Goal: Information Seeking & Learning: Understand process/instructions

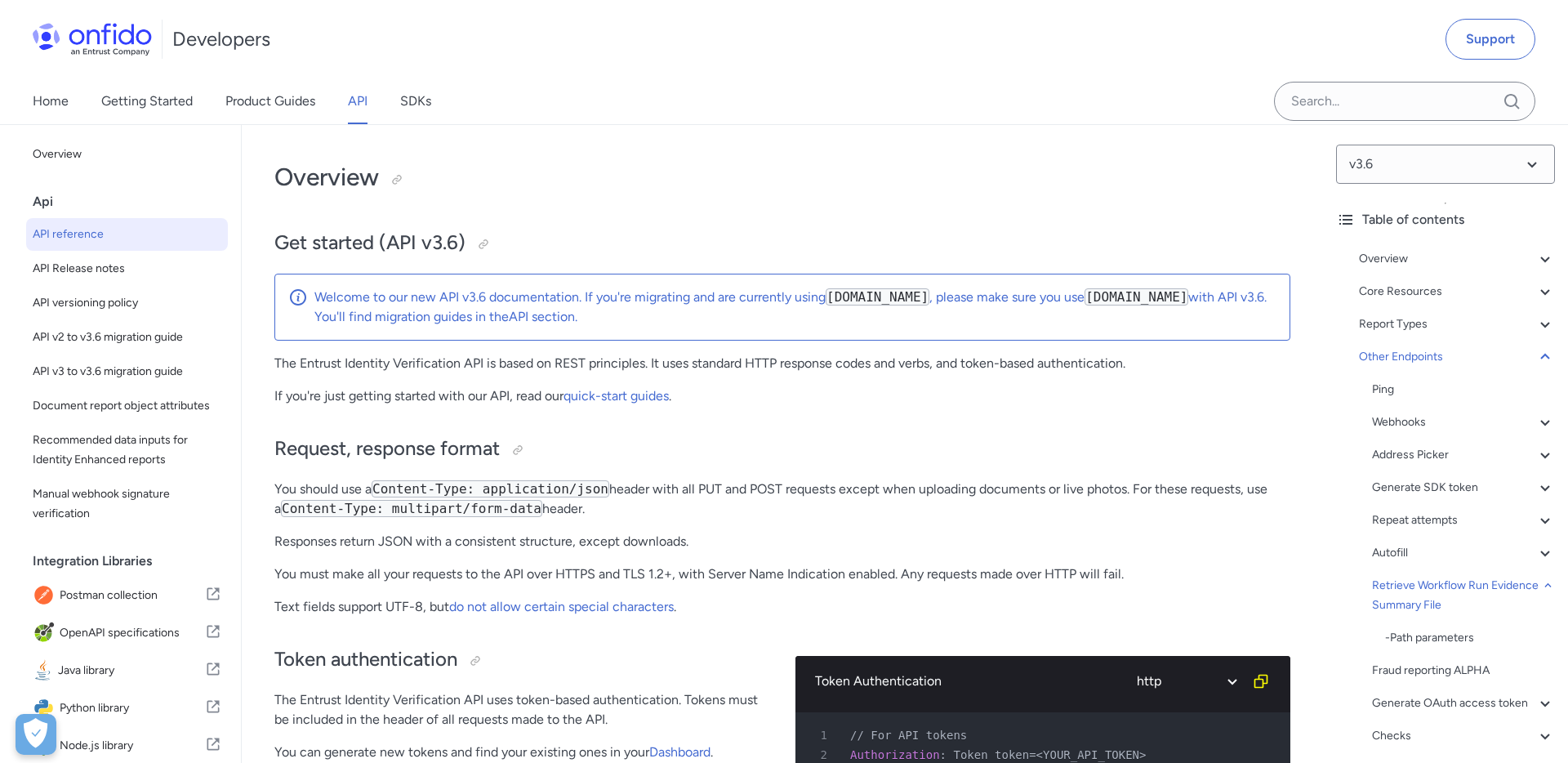
select select "http"
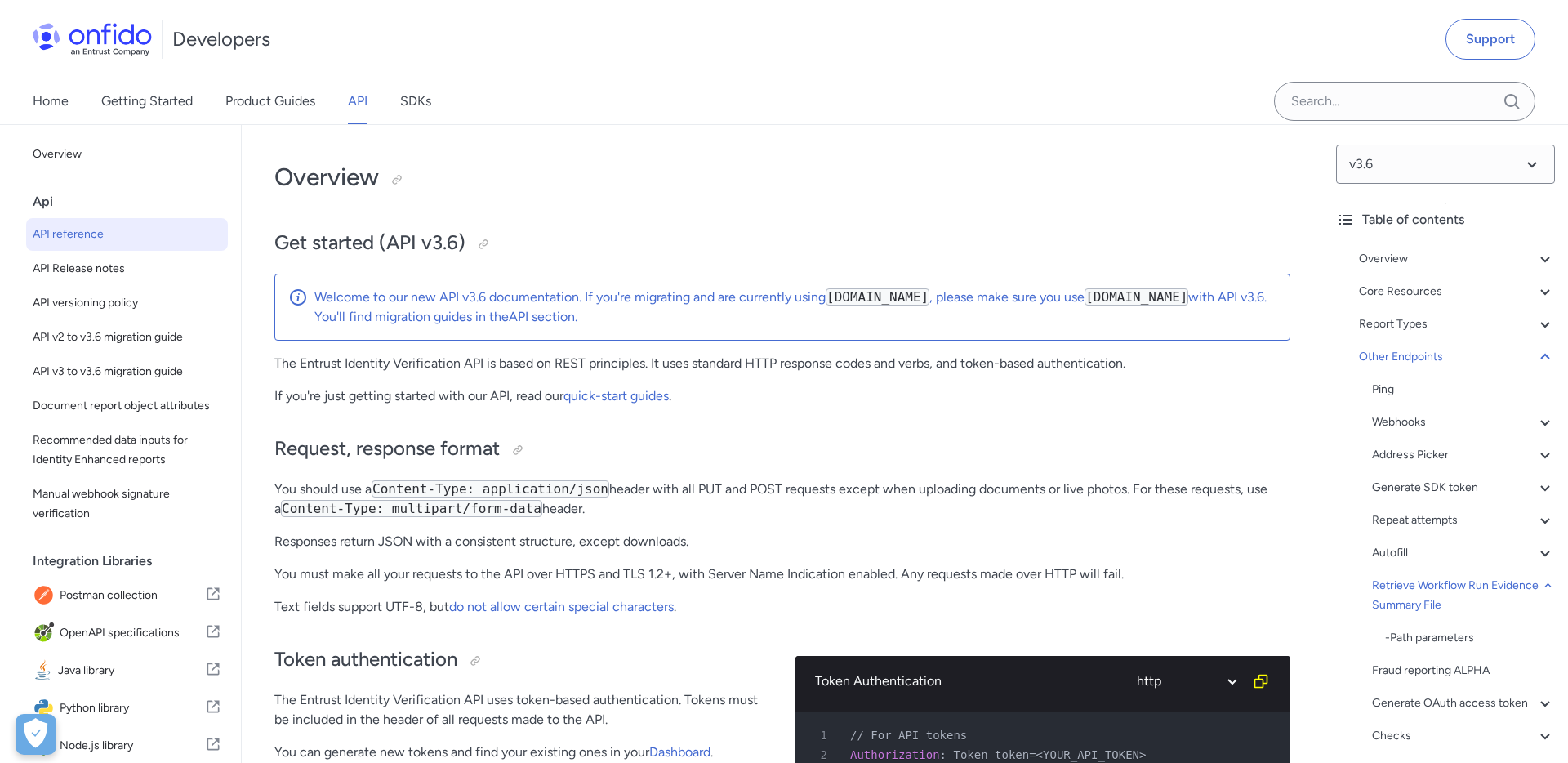
select select "http"
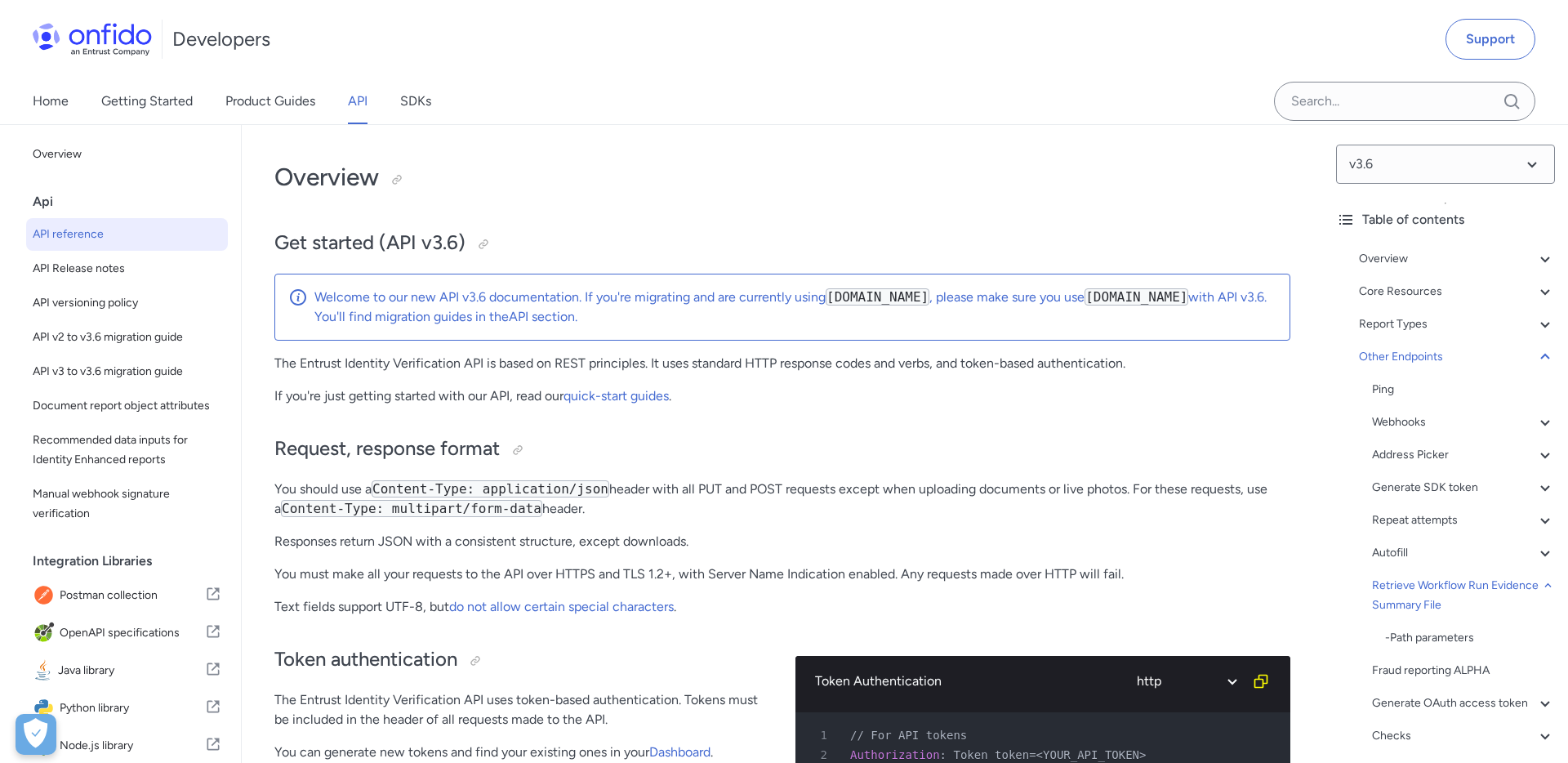
select select "http"
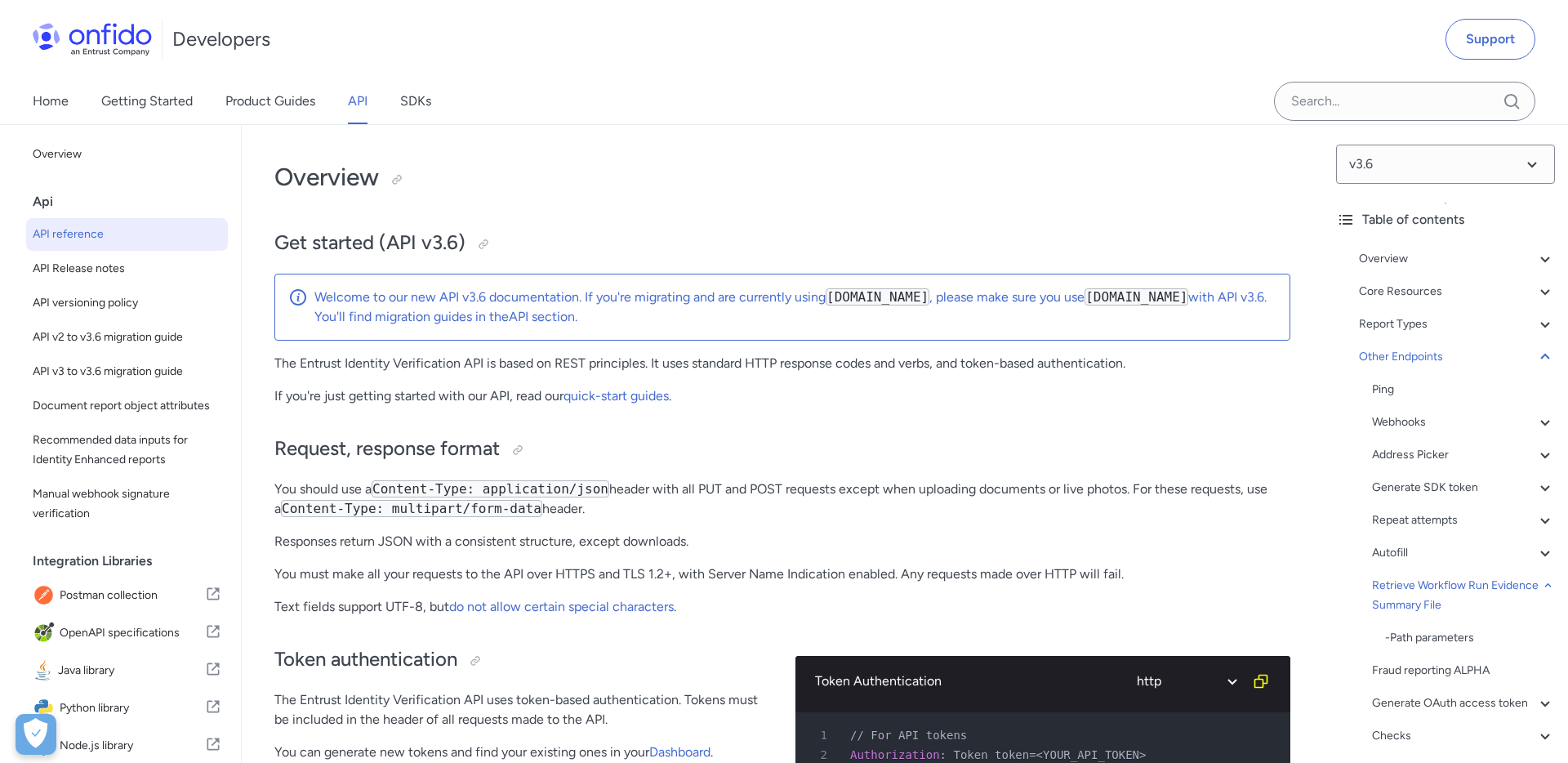
select select "http"
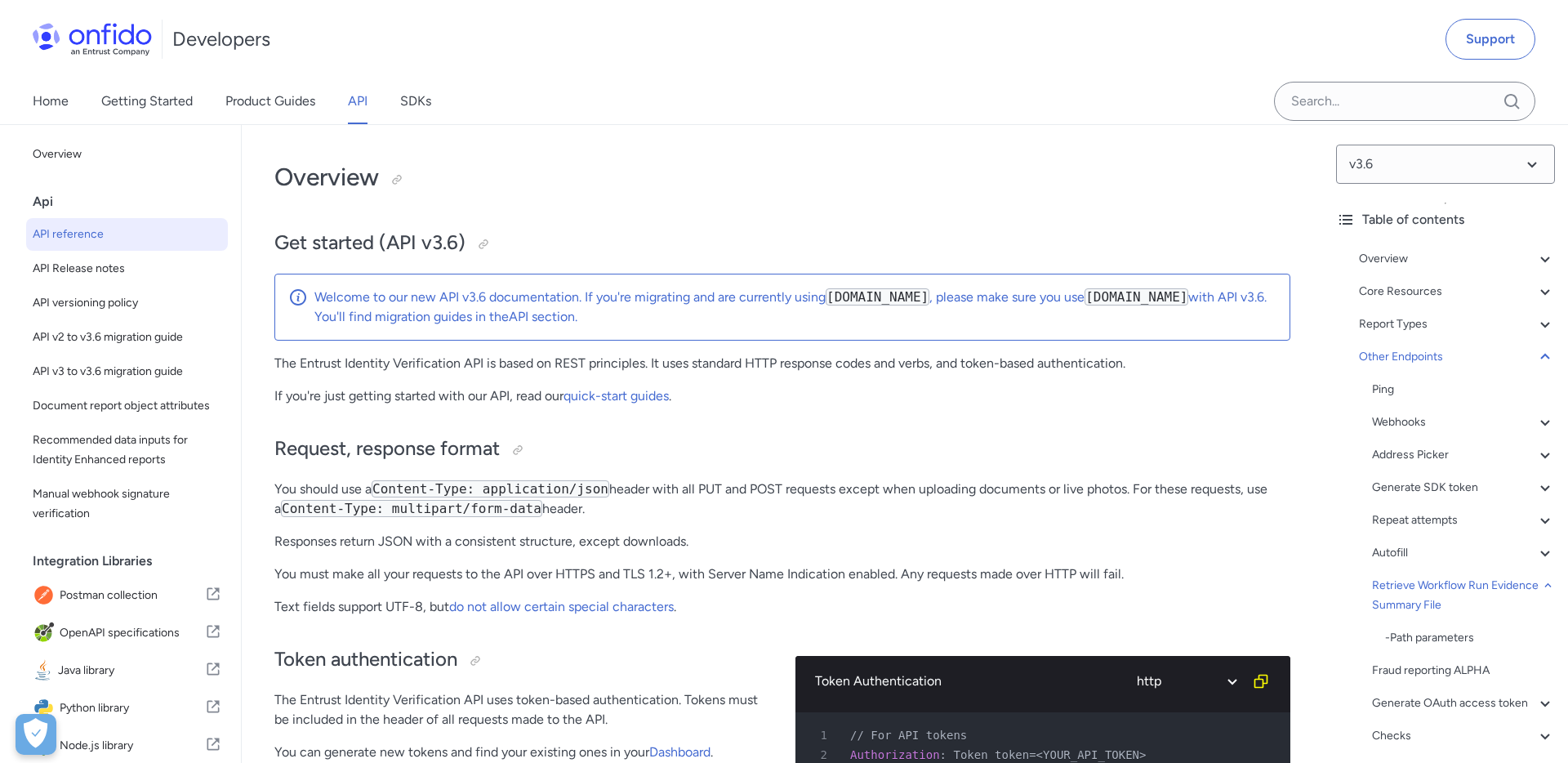
select select "http"
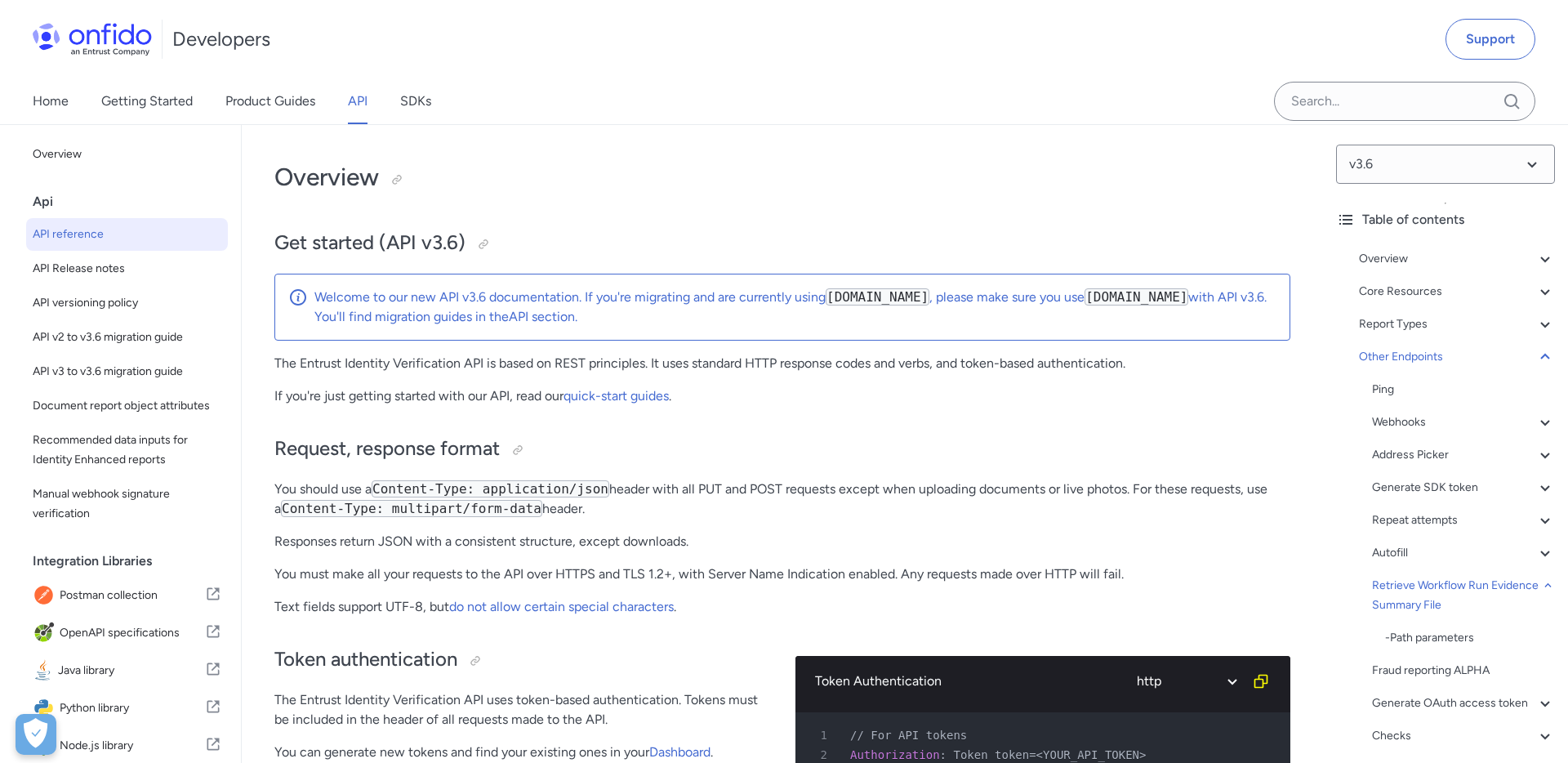
select select "http"
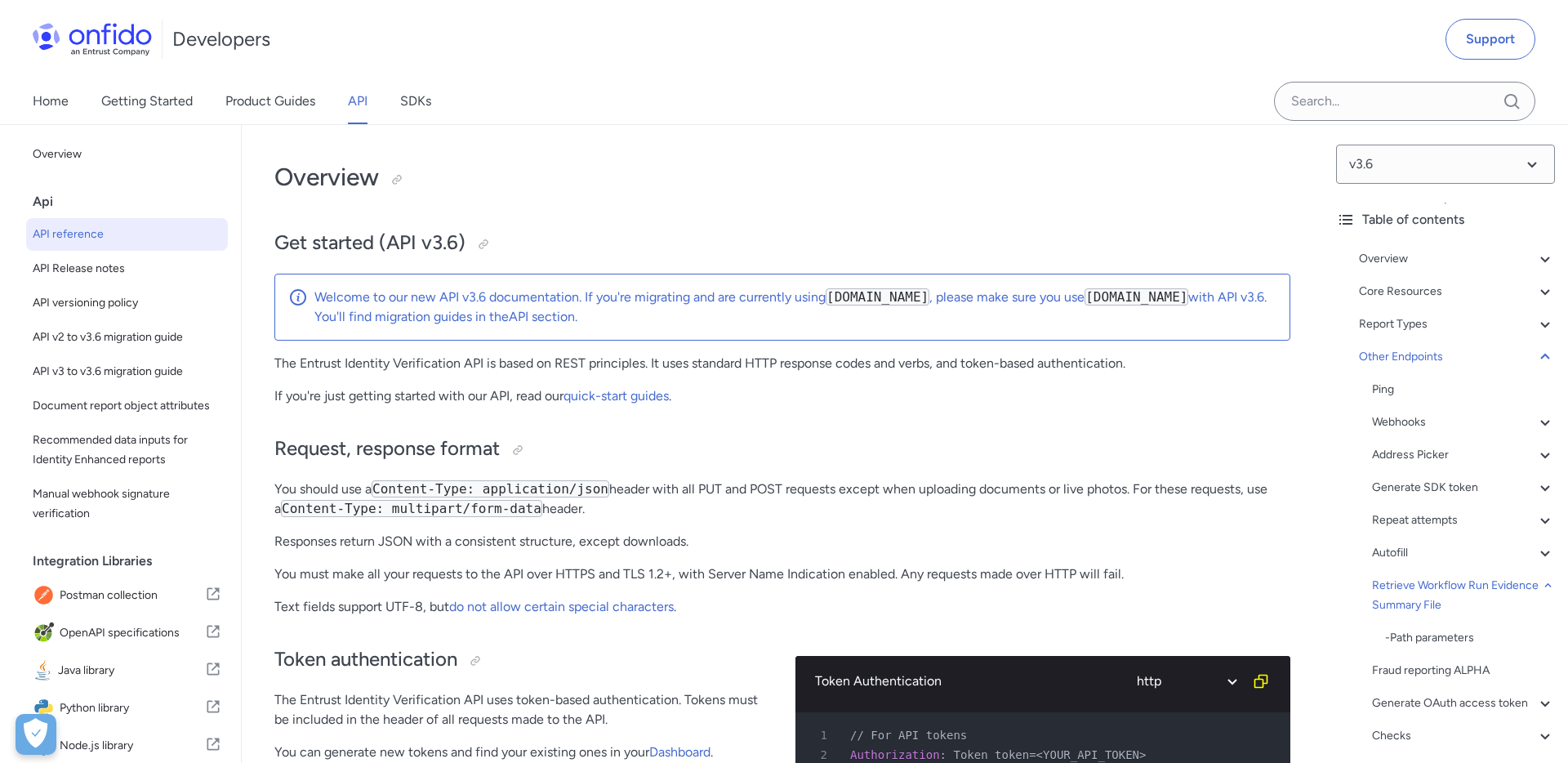
select select "http"
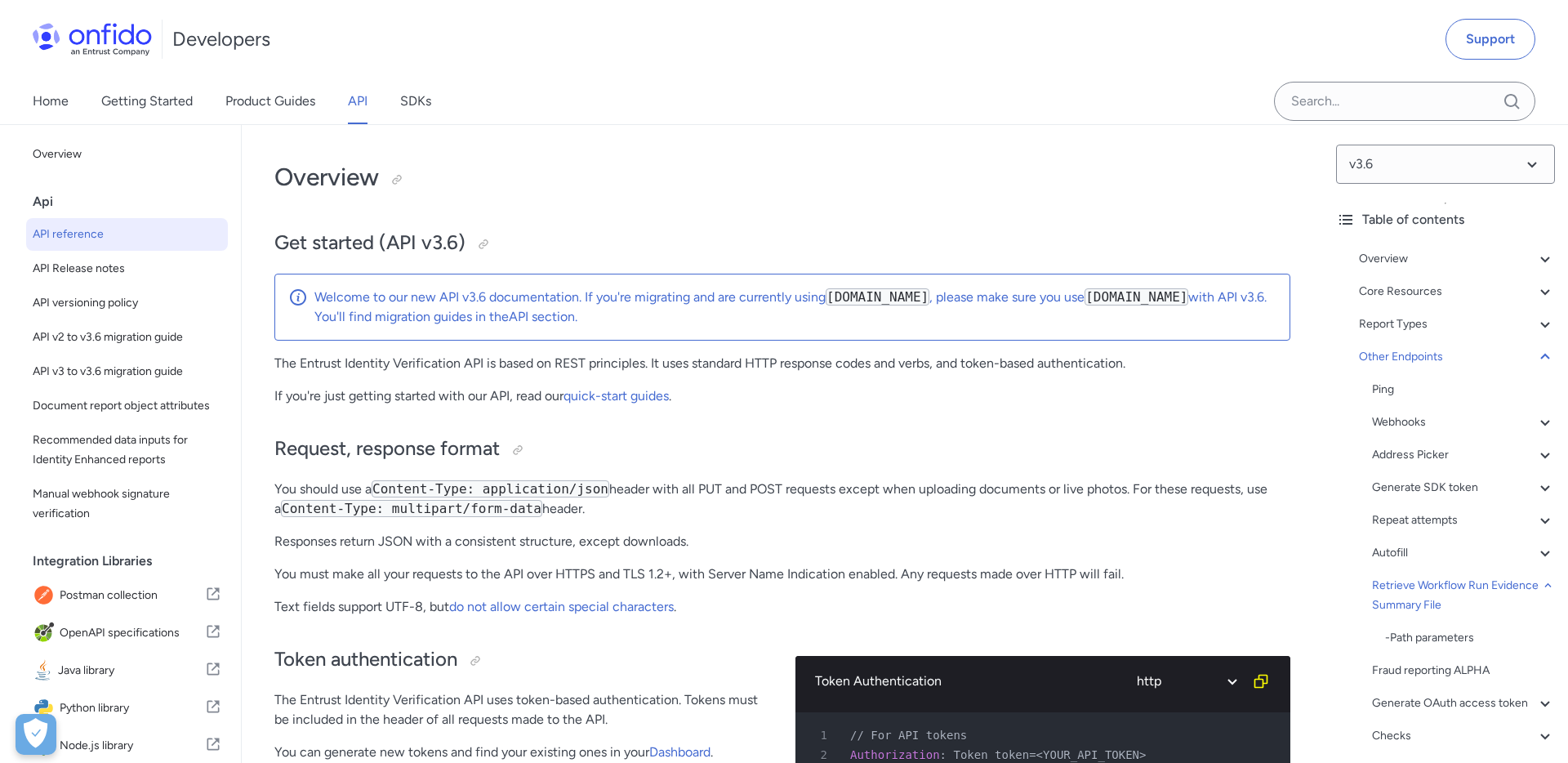
select select "http"
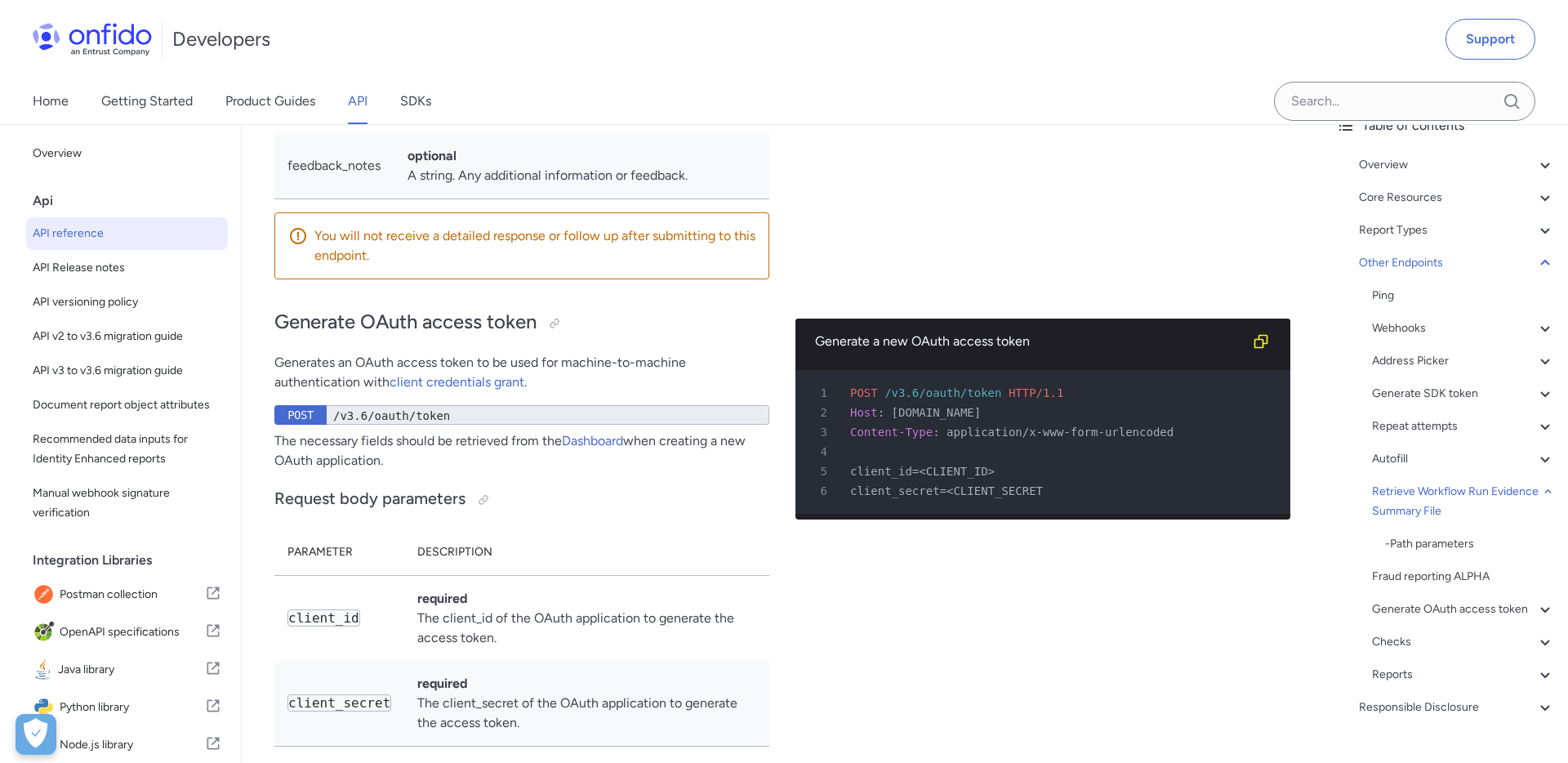
scroll to position [71, 0]
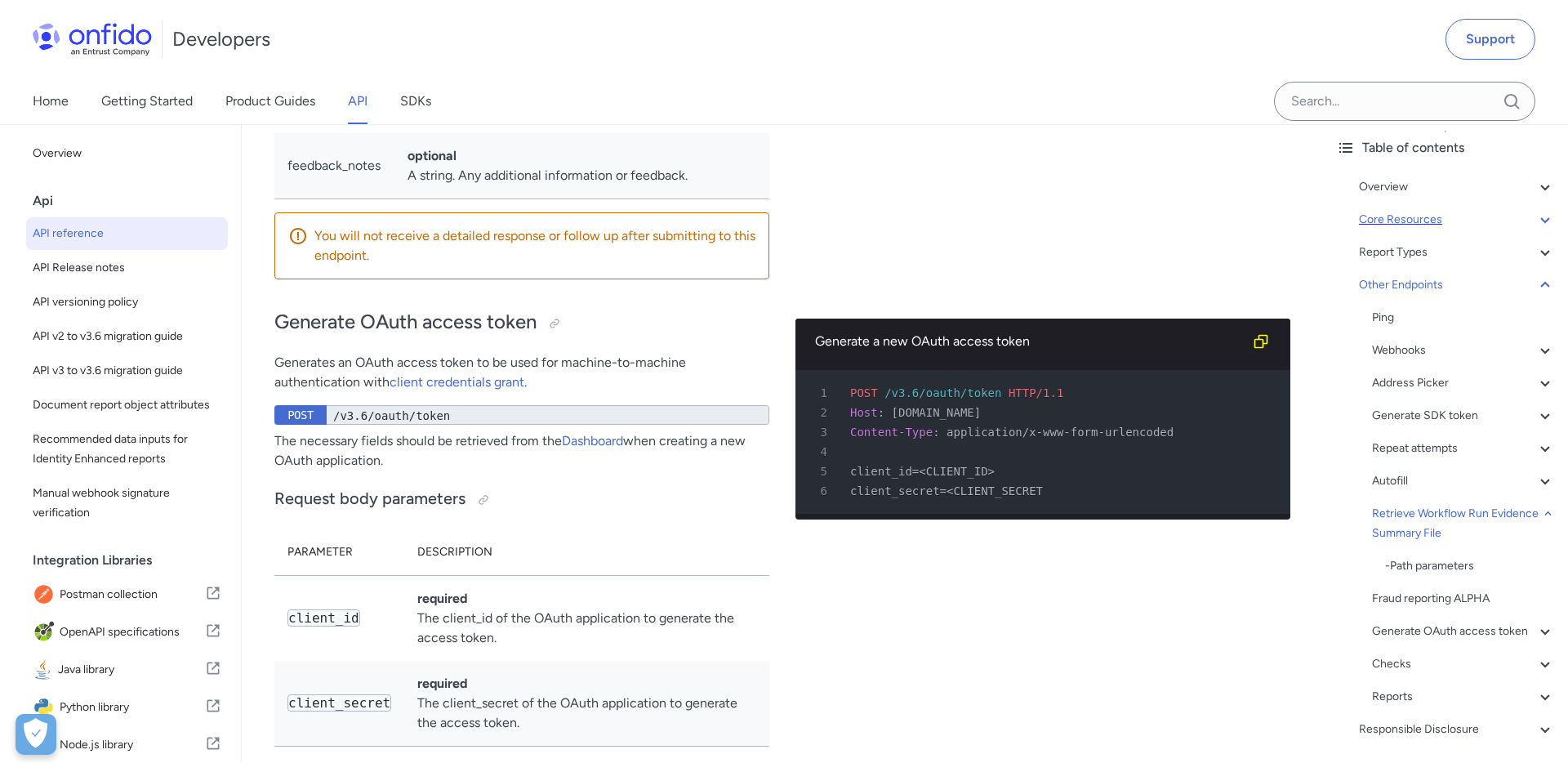
click at [1547, 219] on icon at bounding box center [1544, 220] width 9 height 6
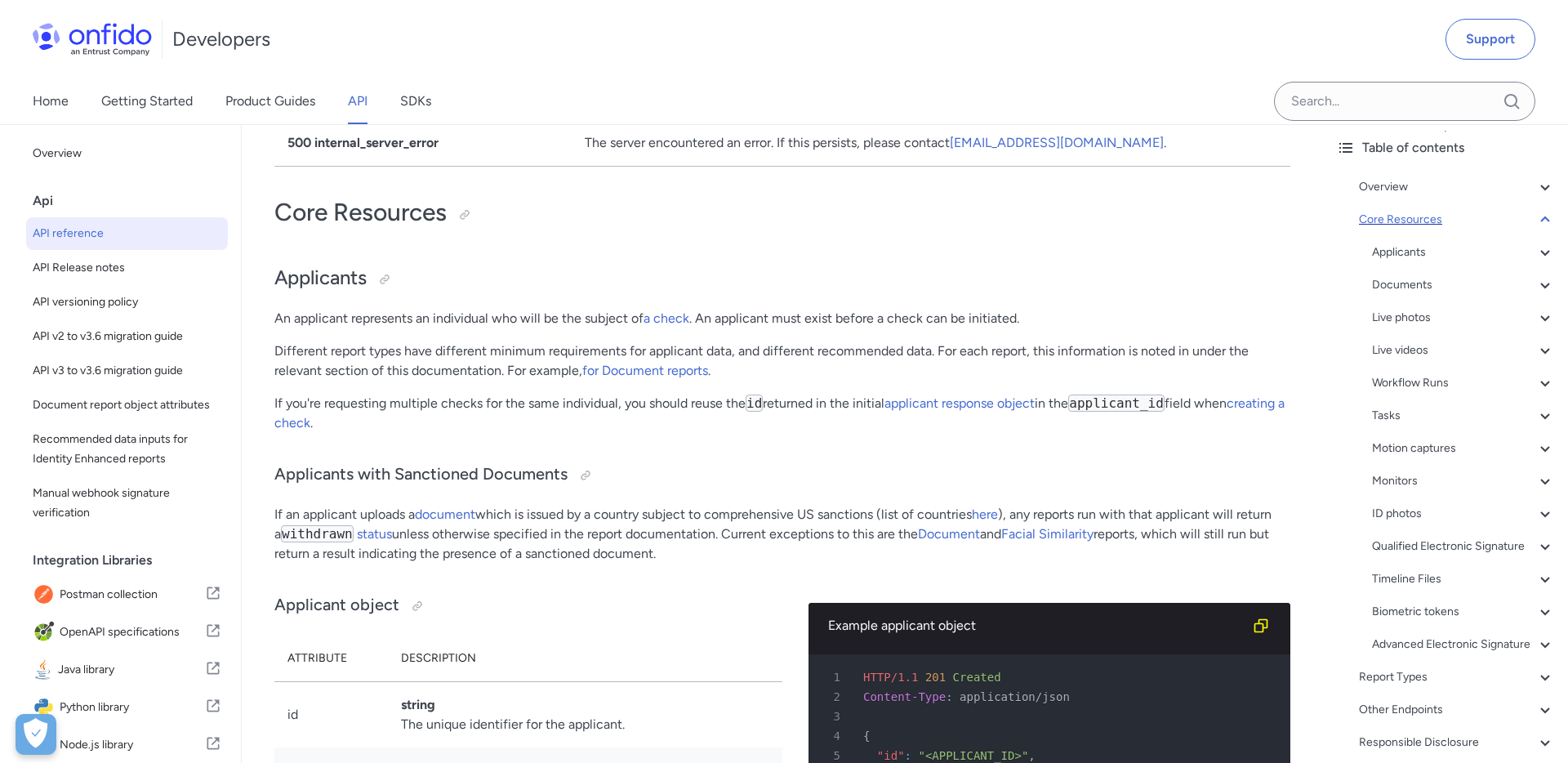
click at [1544, 221] on icon at bounding box center [1544, 219] width 19 height 19
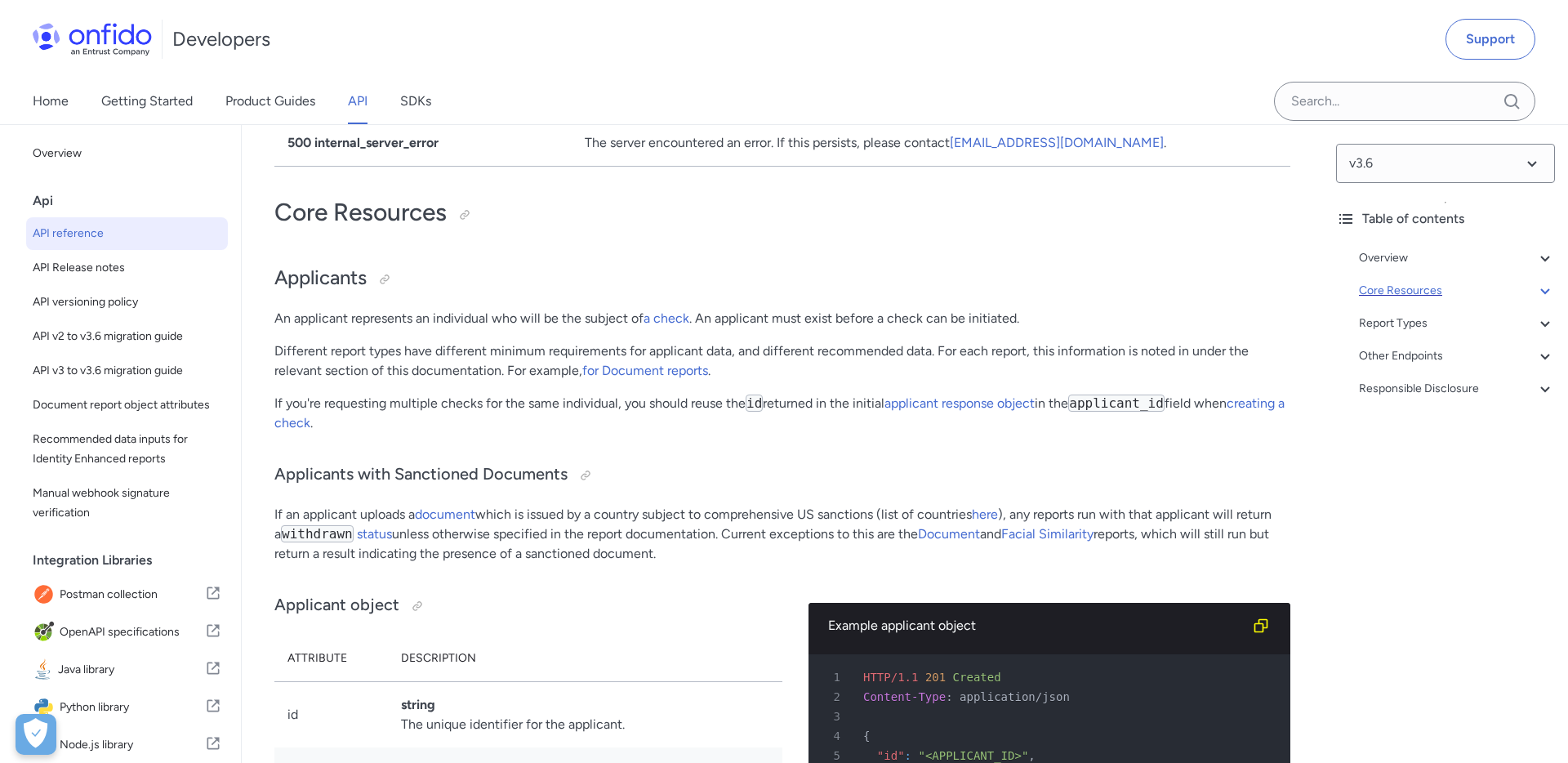
click at [736, 309] on p "An applicant represents an individual who will be the subject of a check . An a…" at bounding box center [781, 318] width 1016 height 19
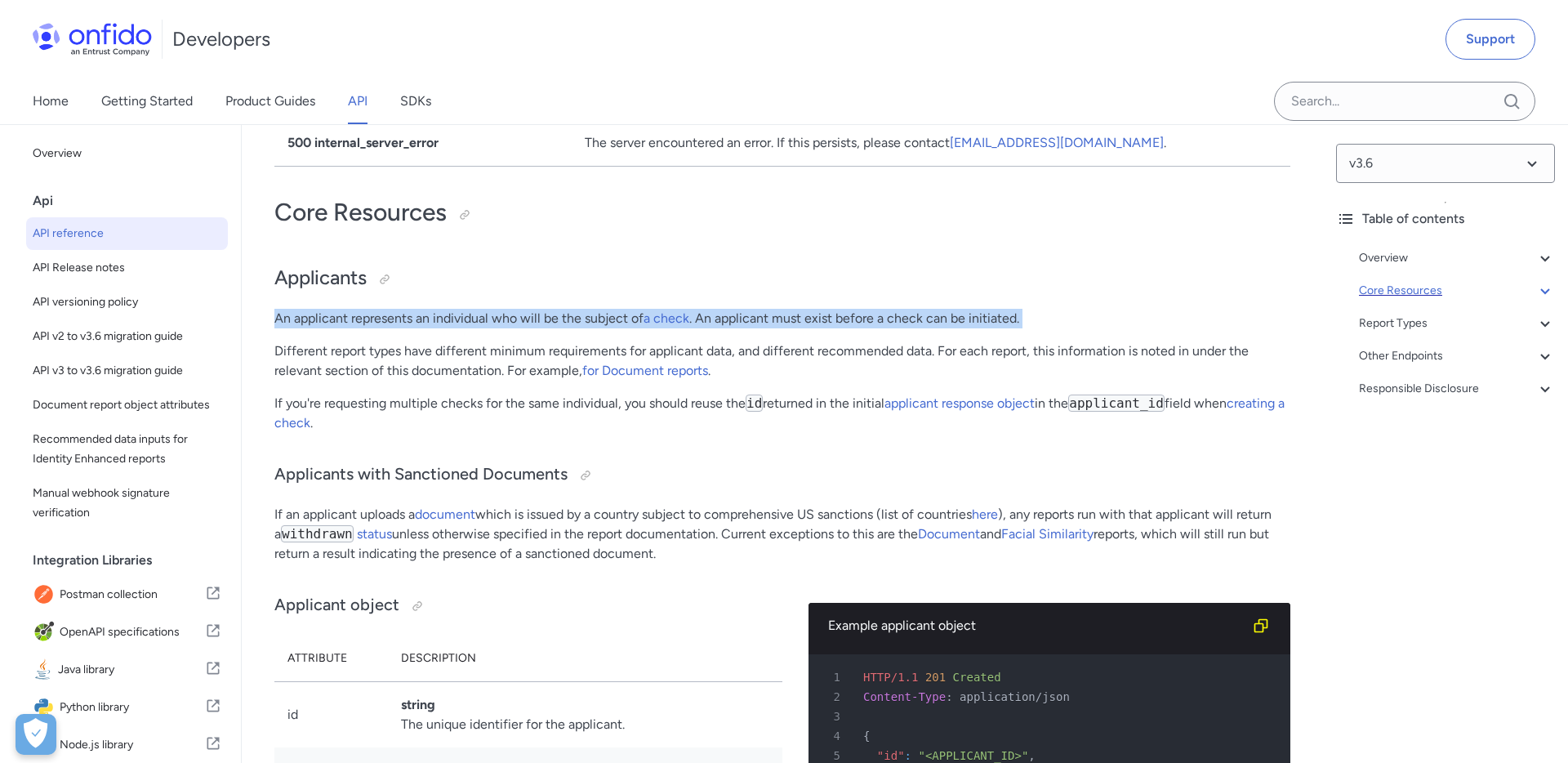
click at [736, 309] on p "An applicant represents an individual who will be the subject of a check . An a…" at bounding box center [781, 318] width 1016 height 19
click at [542, 309] on p "An applicant represents an individual who will be the subject of a check . An a…" at bounding box center [781, 318] width 1016 height 19
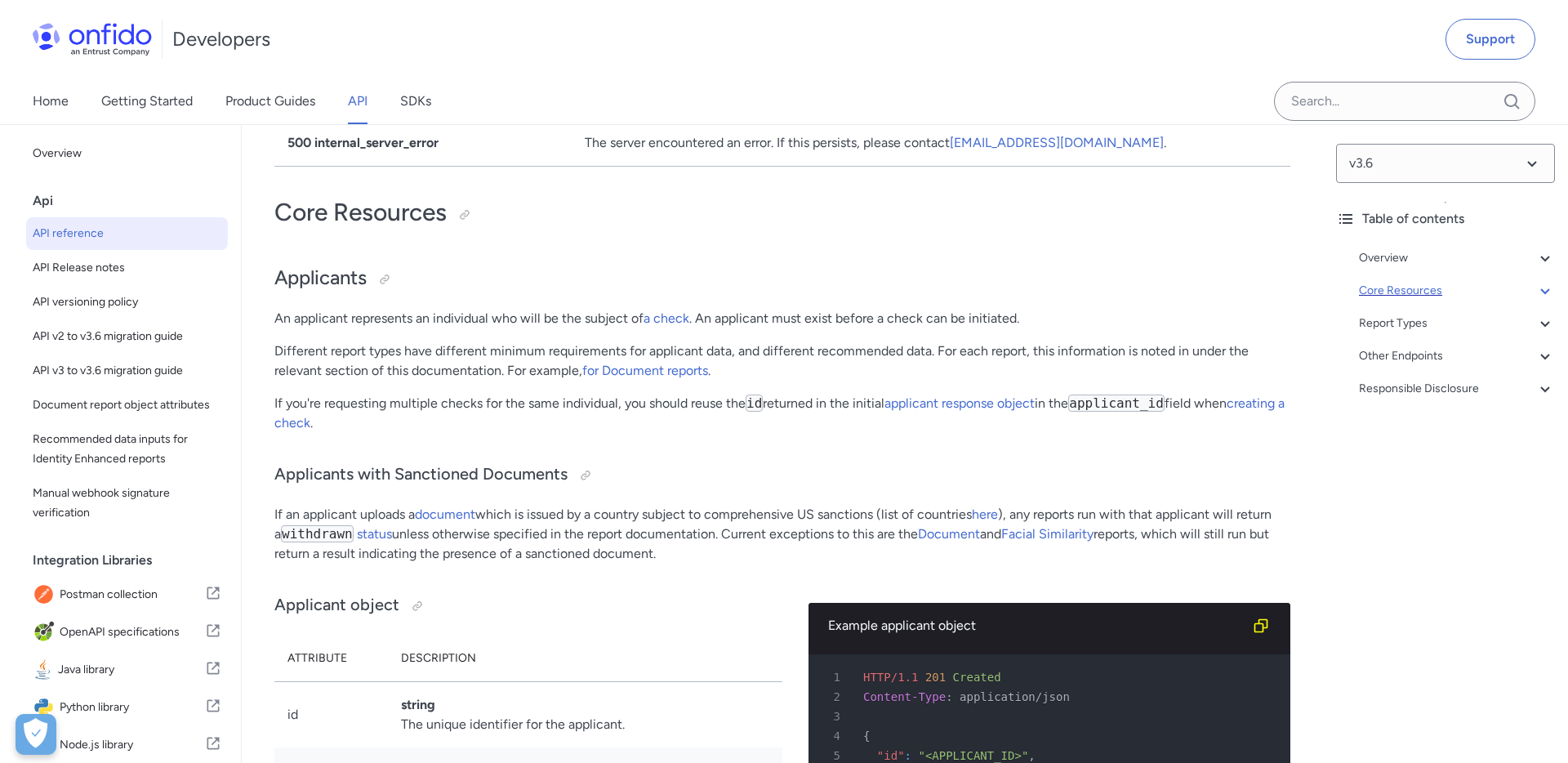
click at [542, 309] on p "An applicant represents an individual who will be the subject of a check . An a…" at bounding box center [781, 318] width 1016 height 19
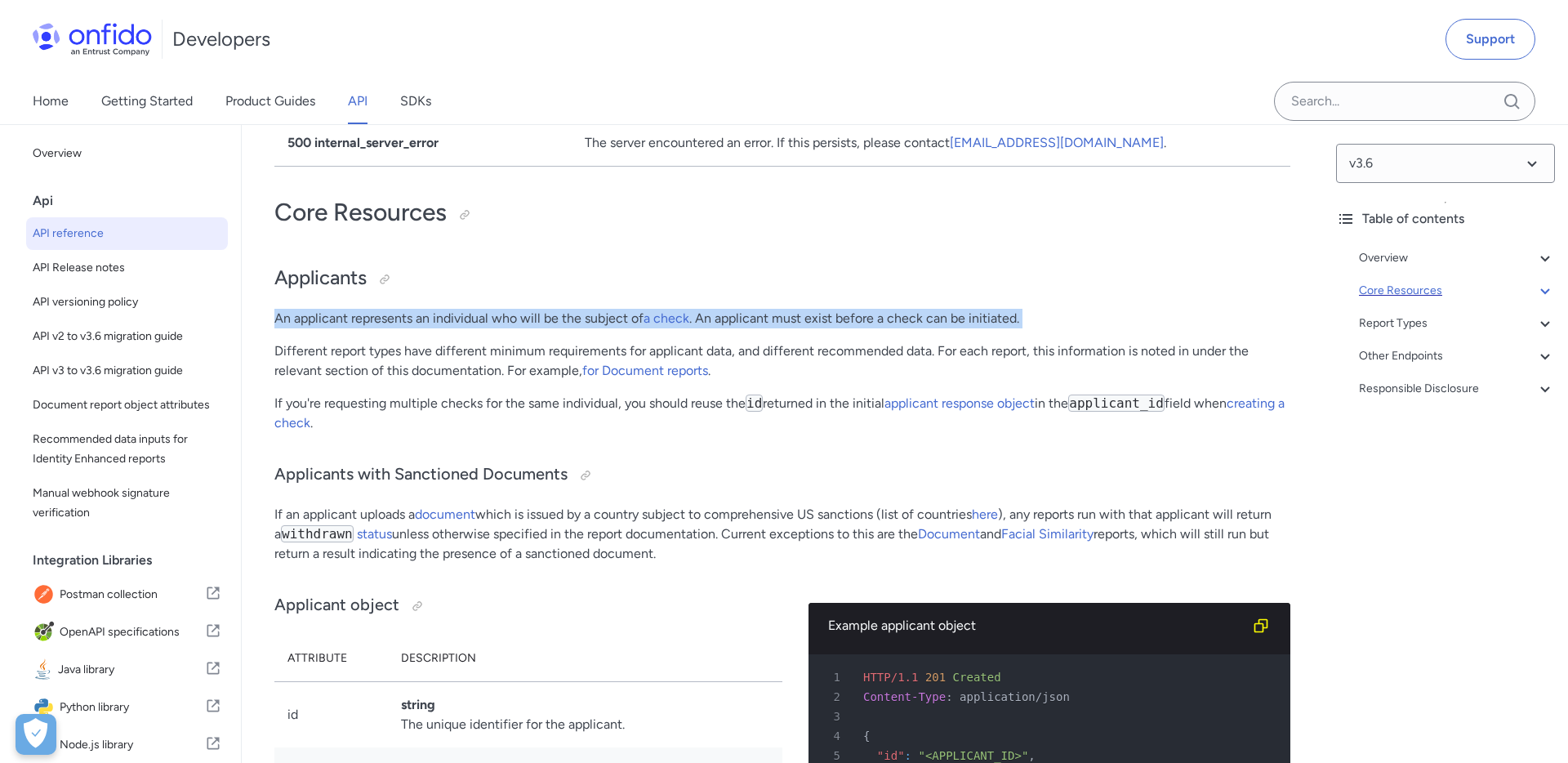
click at [772, 309] on p "An applicant represents an individual who will be the subject of a check . An a…" at bounding box center [781, 318] width 1016 height 19
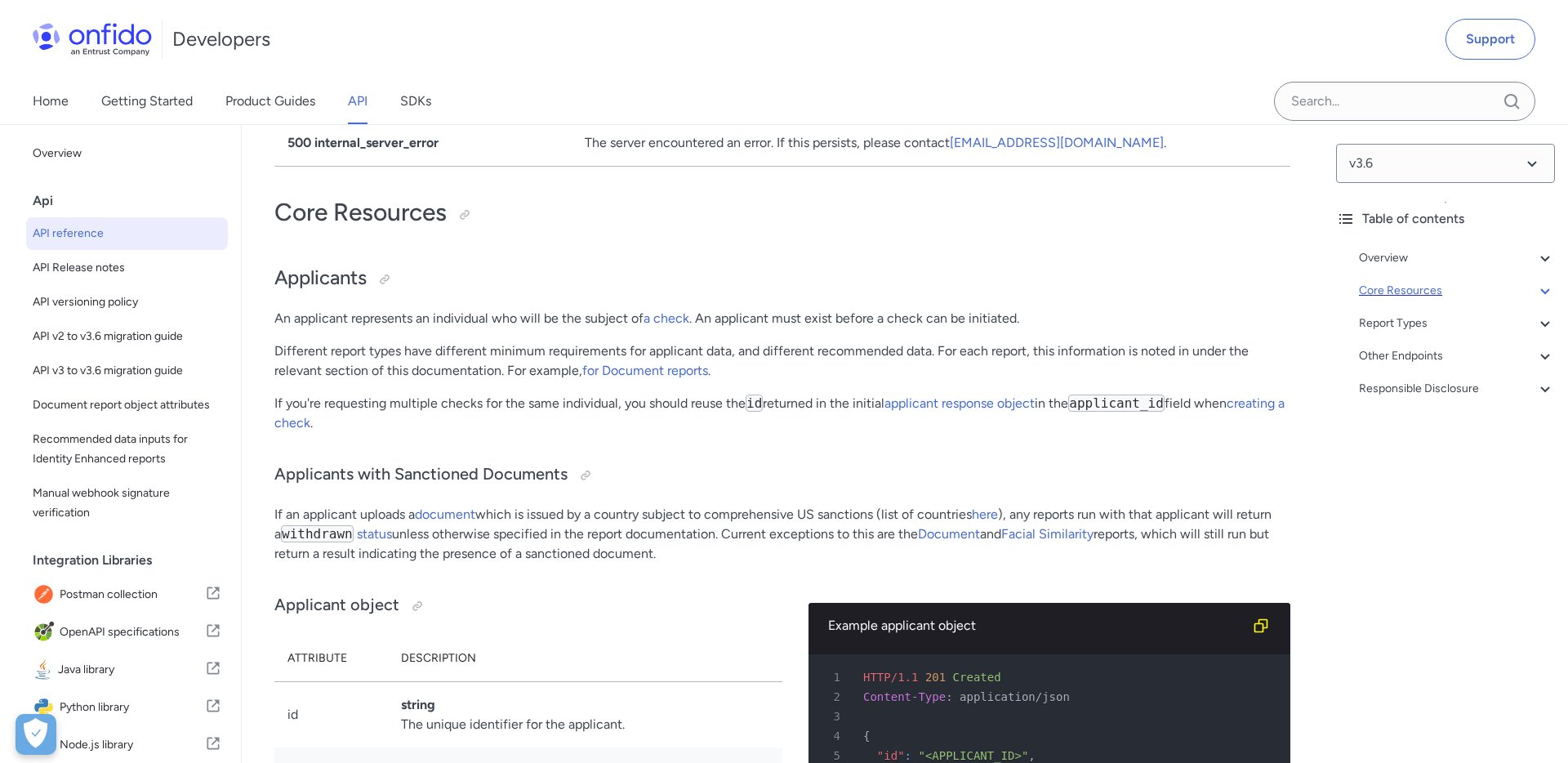
click at [772, 309] on p "An applicant represents an individual who will be the subject of a check . An a…" at bounding box center [781, 318] width 1016 height 19
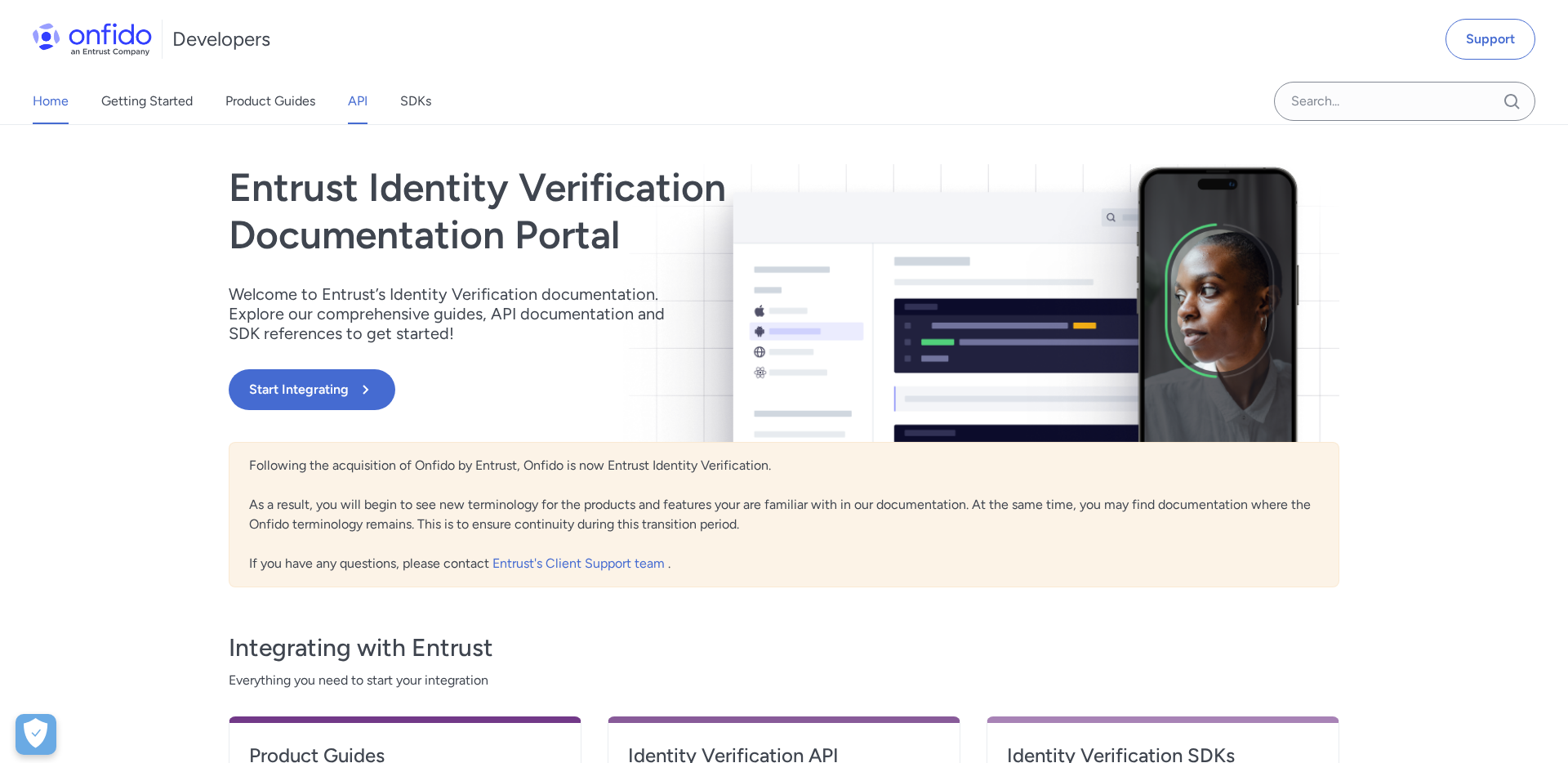
click at [358, 103] on link "API" at bounding box center [357, 101] width 19 height 46
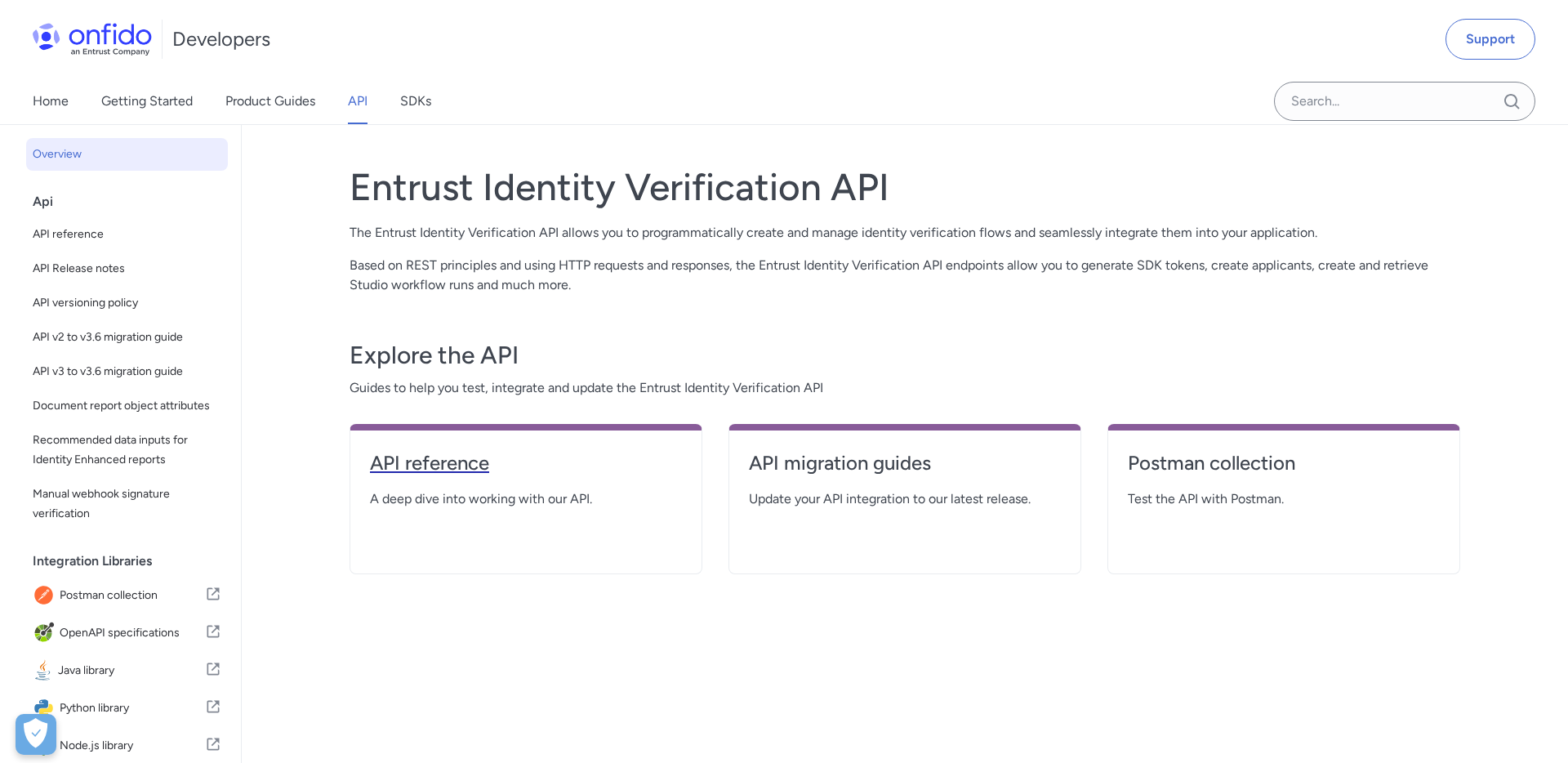
click at [451, 454] on h4 "API reference" at bounding box center [526, 463] width 312 height 26
select select "http"
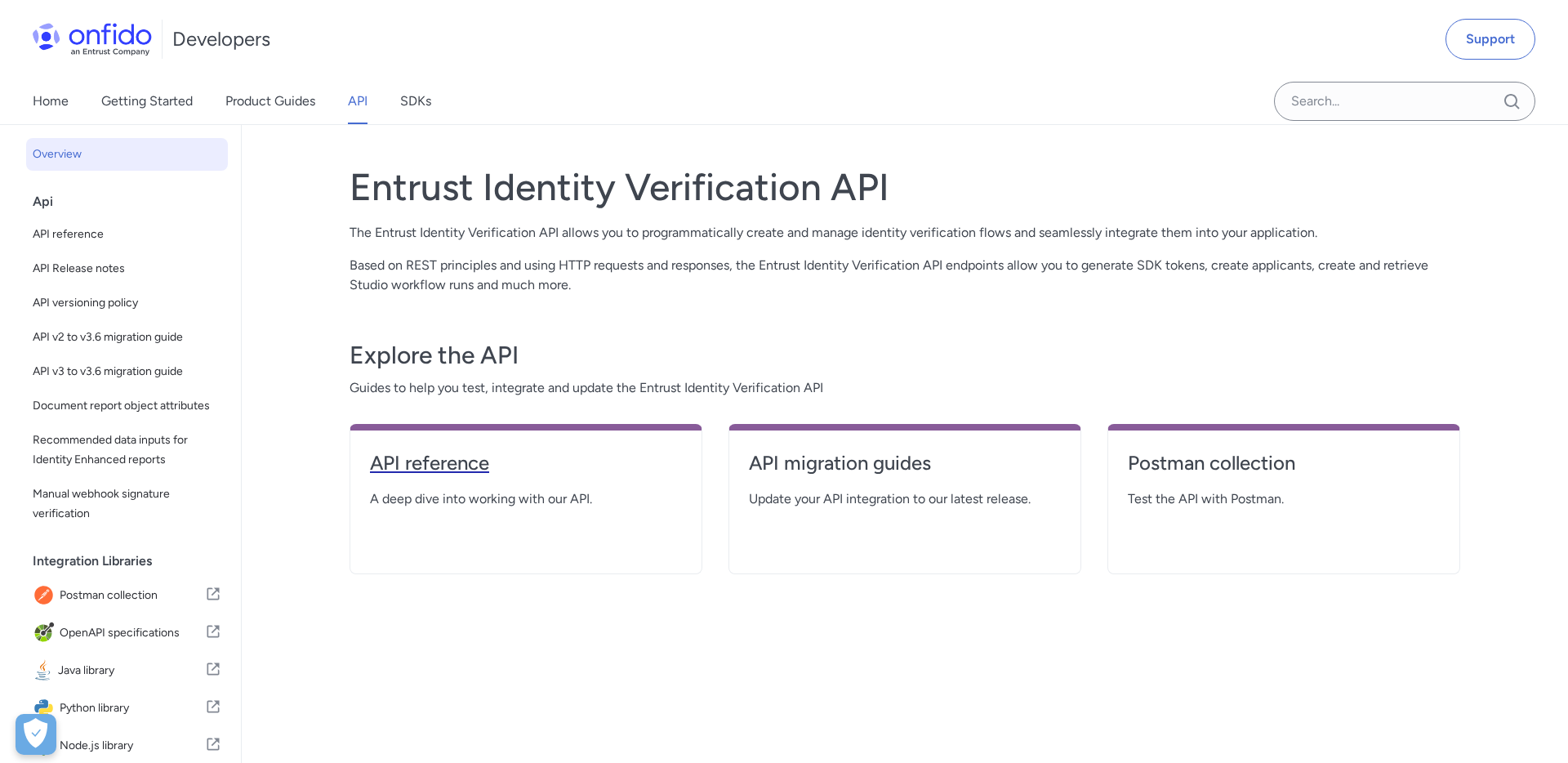
select select "http"
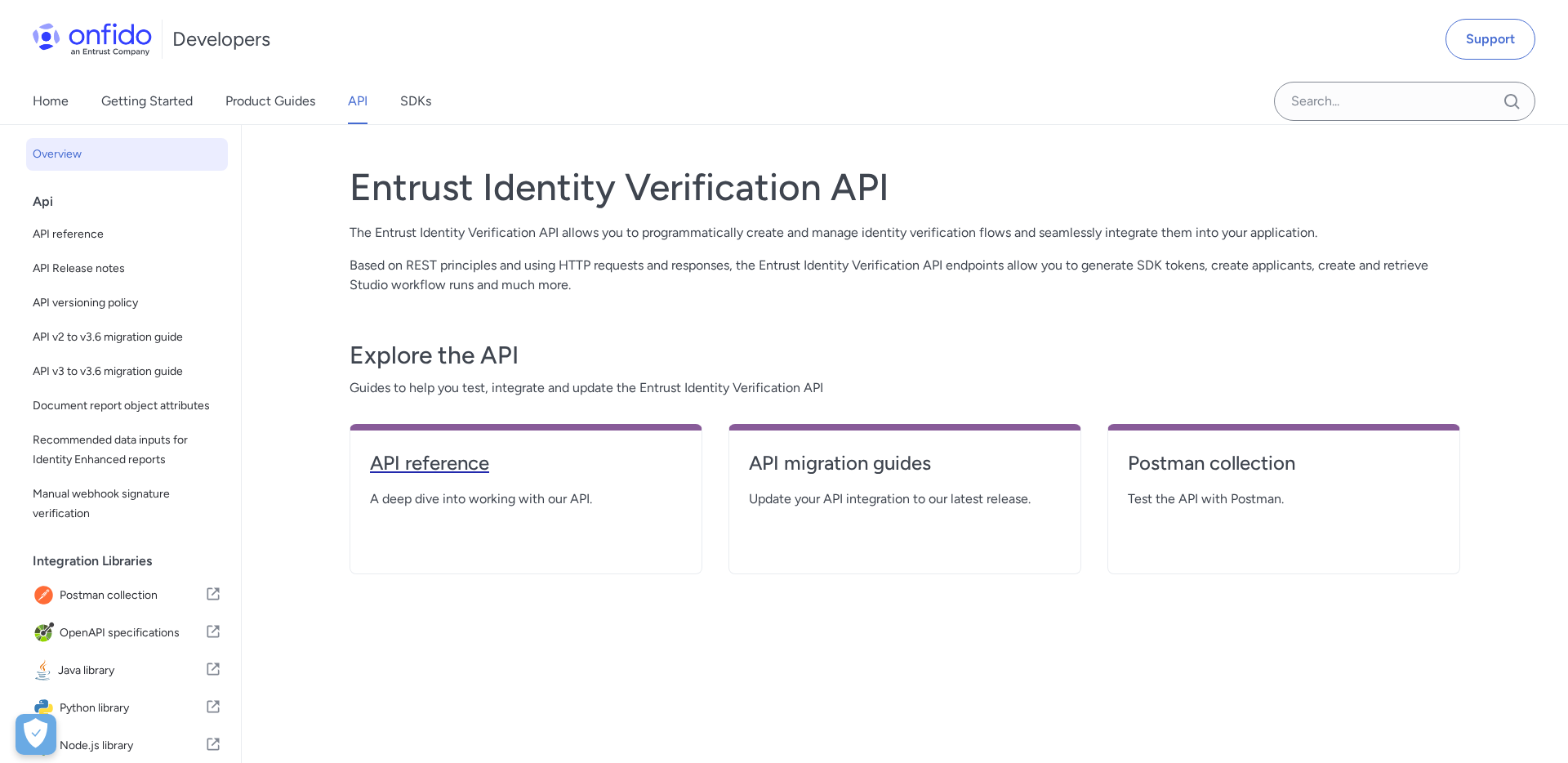
select select "http"
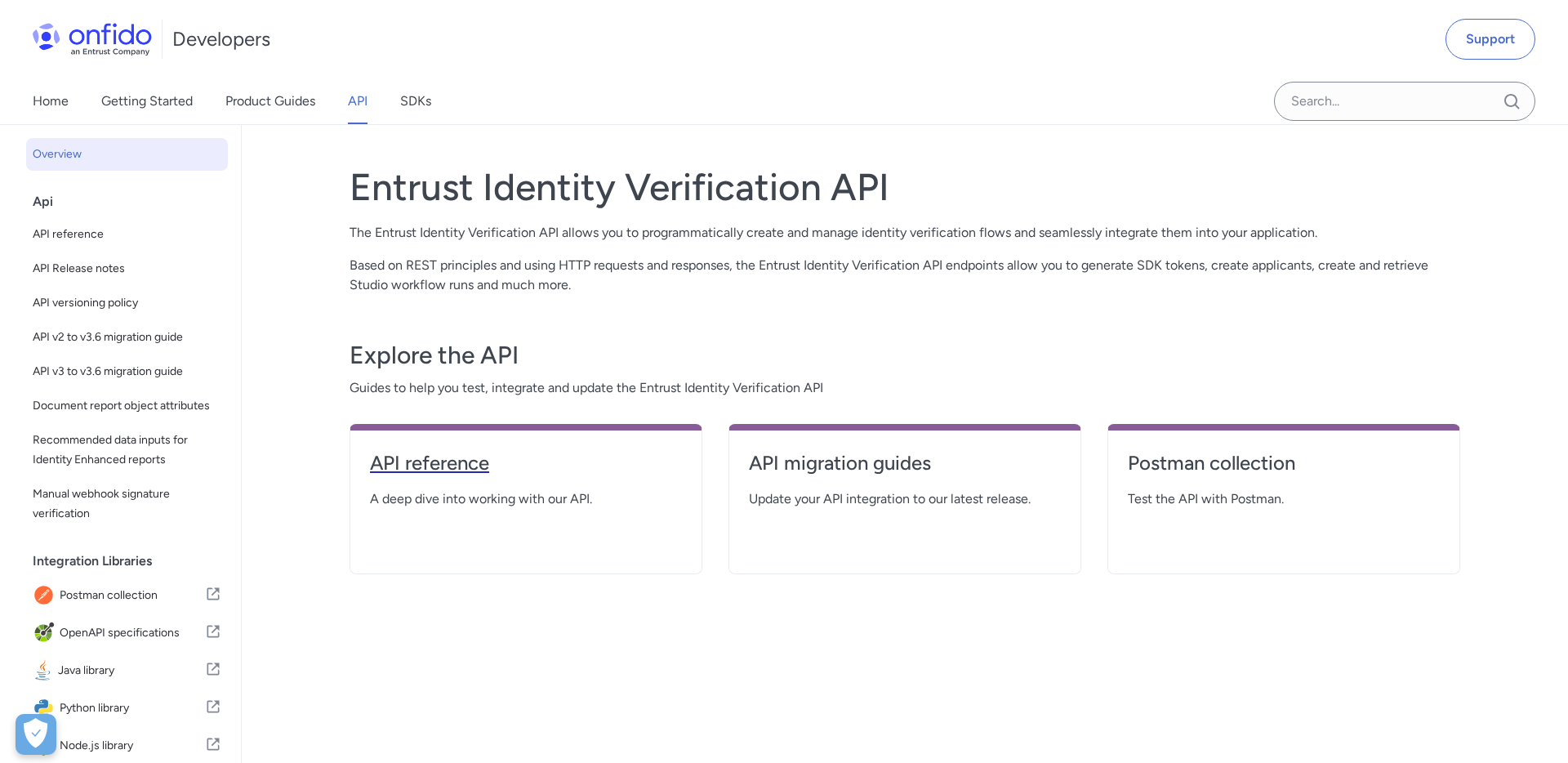
select select "http"
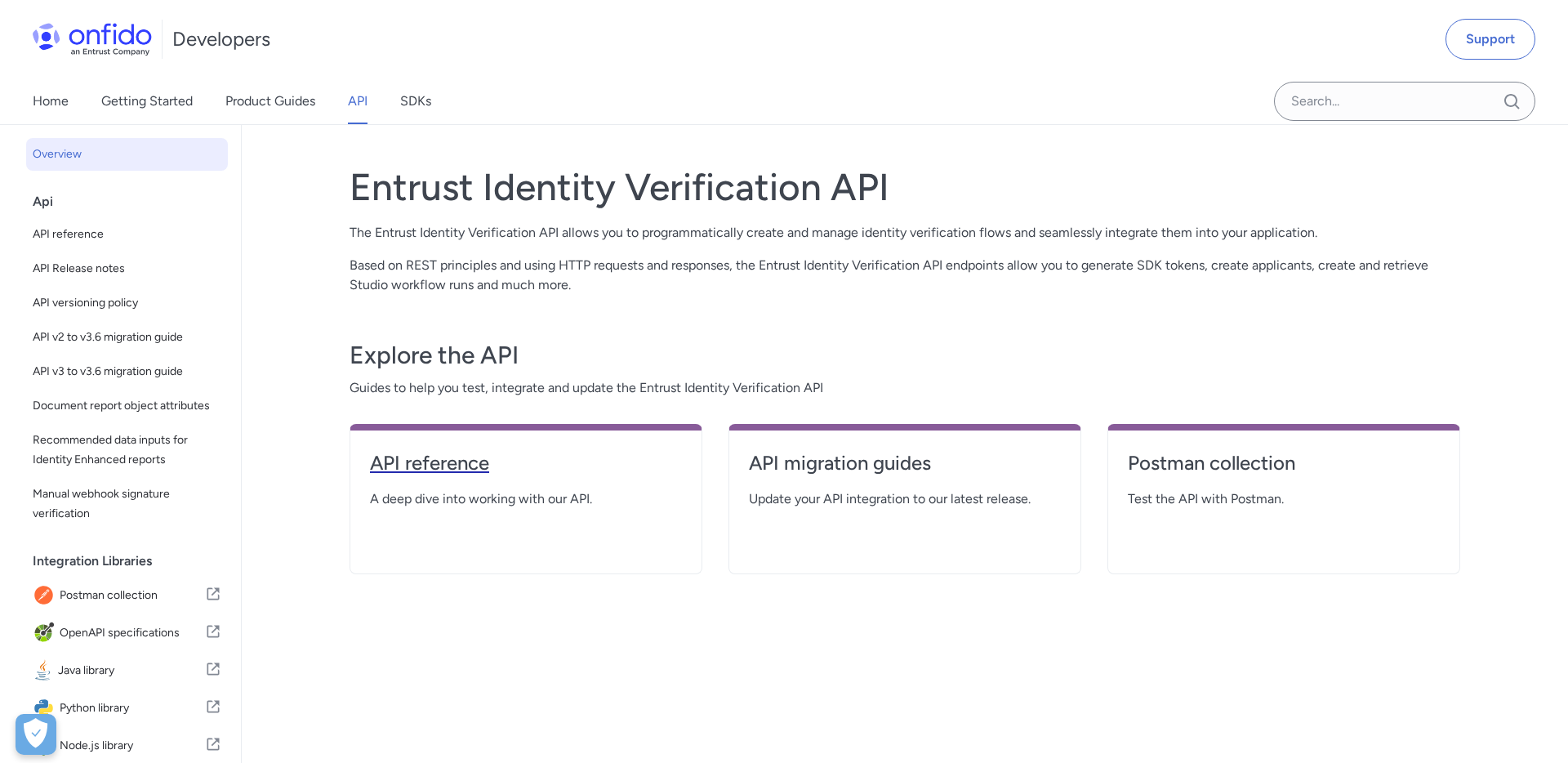
select select "http"
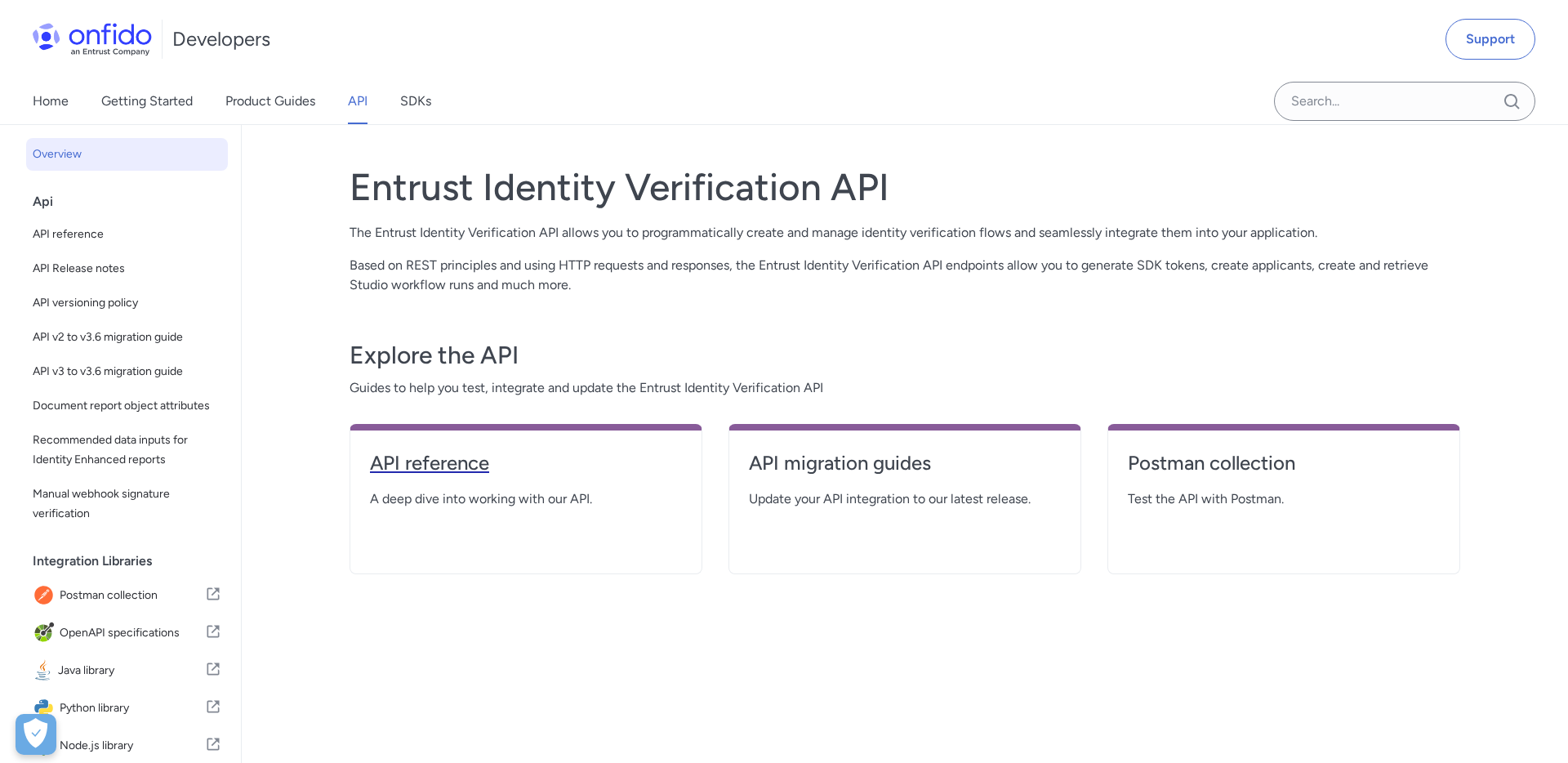
select select "http"
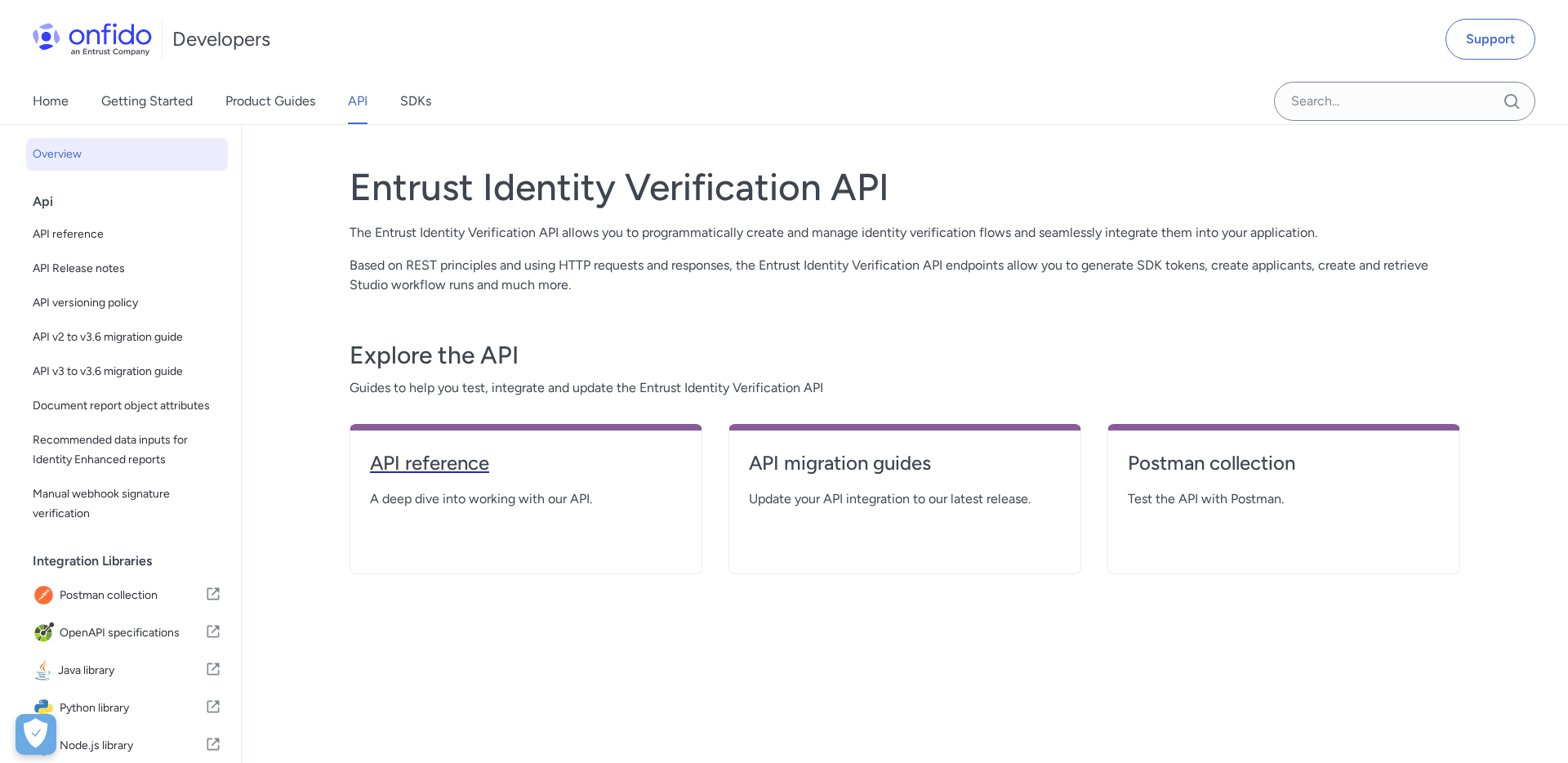
select select "http"
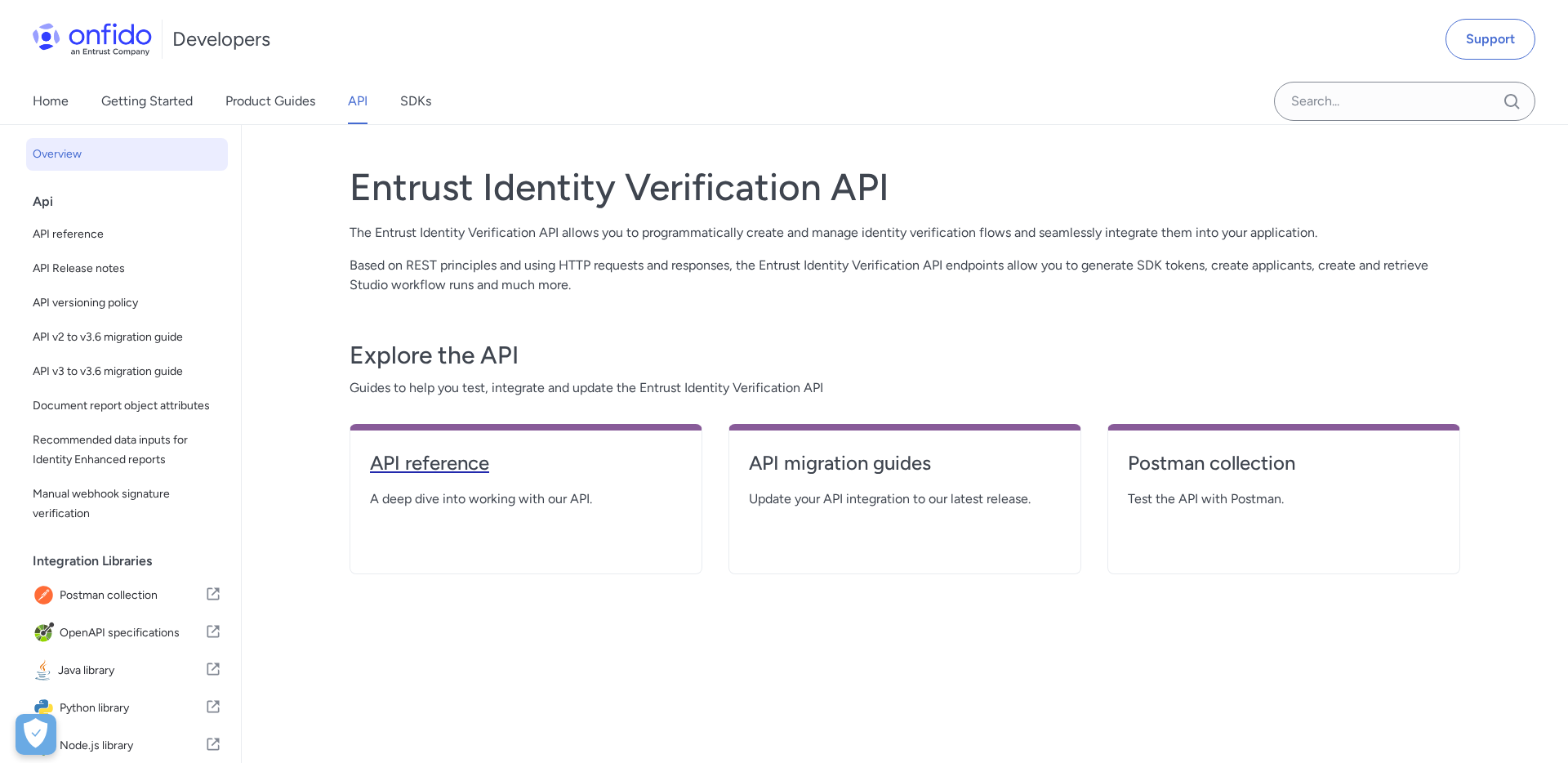
select select "http"
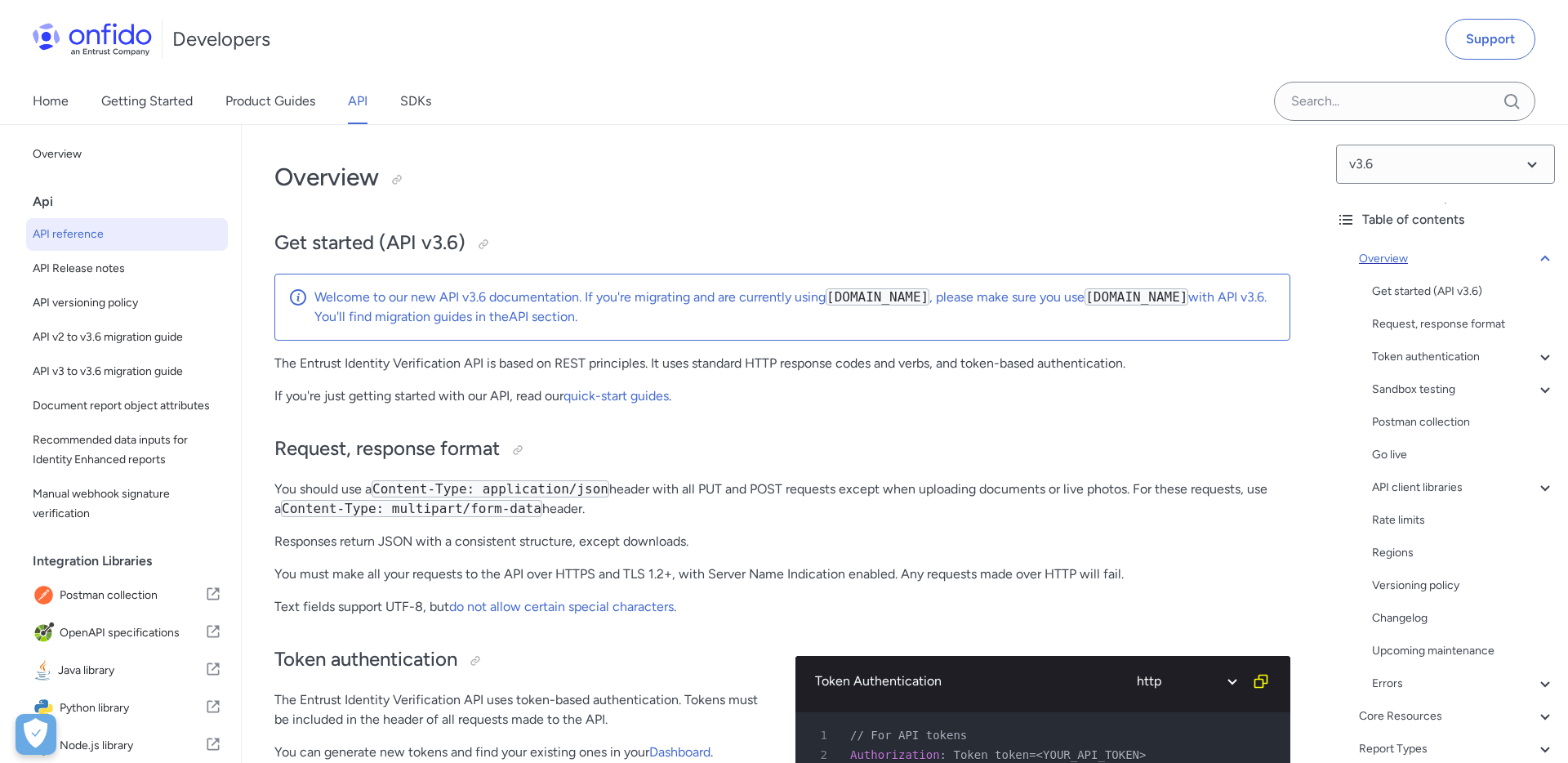
click at [1544, 258] on icon at bounding box center [1544, 258] width 19 height 19
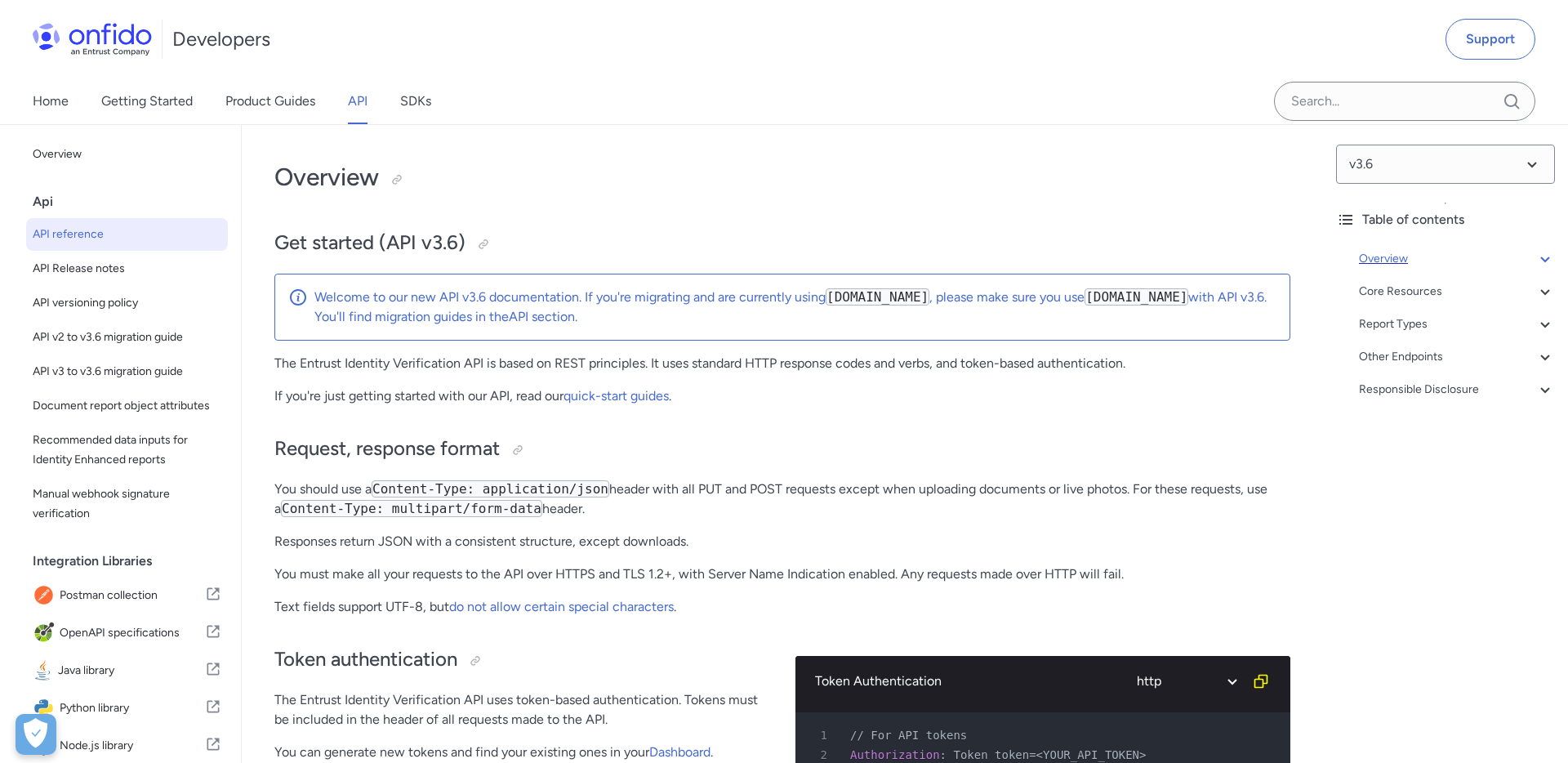
scroll to position [125, 0]
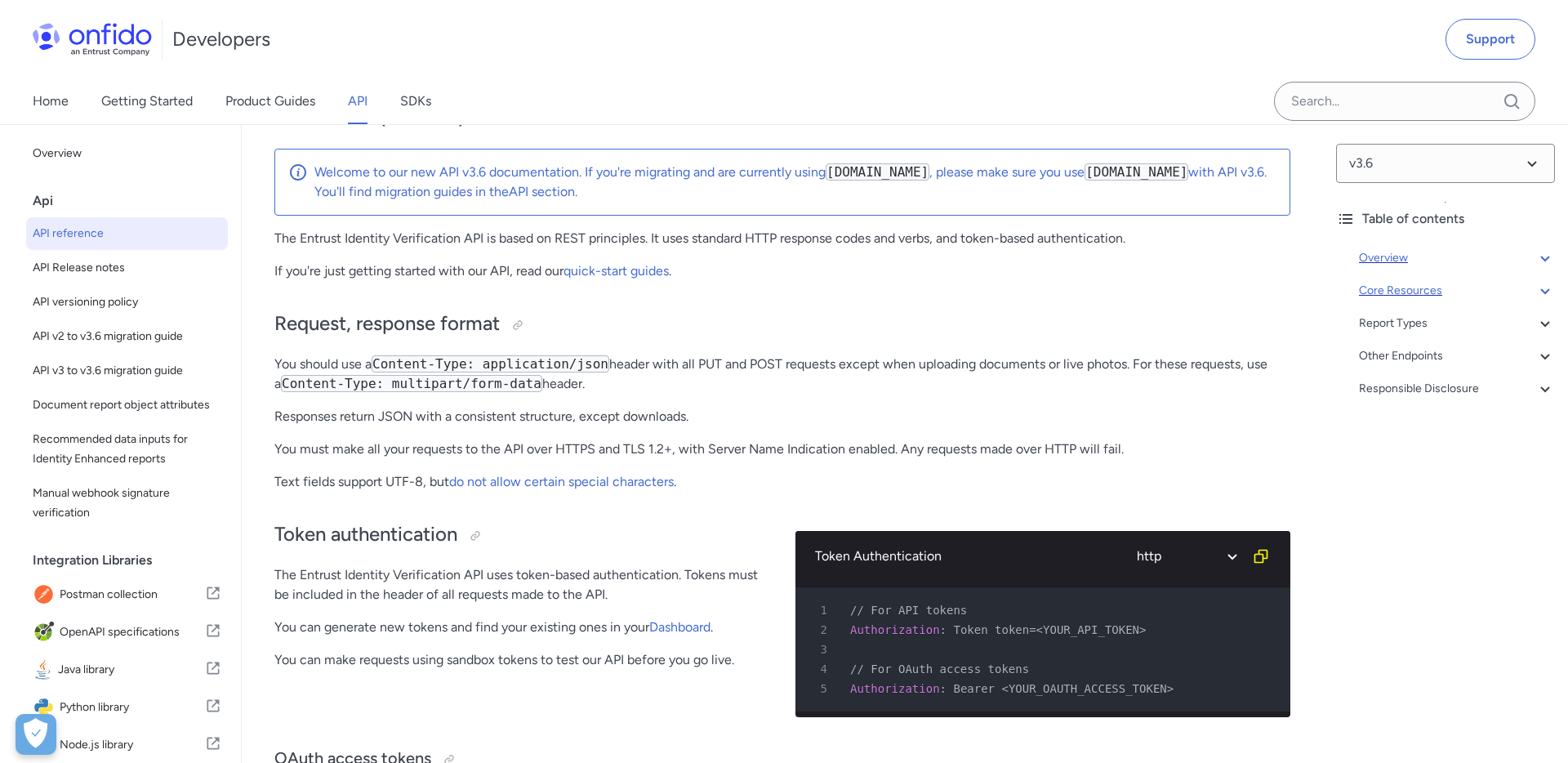
click at [1549, 295] on icon at bounding box center [1544, 291] width 19 height 19
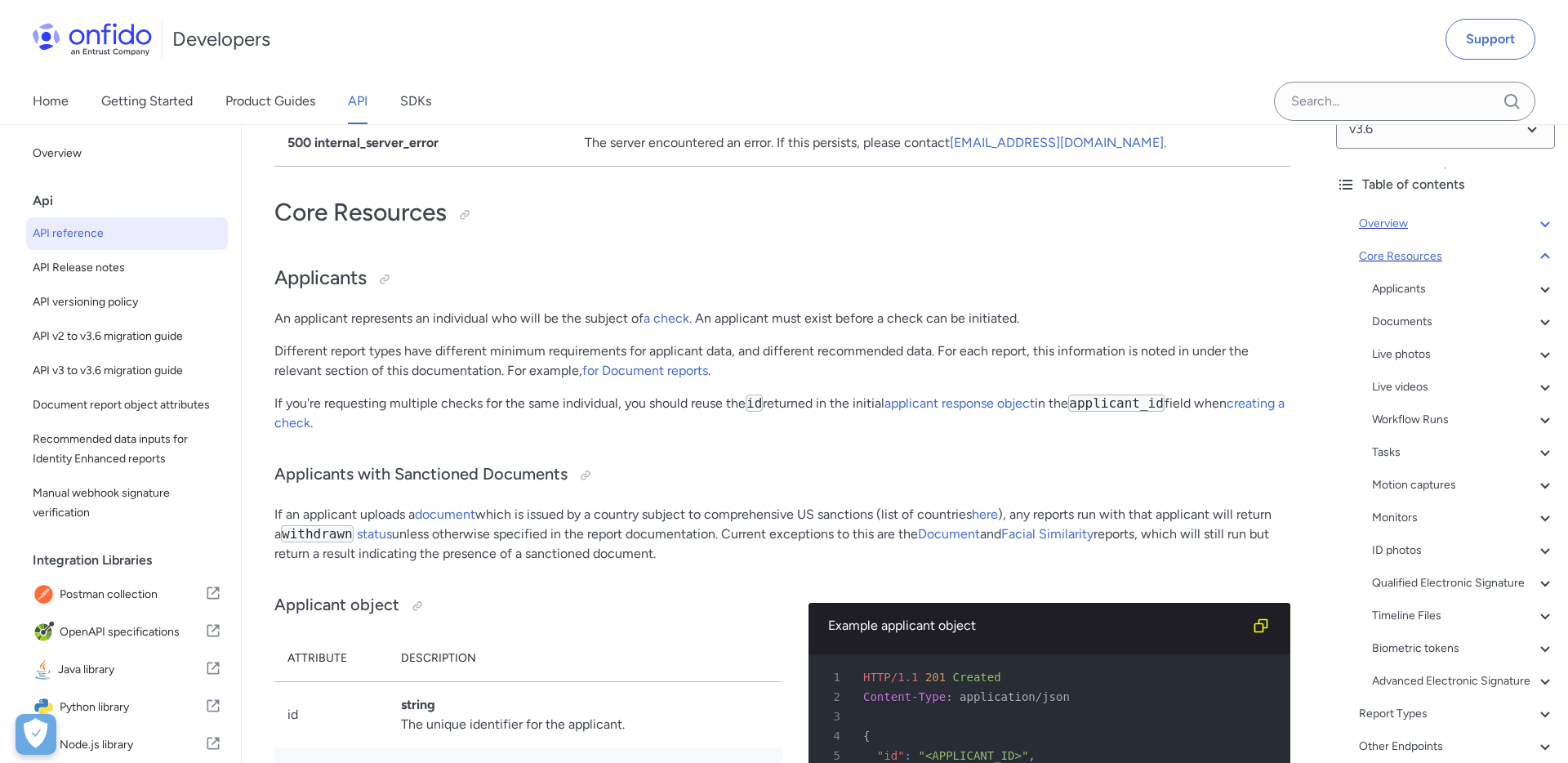
scroll to position [36, 0]
click at [1547, 256] on icon at bounding box center [1544, 255] width 19 height 19
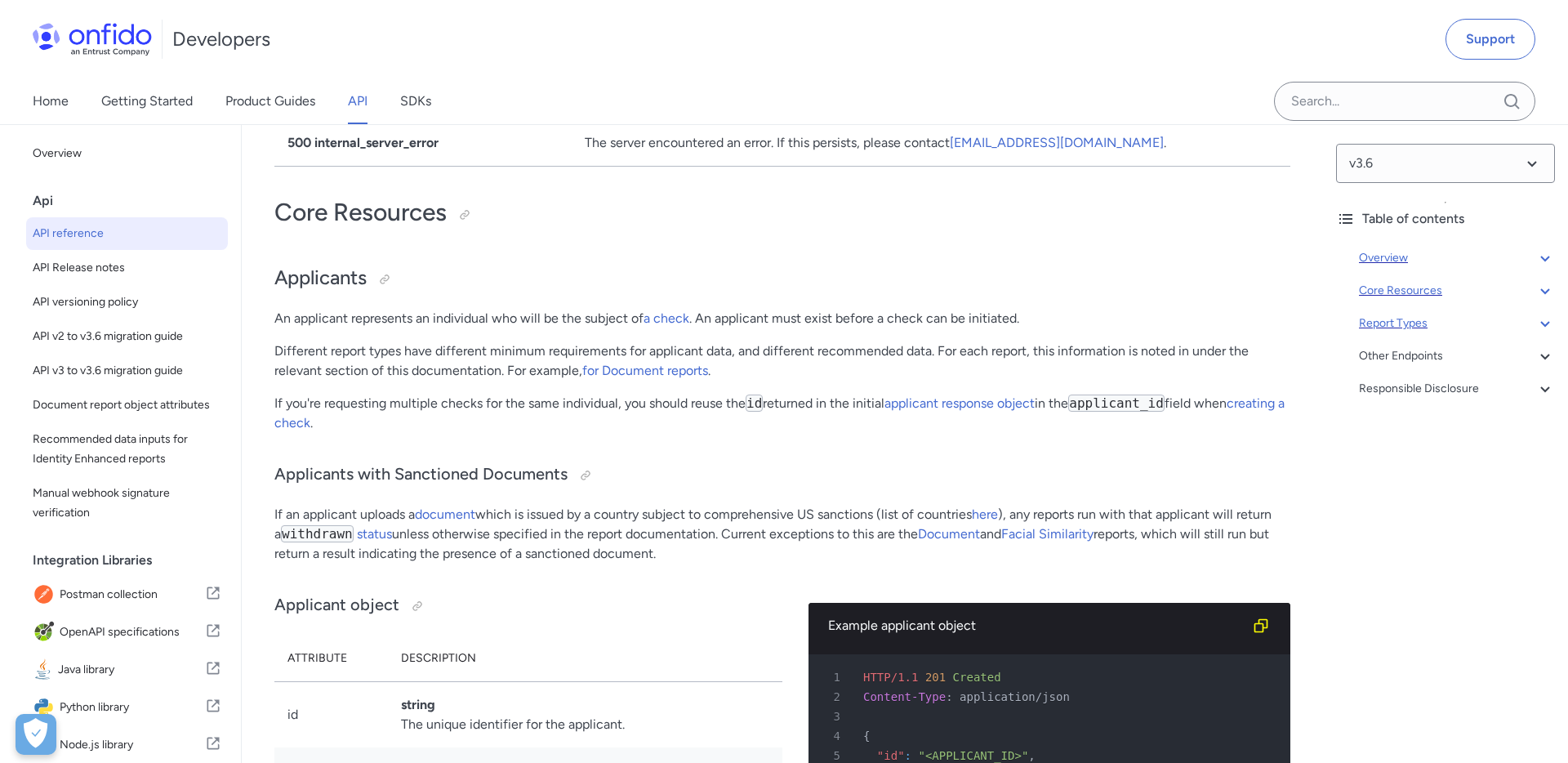
click at [1397, 316] on div "Report Types" at bounding box center [1456, 323] width 196 height 19
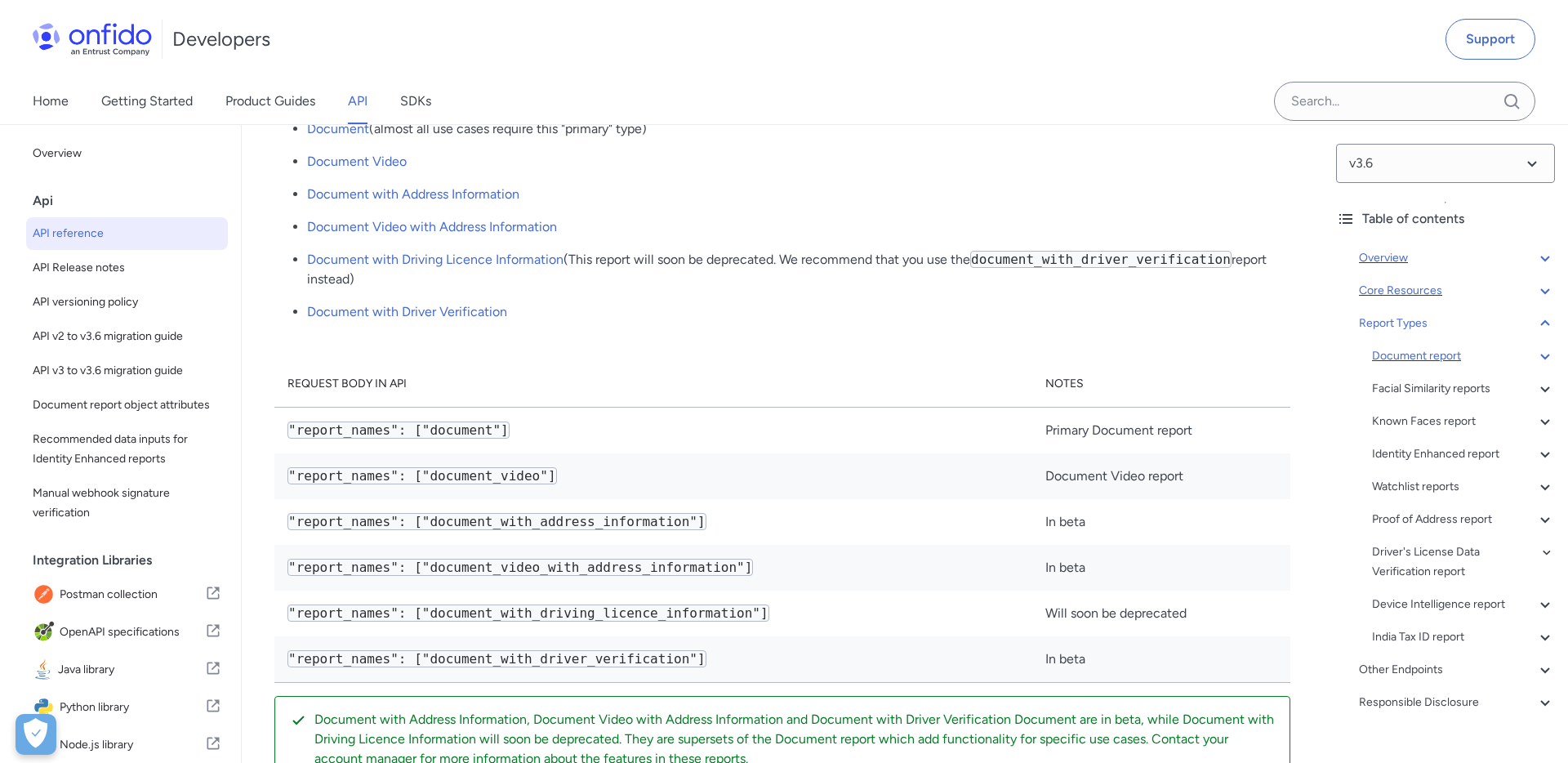
click at [1403, 358] on div "Document report" at bounding box center [1463, 355] width 183 height 19
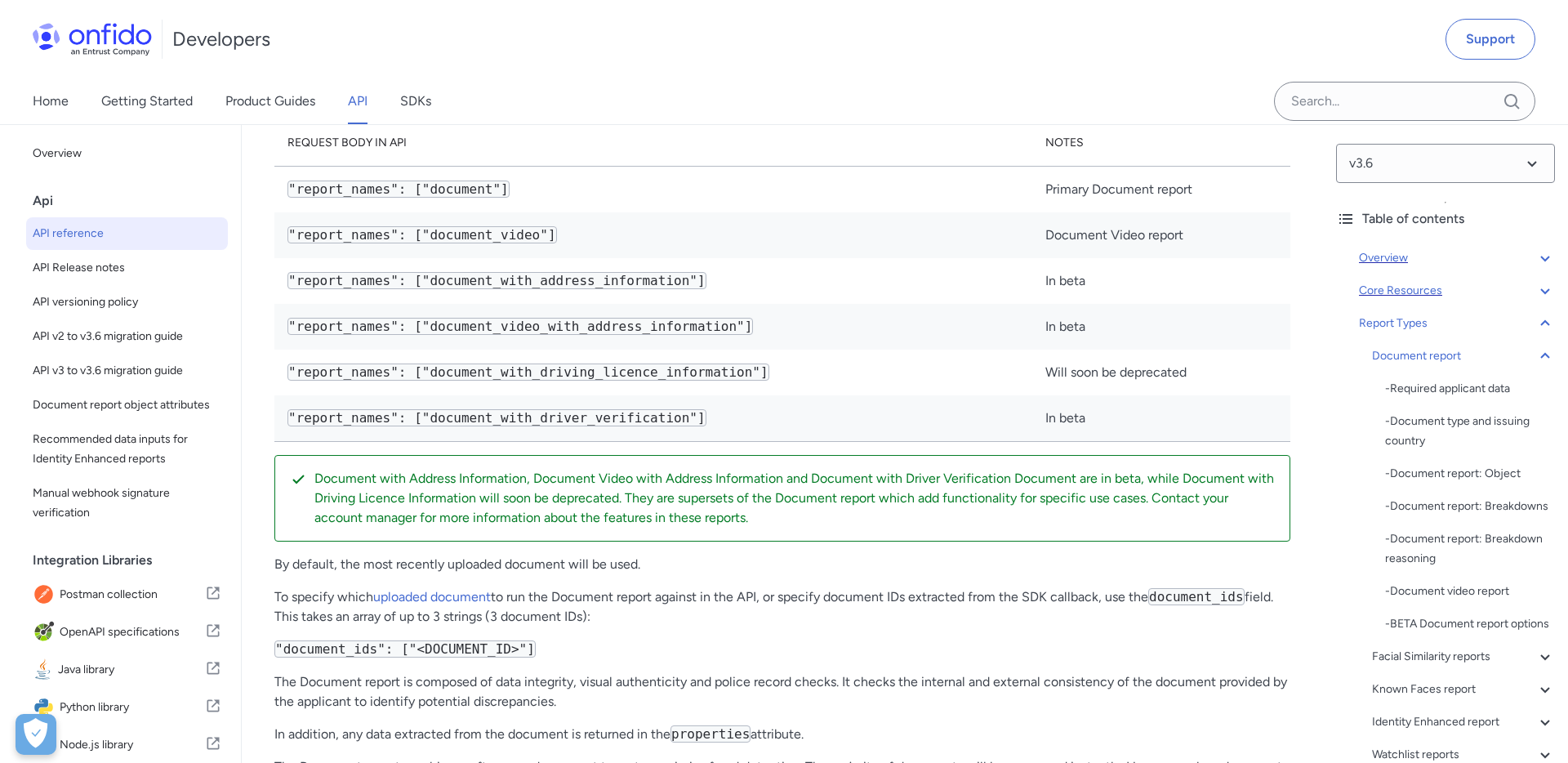
scroll to position [57857, 0]
click at [331, 197] on code ""report_names": ["document"]" at bounding box center [398, 188] width 222 height 18
drag, startPoint x: 331, startPoint y: 499, endPoint x: 544, endPoint y: 499, distance: 213.0
click at [544, 211] on td ""report_names": ["document"]" at bounding box center [652, 188] width 757 height 46
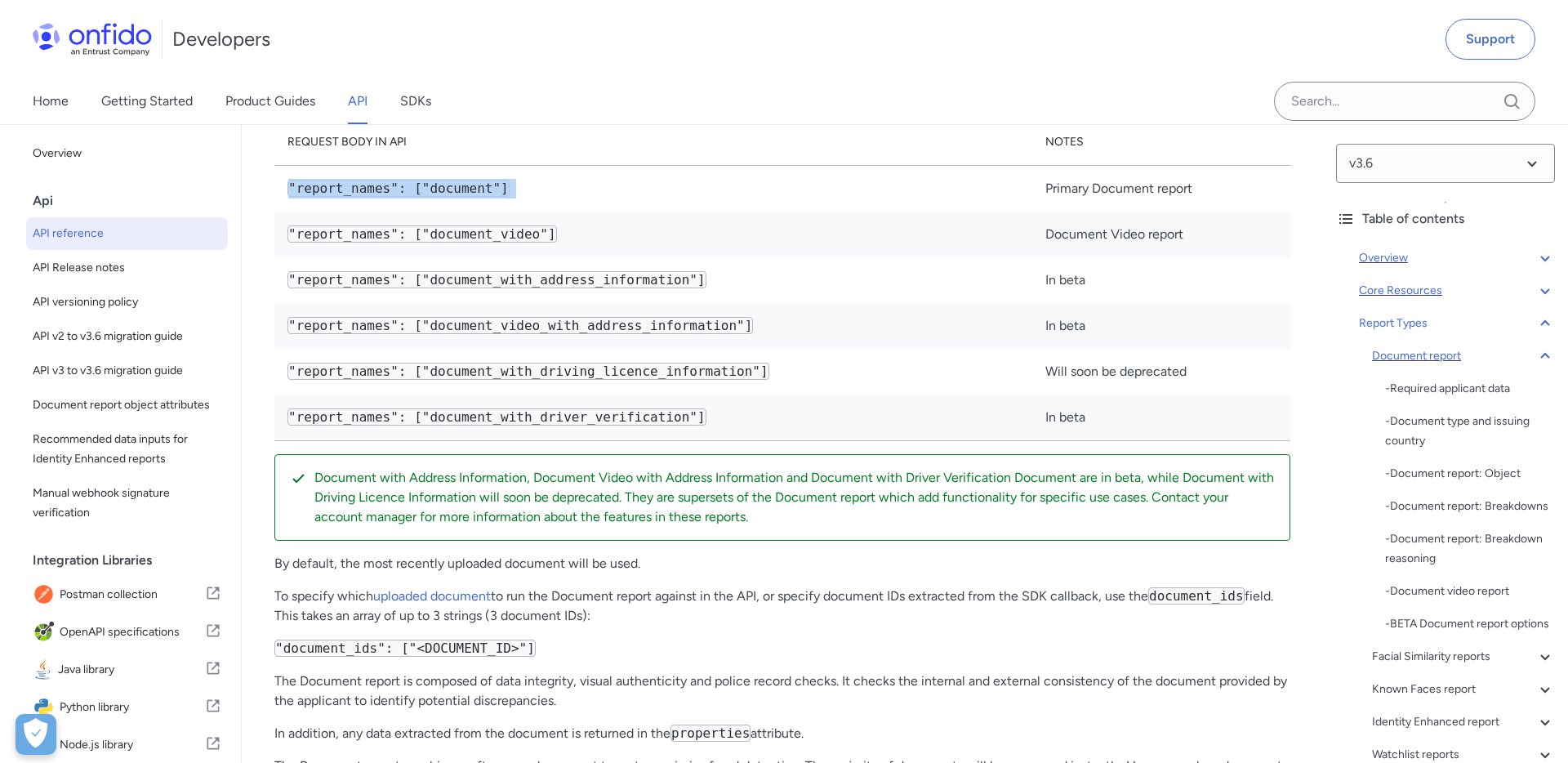
click at [1546, 359] on icon at bounding box center [1544, 355] width 19 height 19
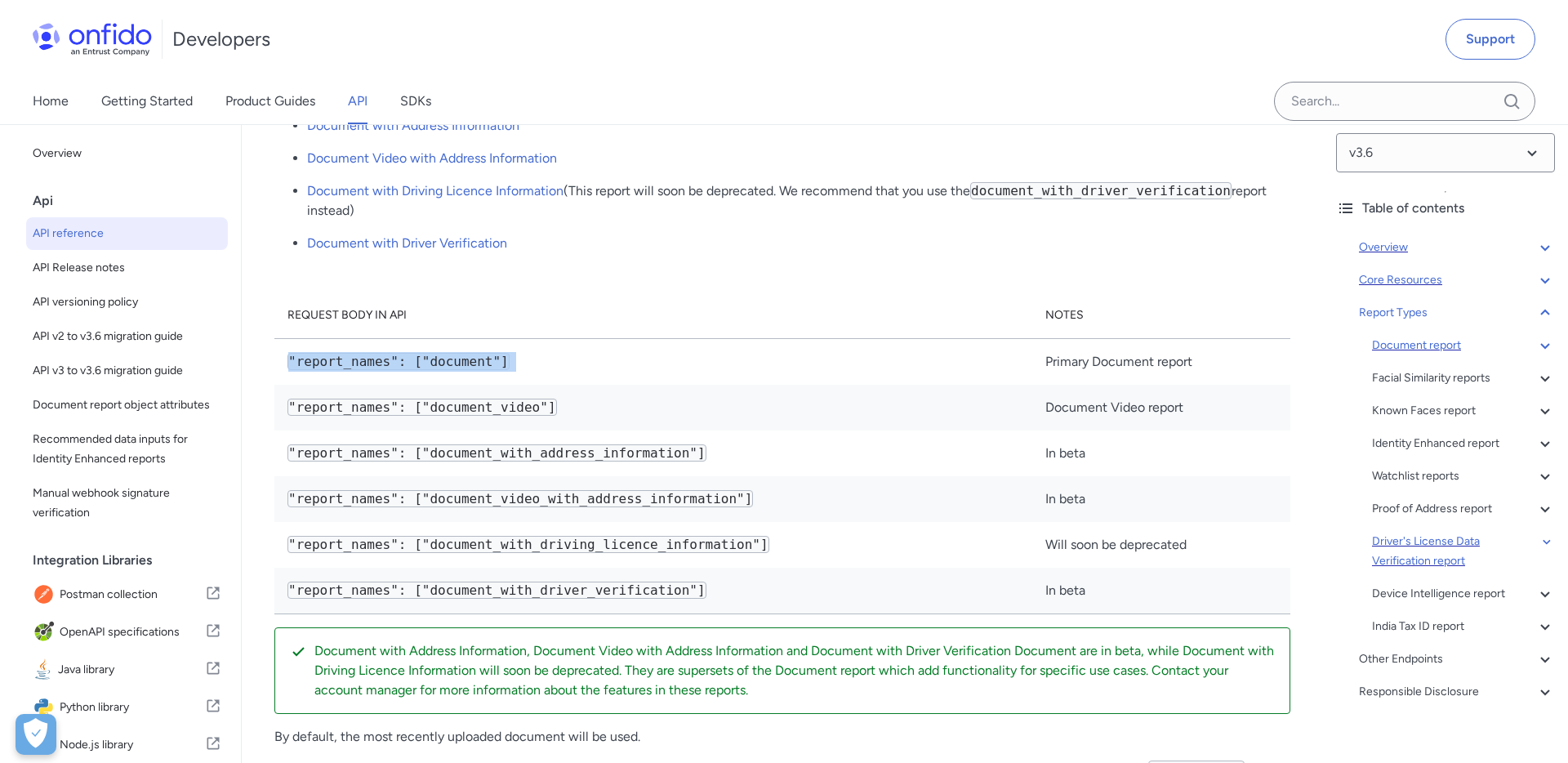
scroll to position [28, 0]
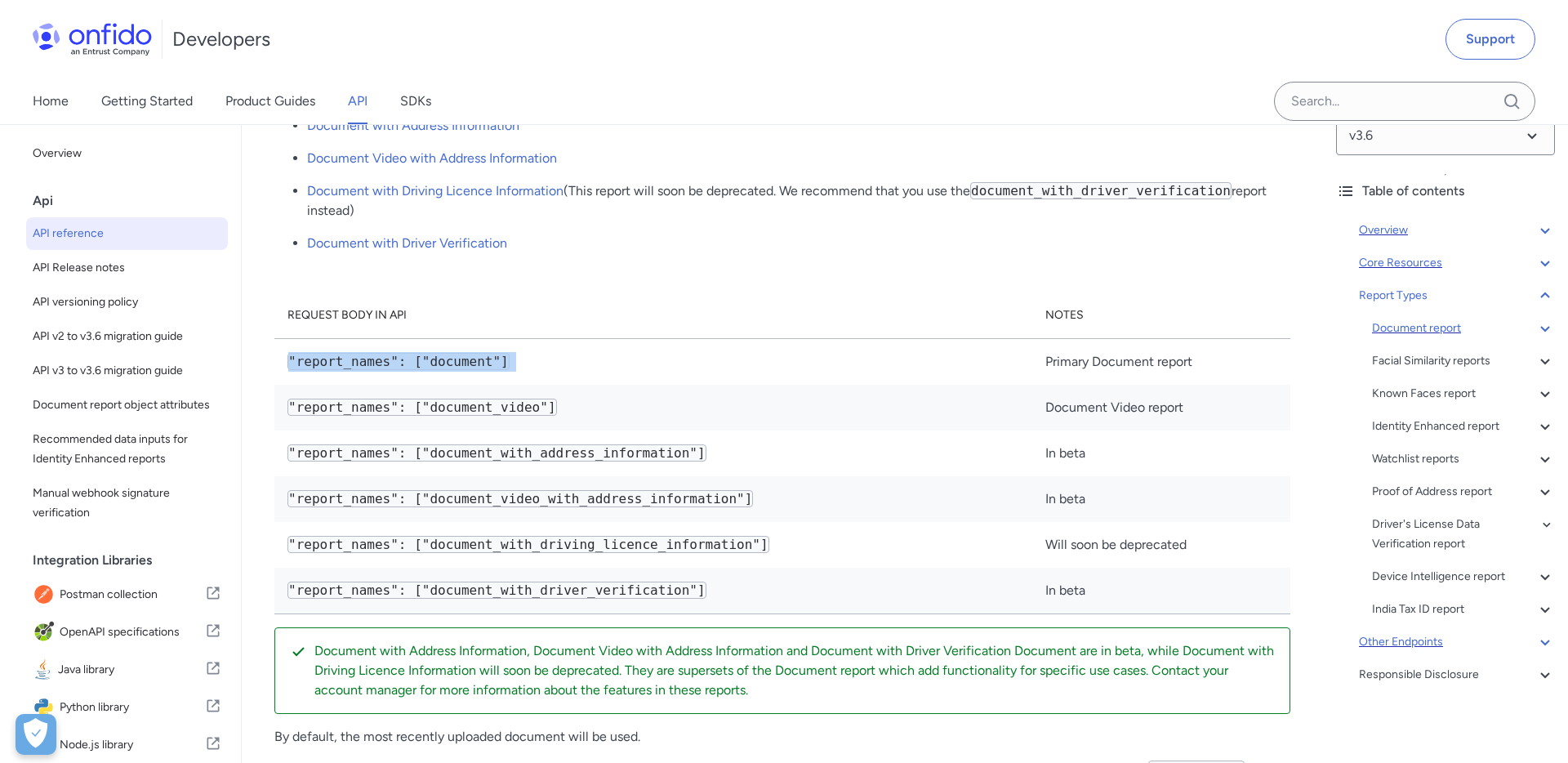
click at [1419, 644] on div "Other Endpoints" at bounding box center [1456, 641] width 196 height 19
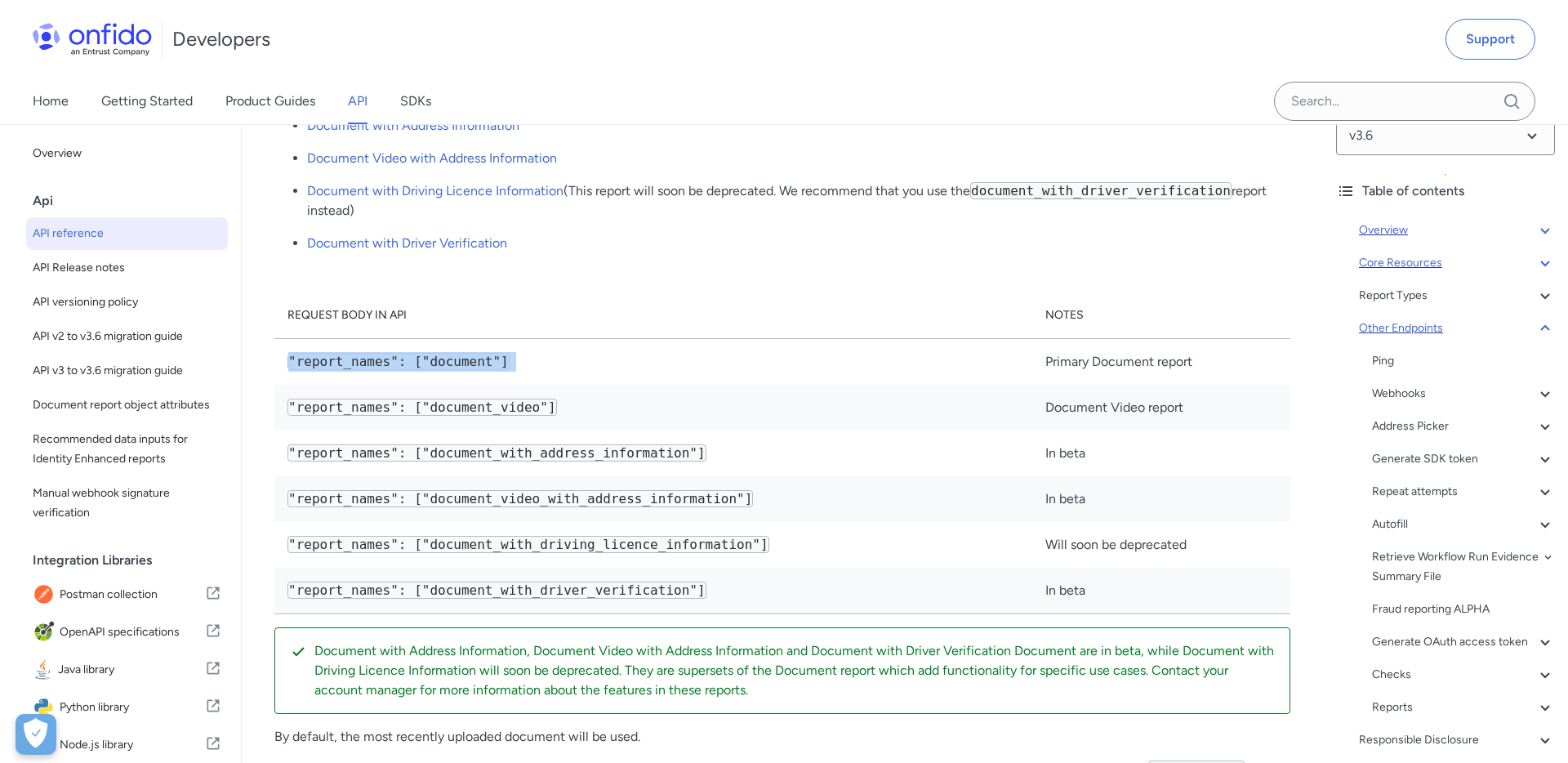
scroll to position [121869, 0]
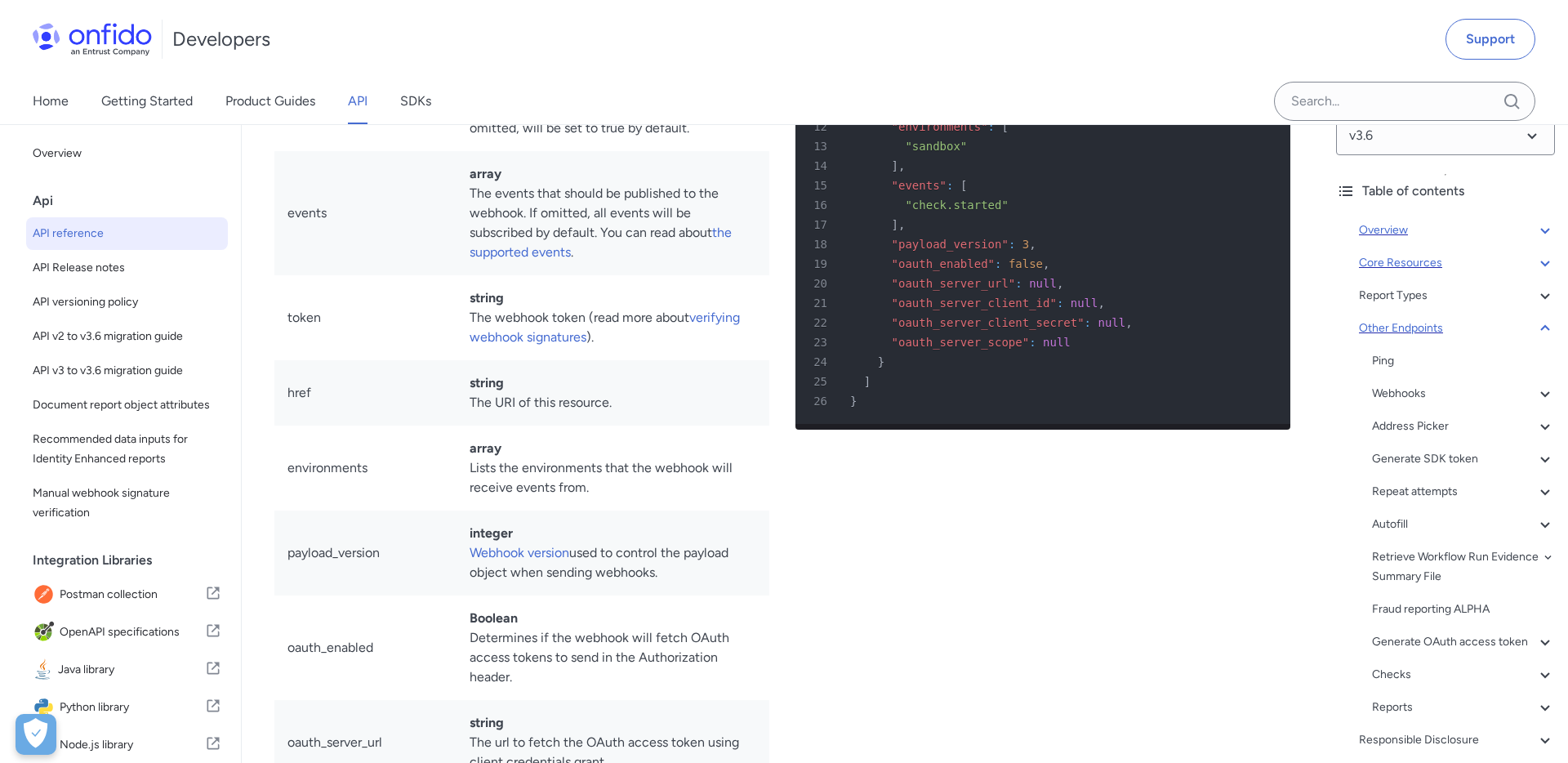
click at [1539, 324] on icon at bounding box center [1544, 328] width 19 height 19
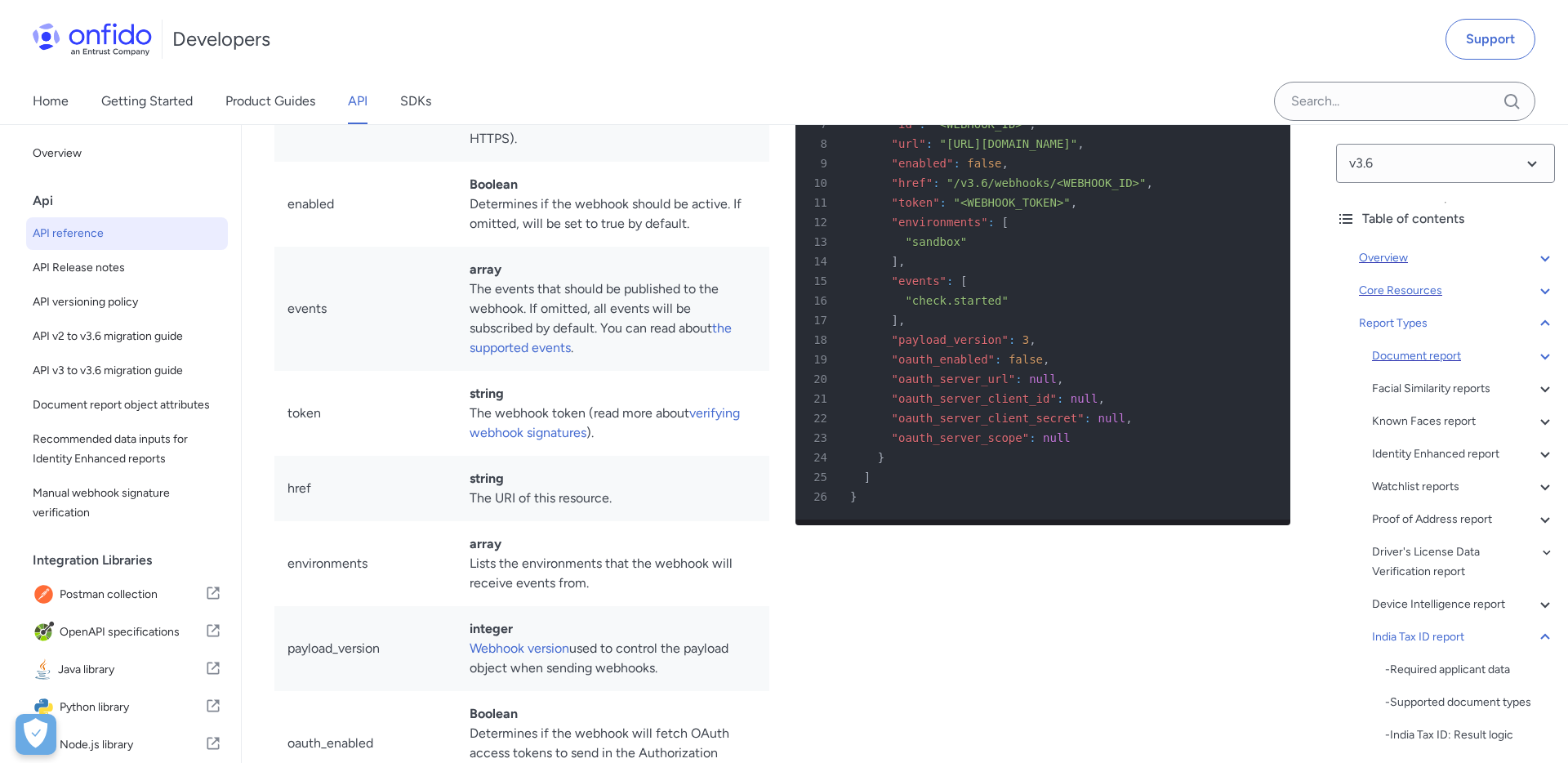
scroll to position [121786, 0]
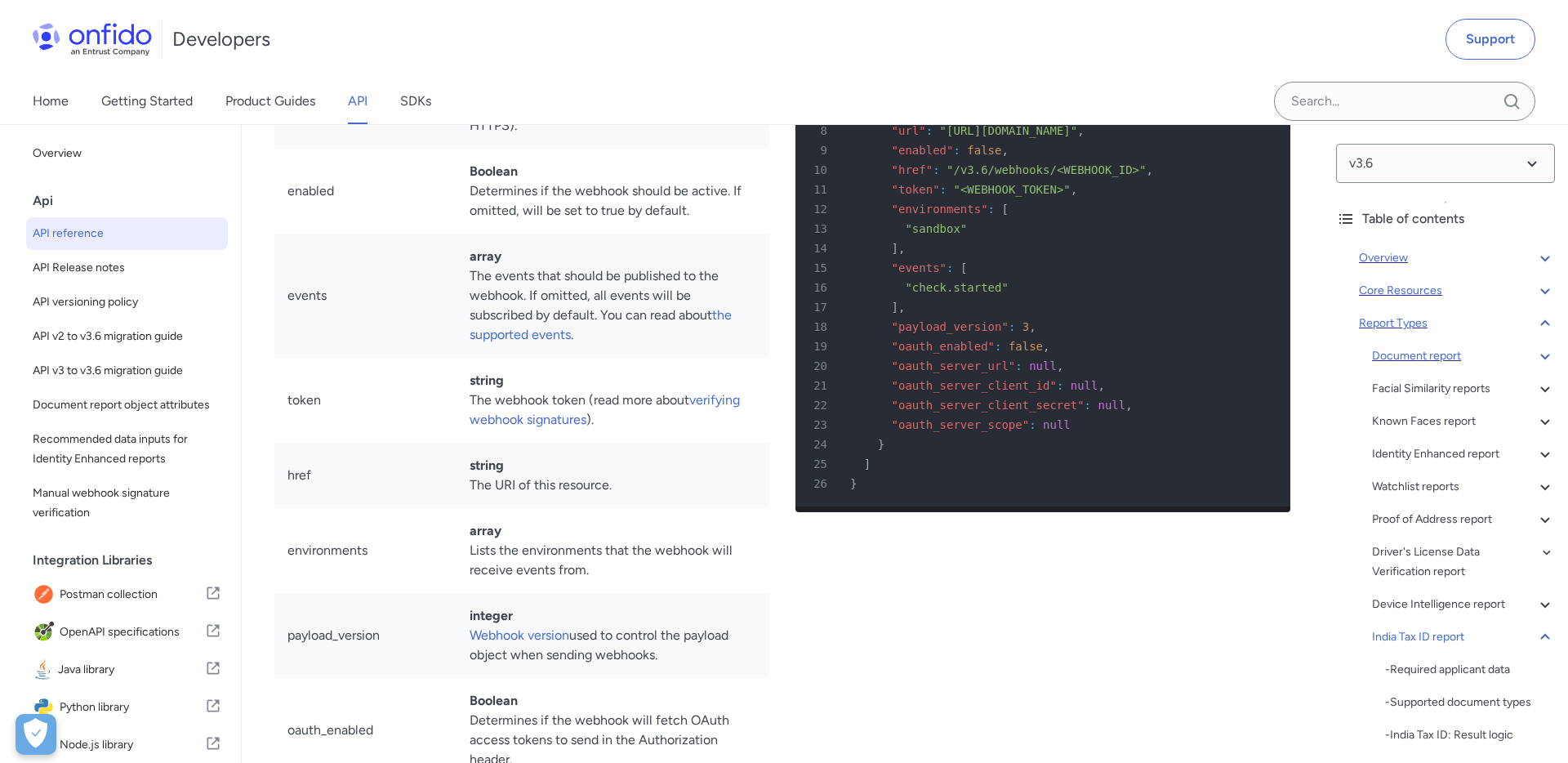
click at [1546, 318] on icon at bounding box center [1544, 323] width 19 height 19
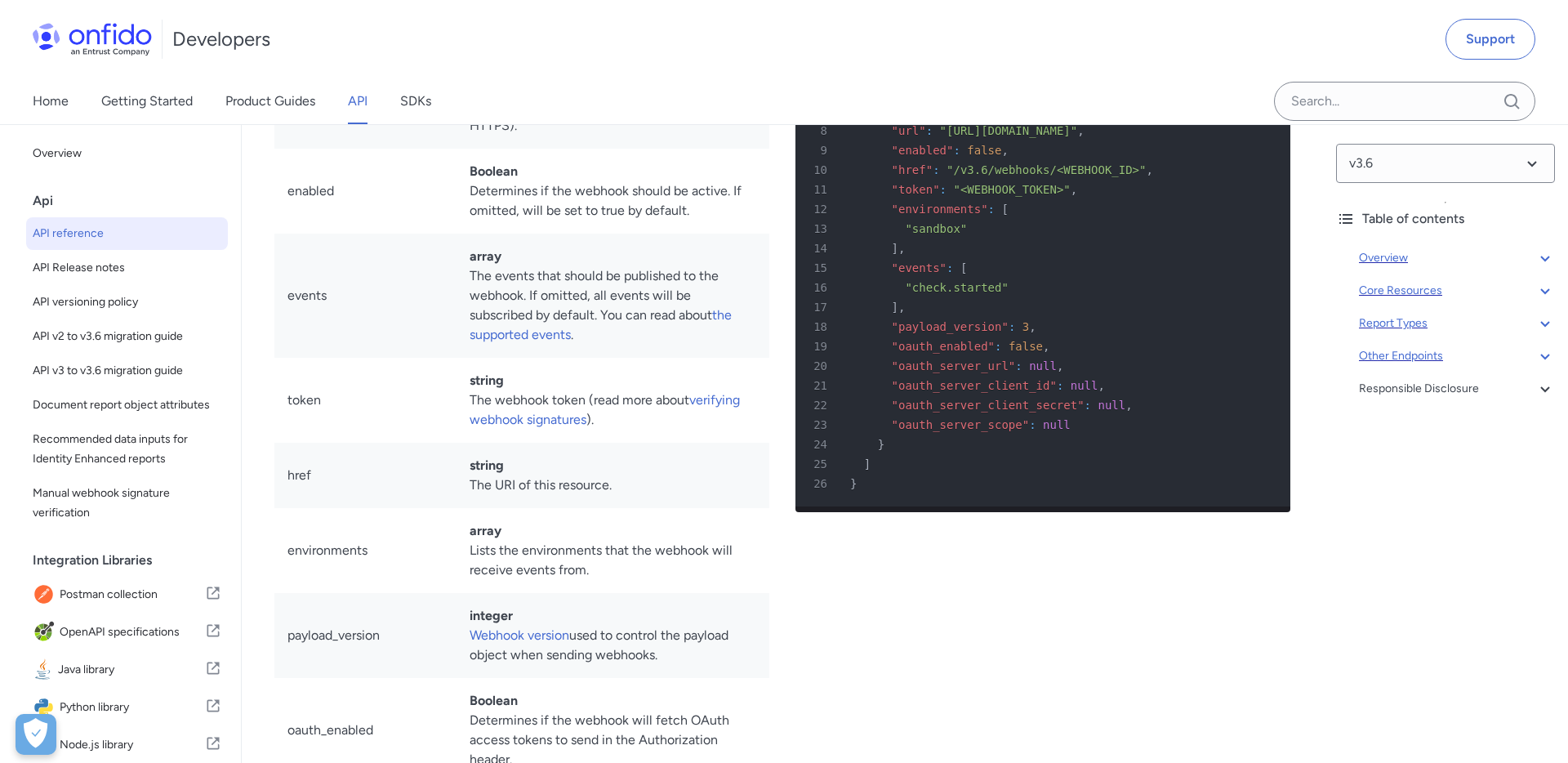
scroll to position [57615, 0]
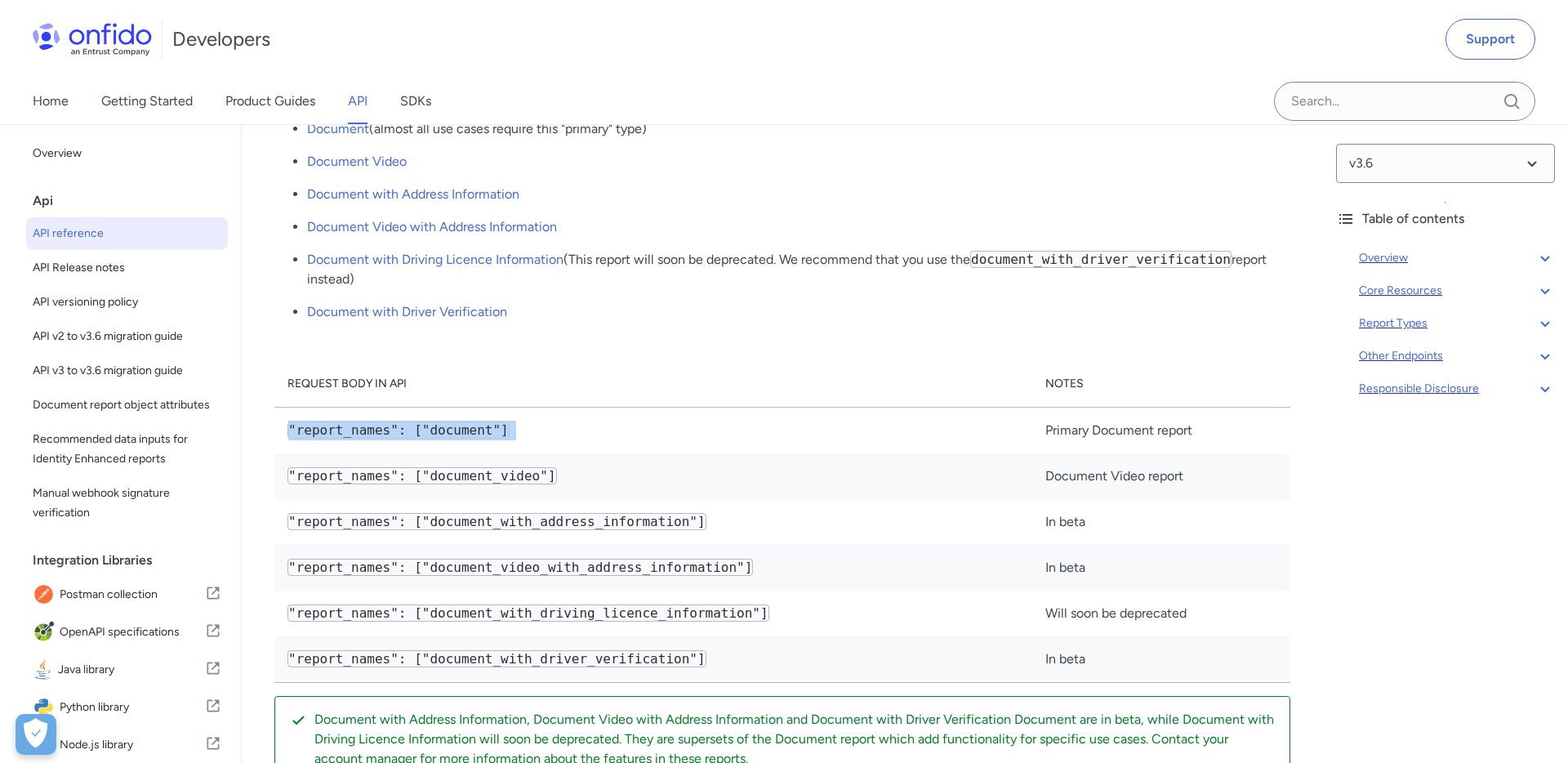
click at [1431, 387] on div "Responsible Disclosure" at bounding box center [1456, 388] width 196 height 19
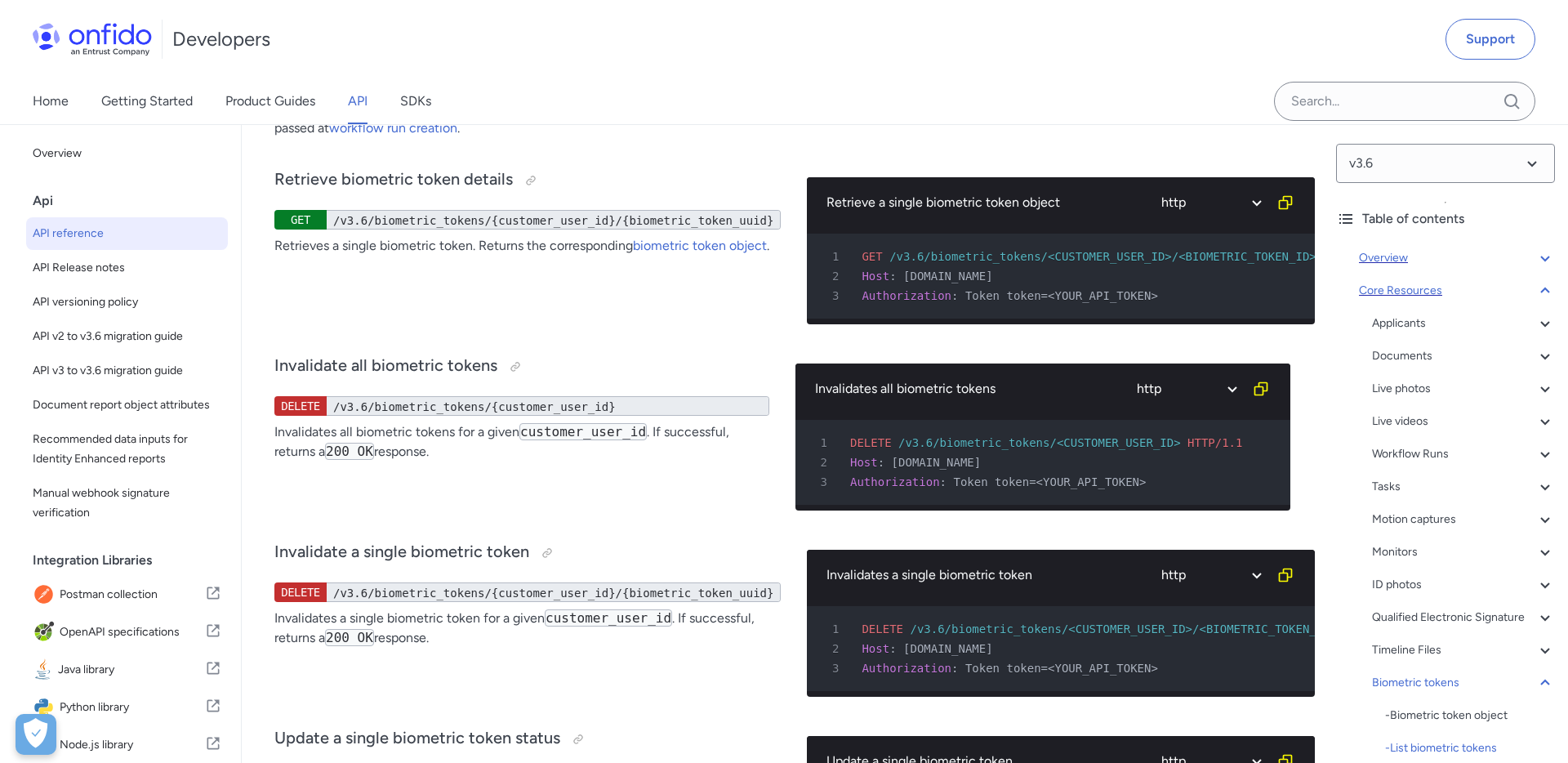
scroll to position [56054, 0]
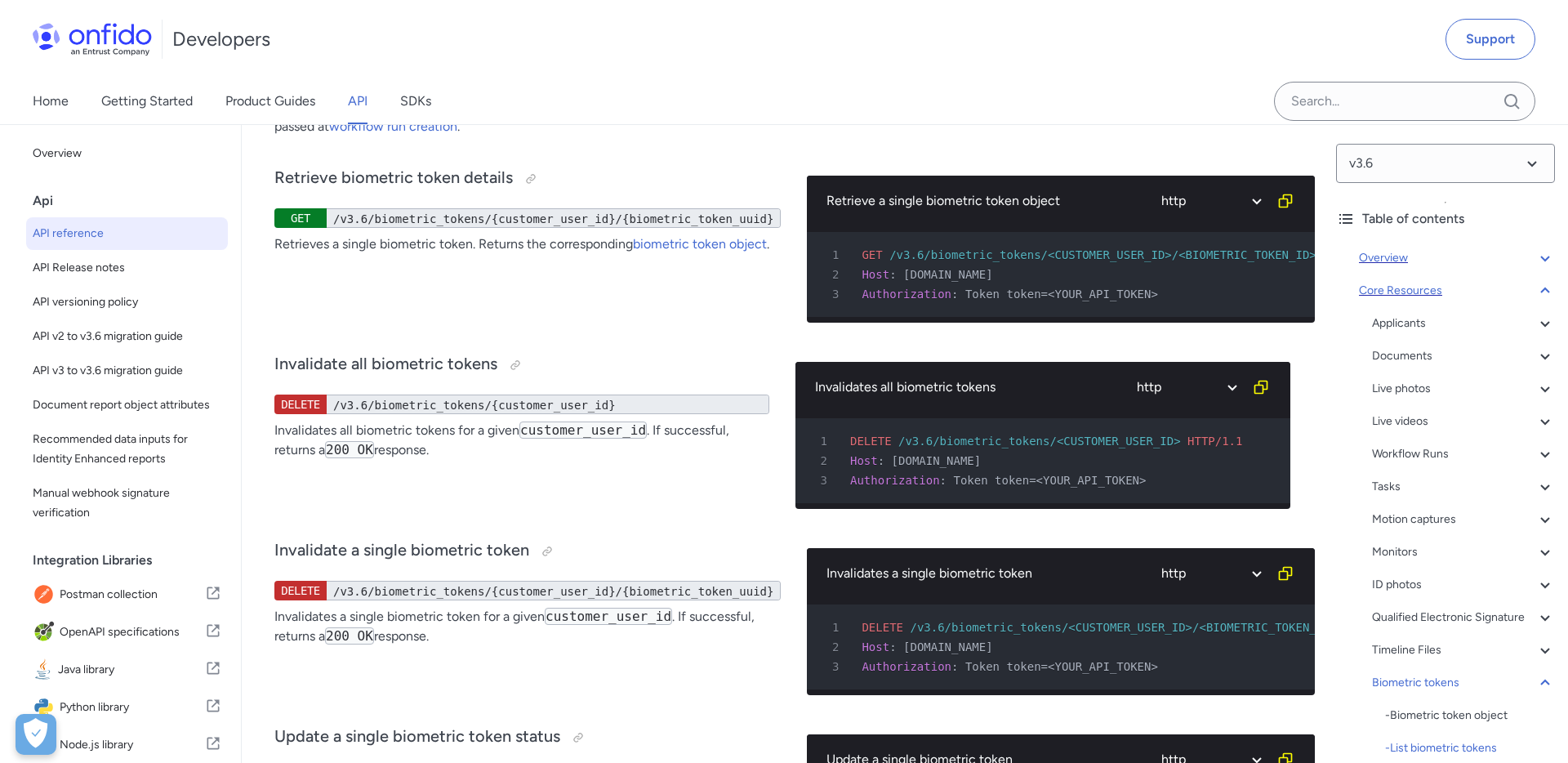
click at [1544, 284] on icon at bounding box center [1544, 291] width 19 height 19
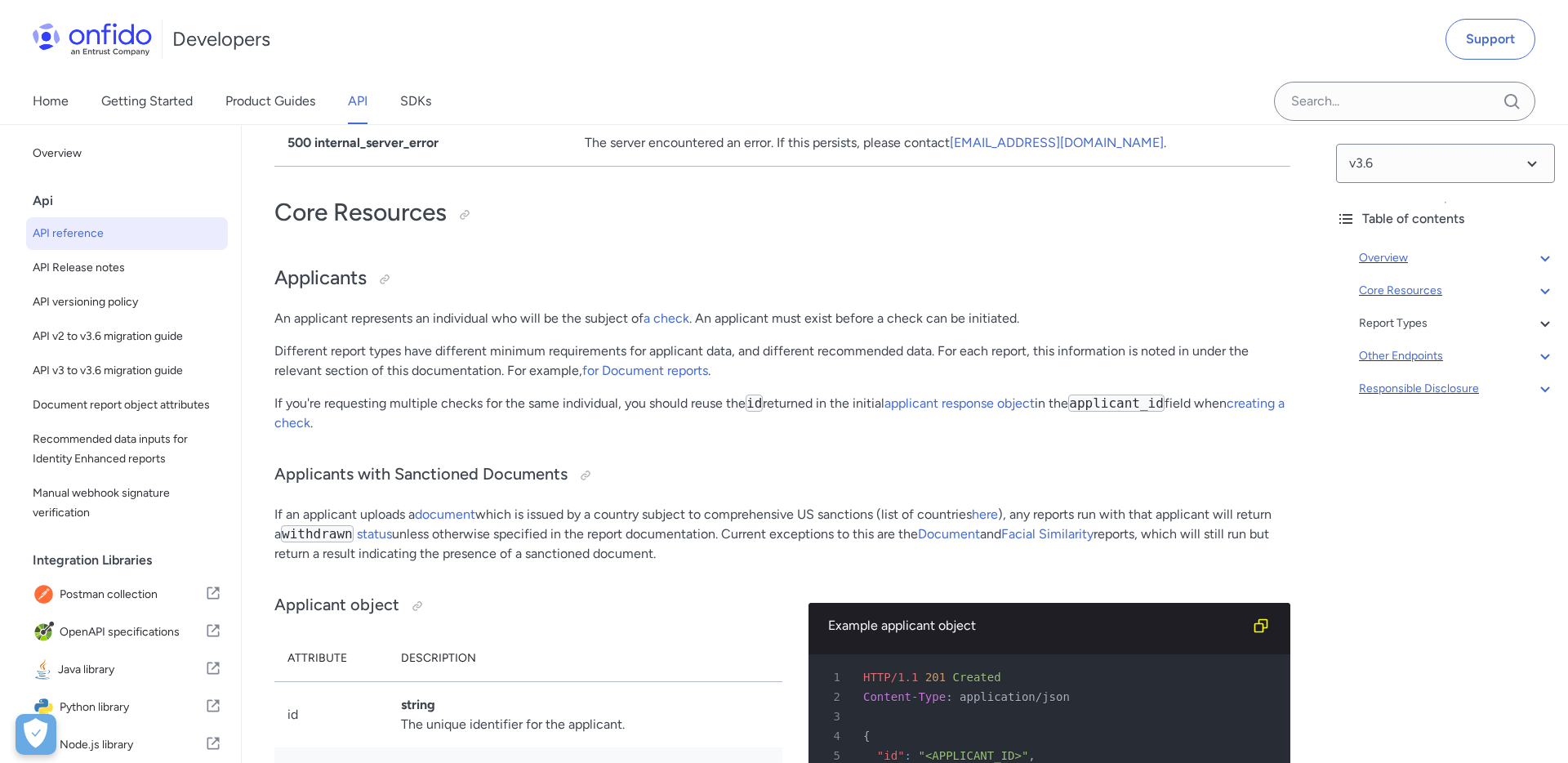
click at [1389, 380] on div "Responsible Disclosure" at bounding box center [1456, 388] width 196 height 19
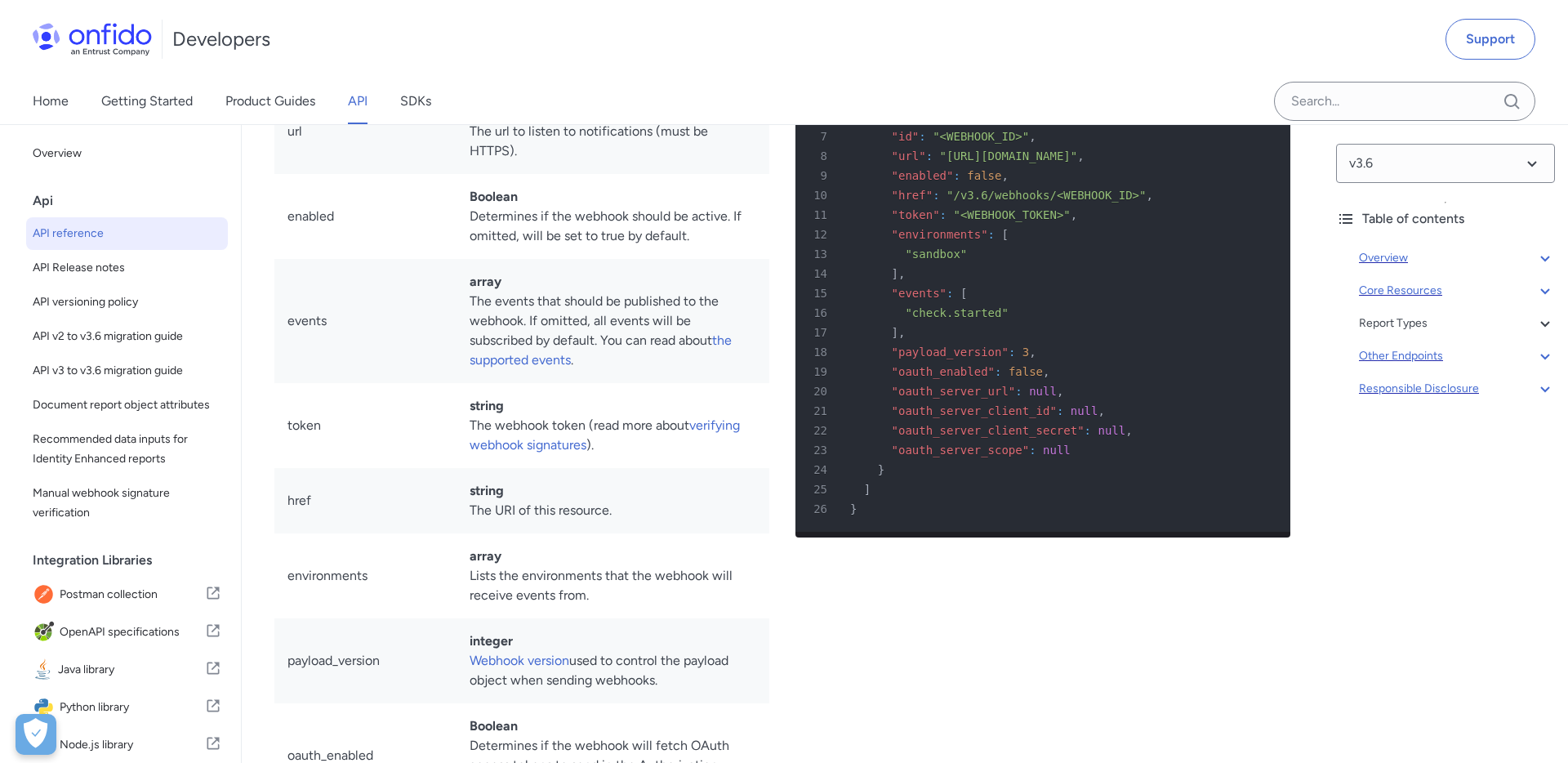
scroll to position [121759, 0]
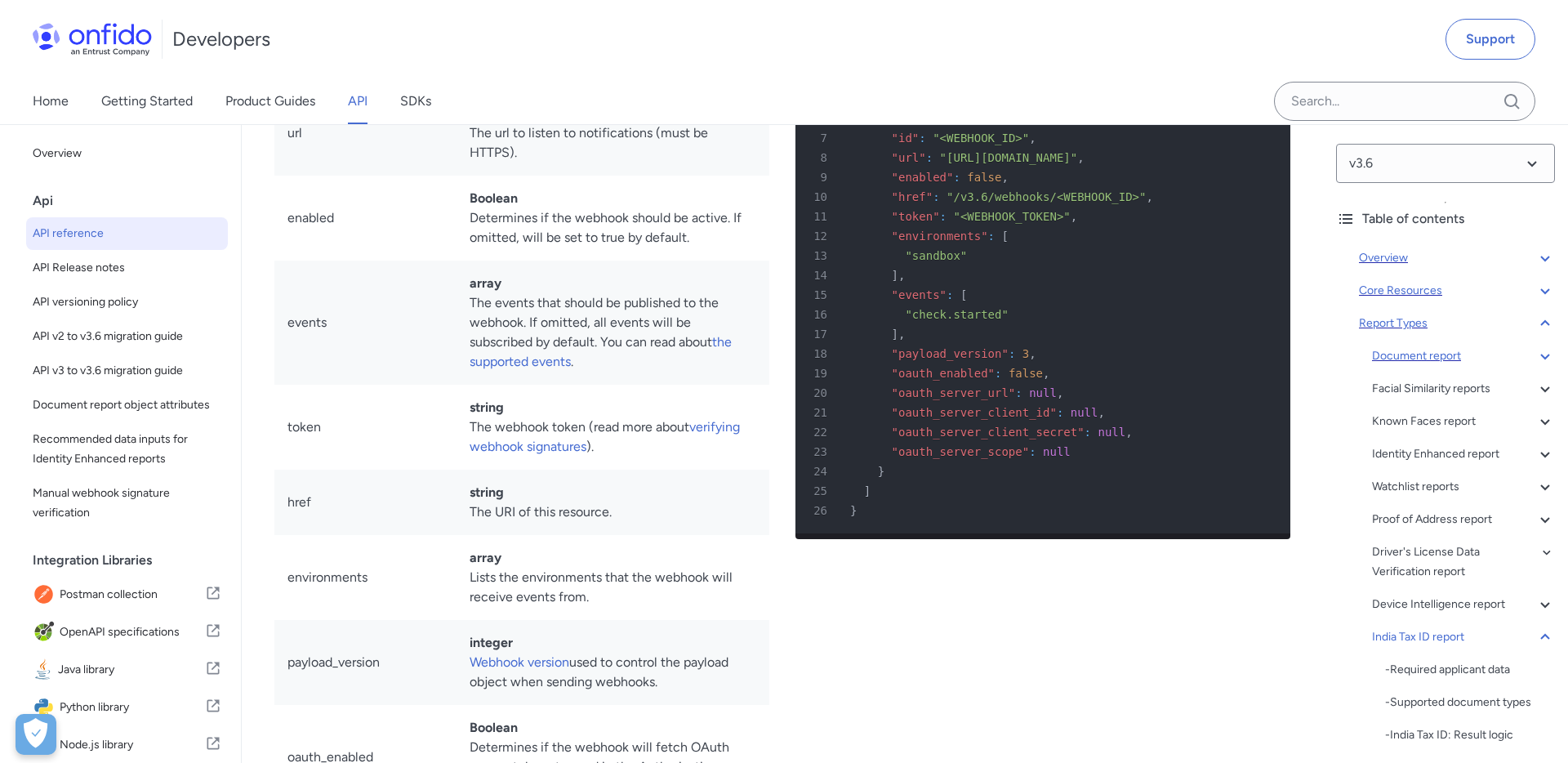
click at [1547, 321] on icon at bounding box center [1544, 323] width 19 height 19
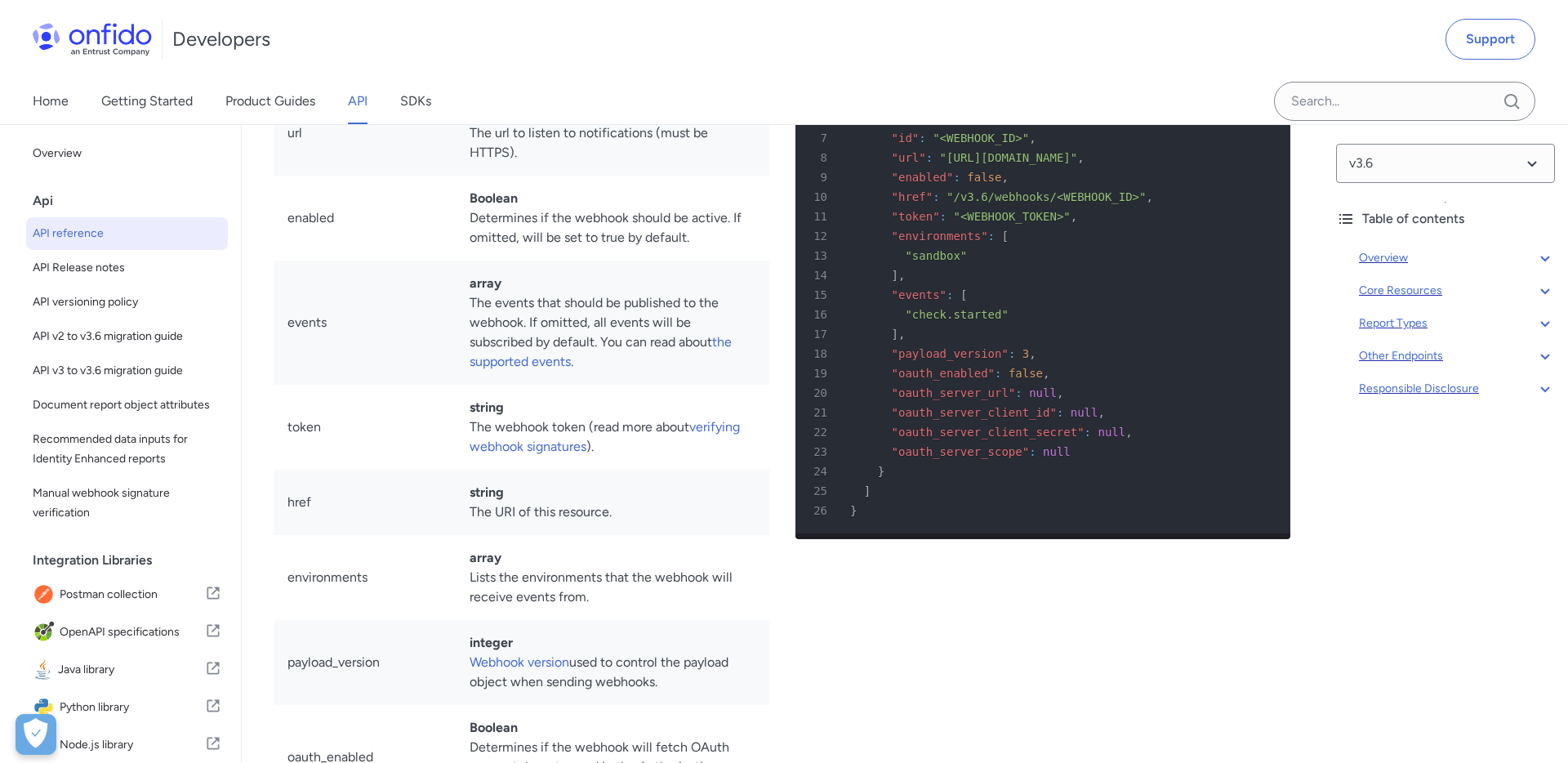
scroll to position [57615, 0]
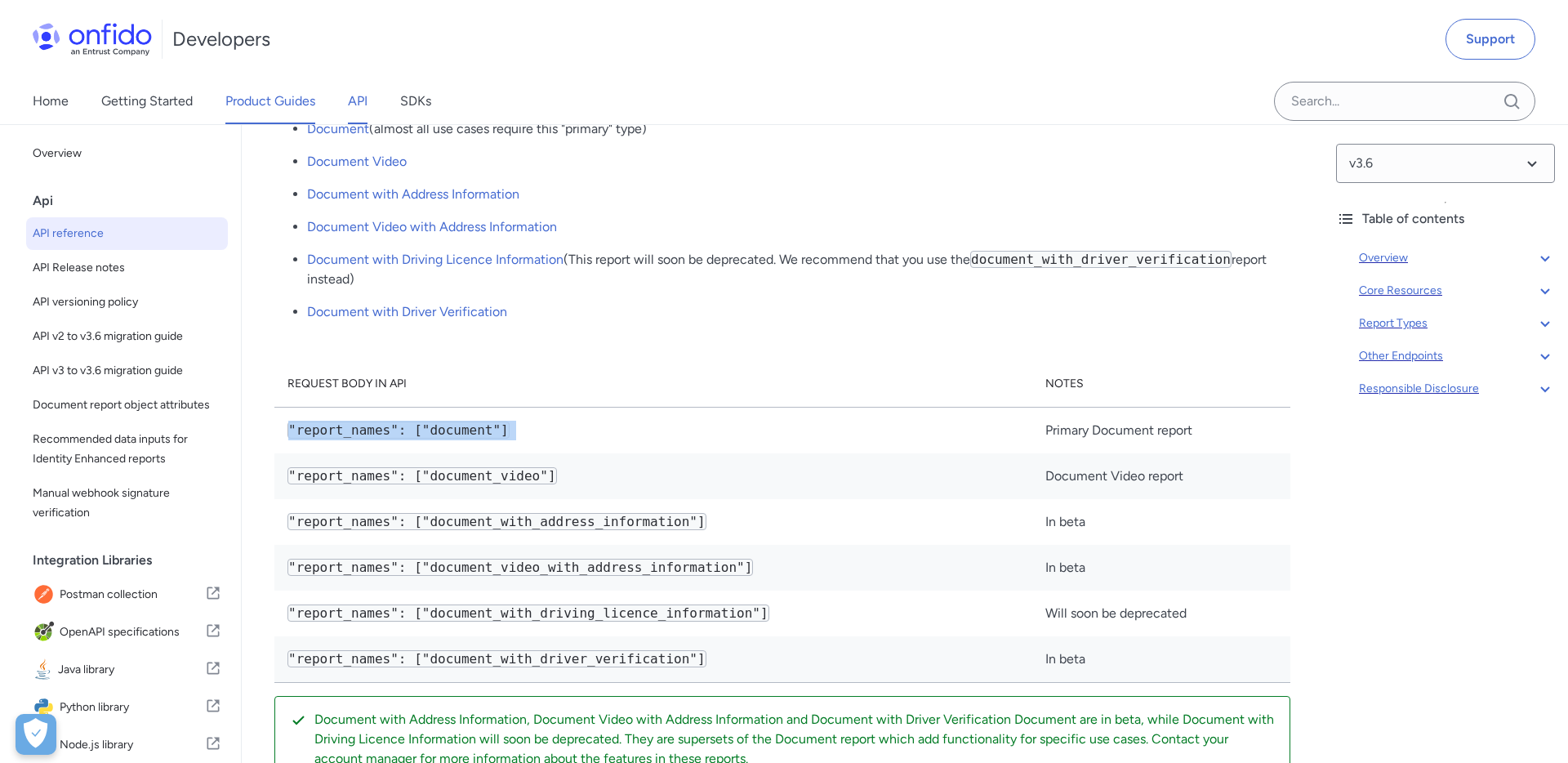
click at [274, 106] on link "Product Guides" at bounding box center [269, 101] width 89 height 46
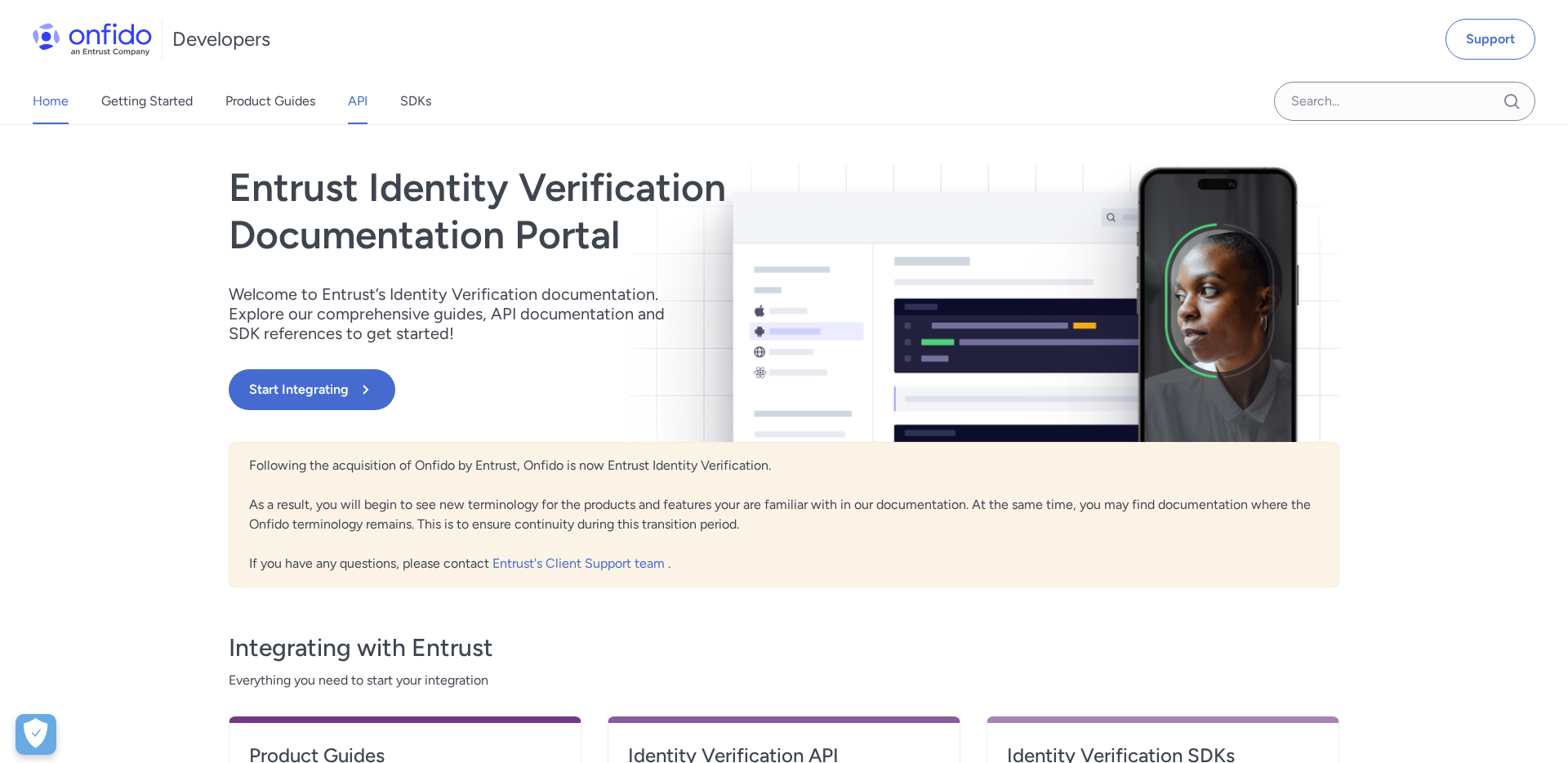
click at [357, 101] on link "API" at bounding box center [357, 101] width 19 height 46
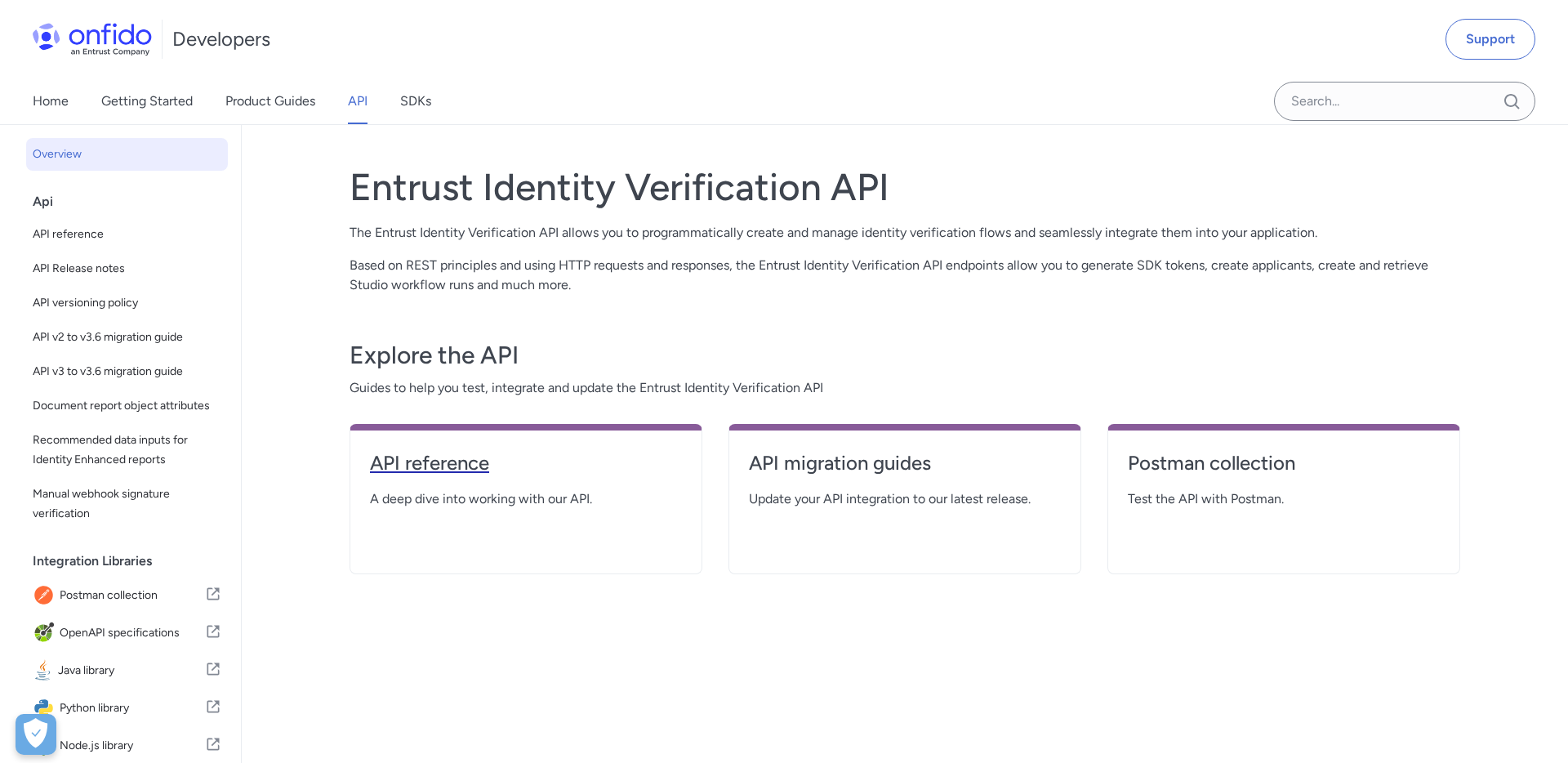
click at [441, 471] on h4 "API reference" at bounding box center [526, 463] width 312 height 26
select select "http"
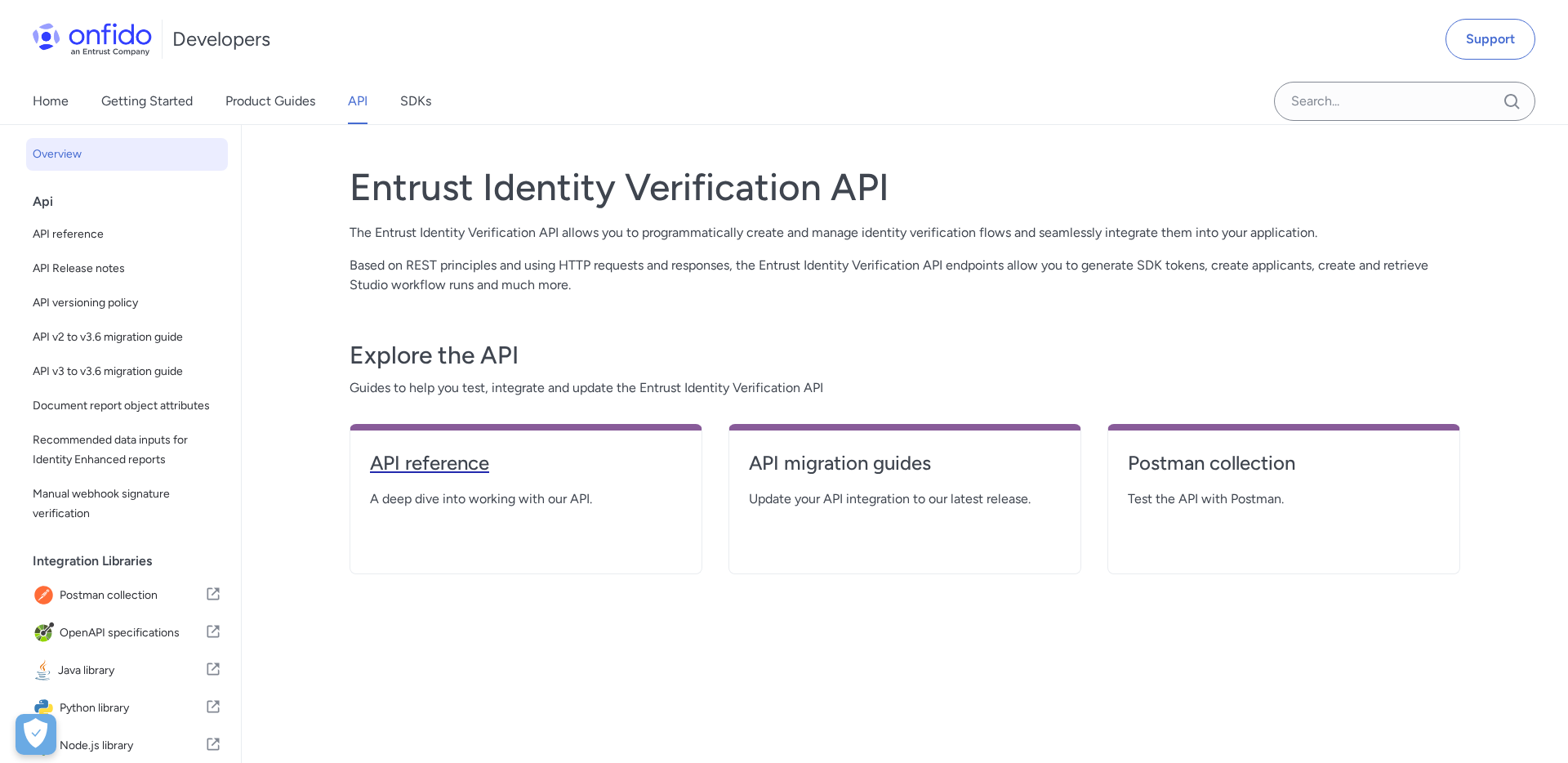
select select "http"
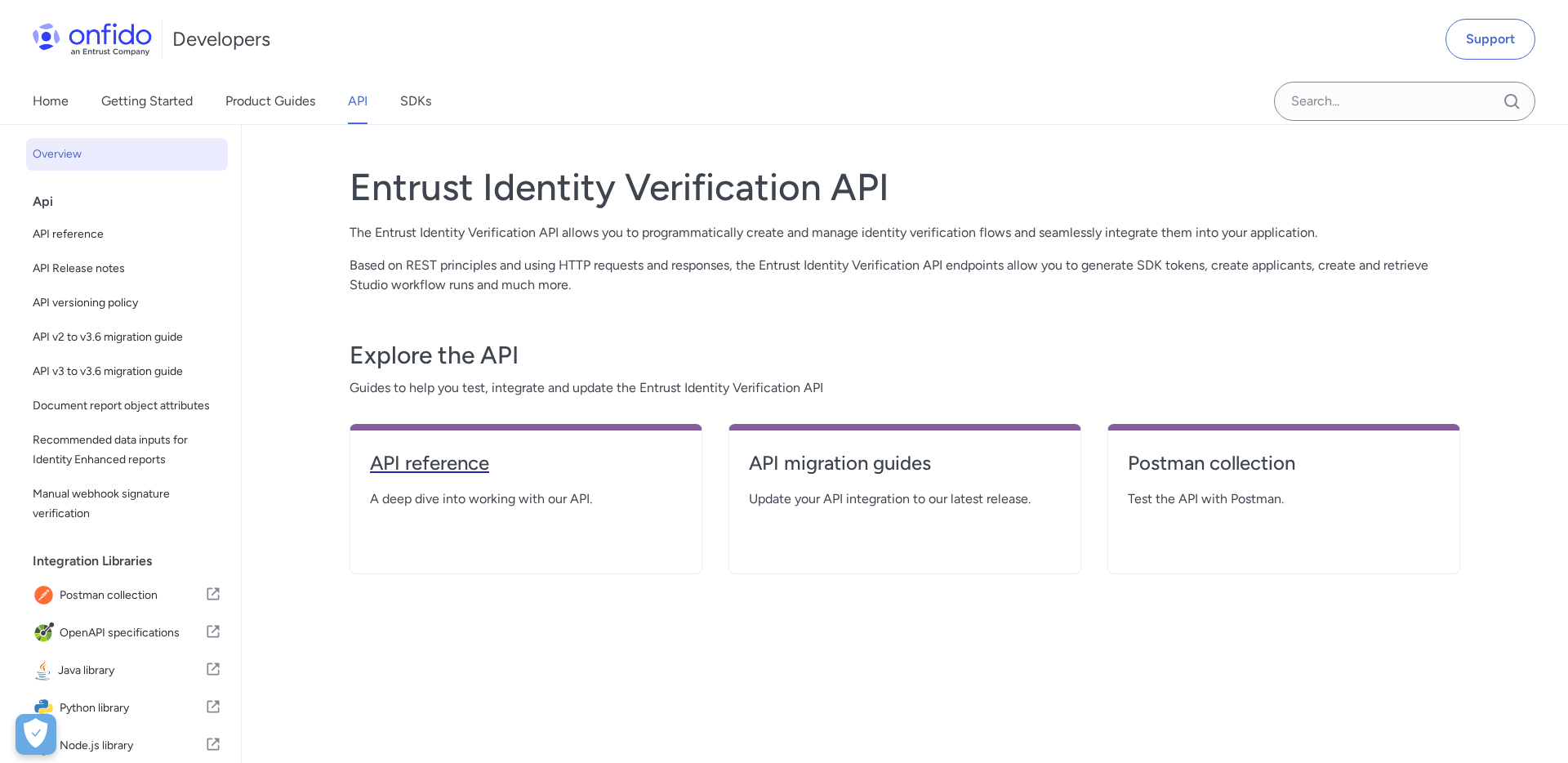
select select "http"
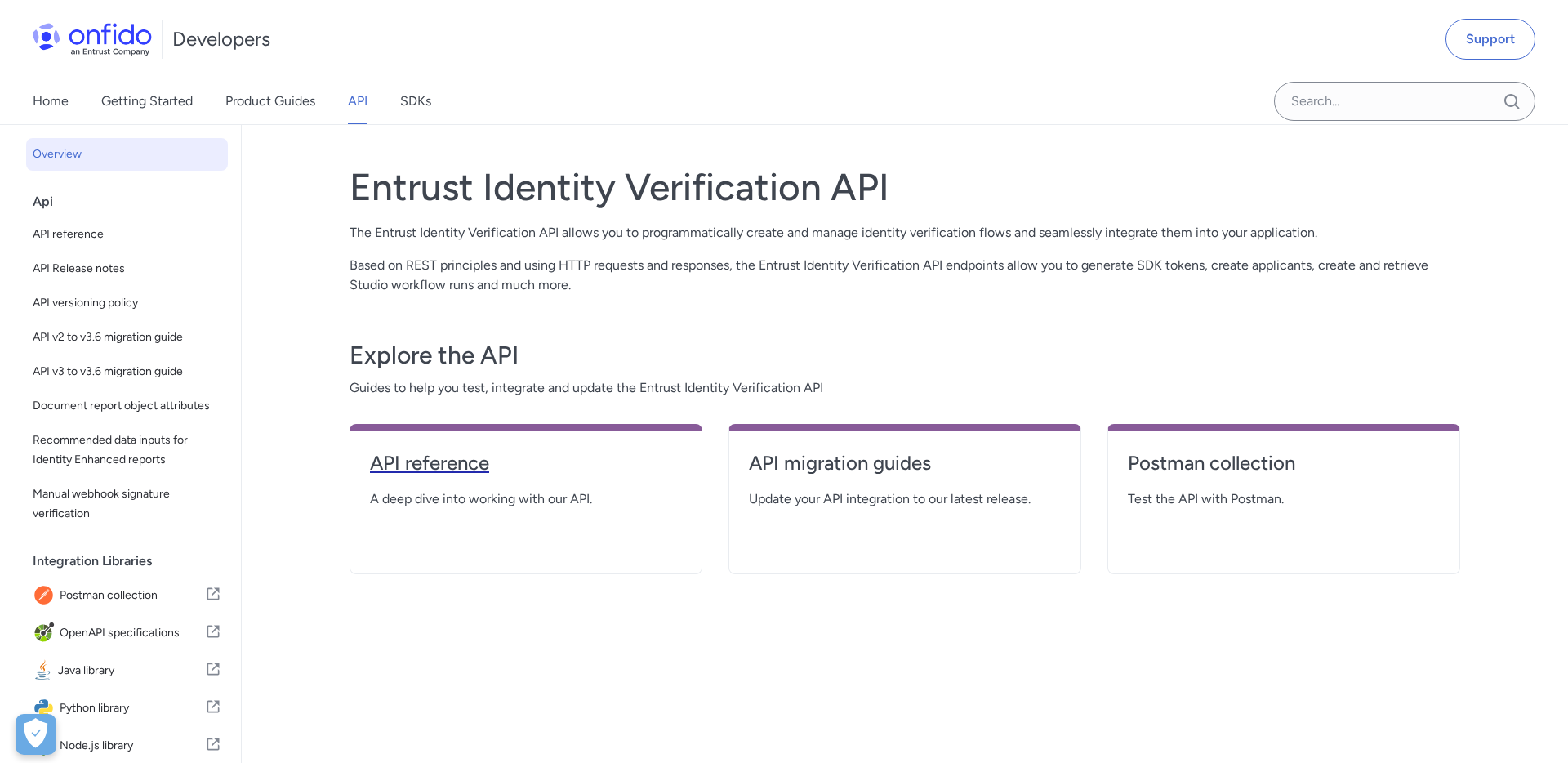
select select "http"
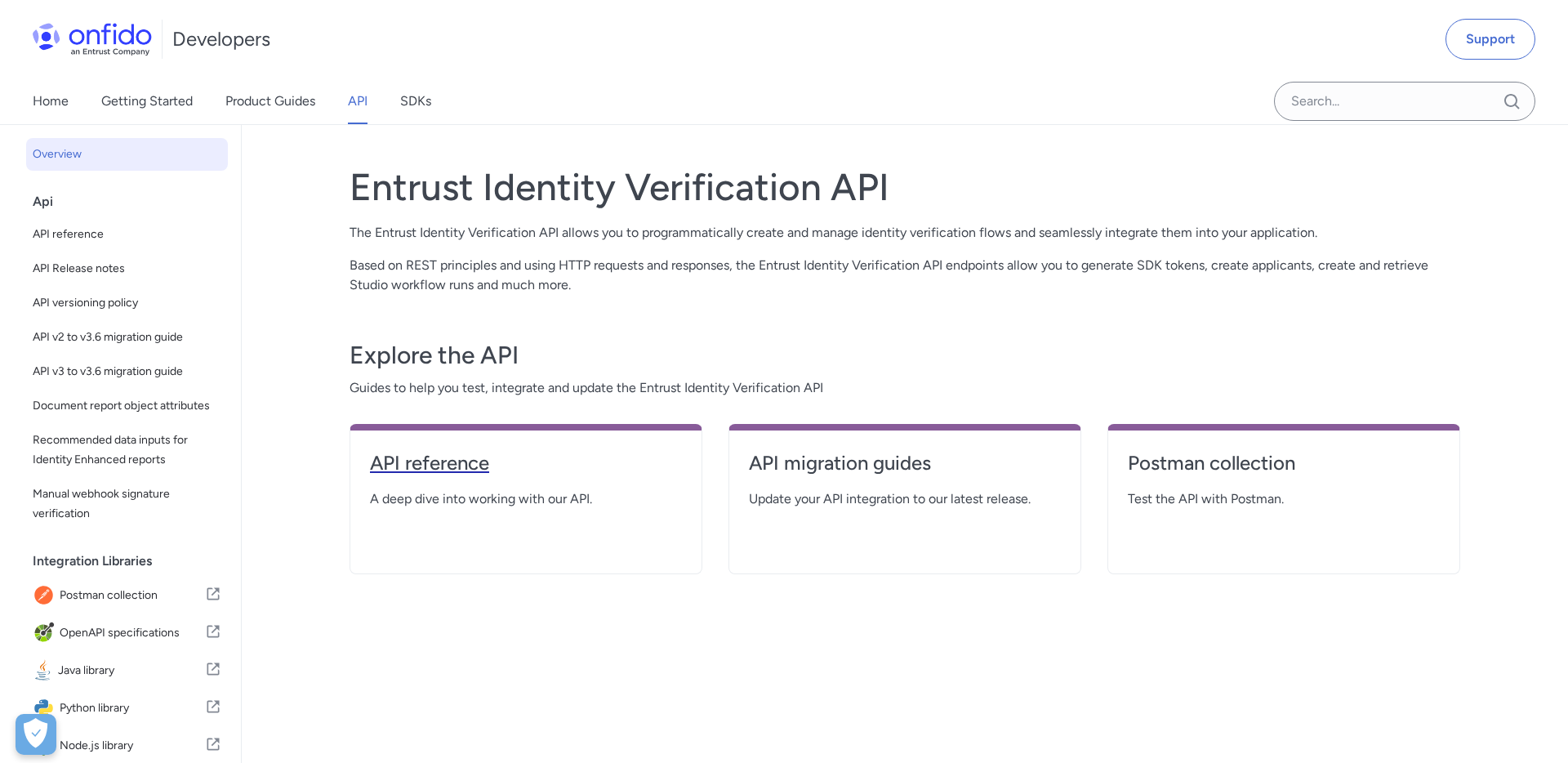
select select "http"
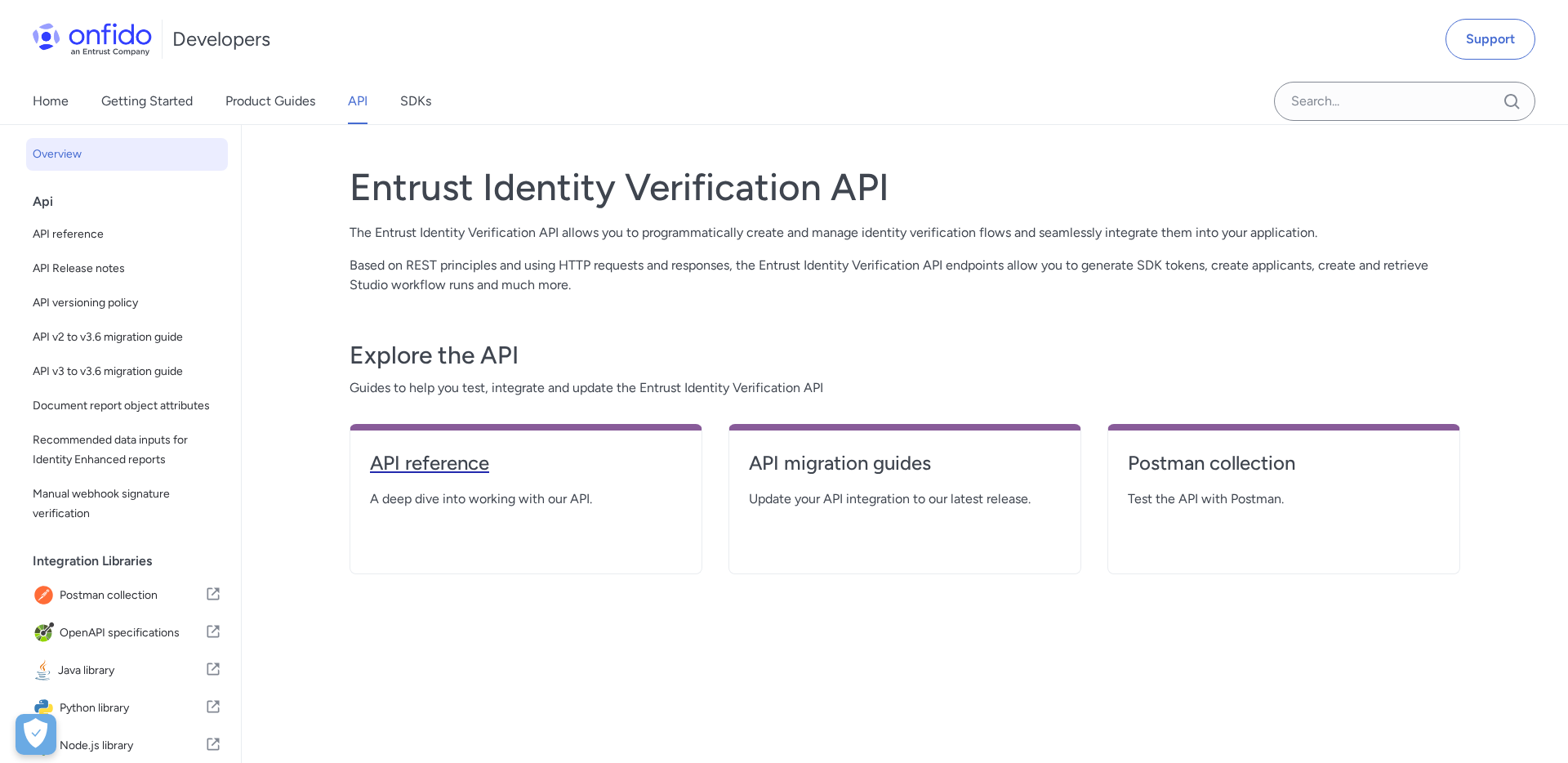
select select "http"
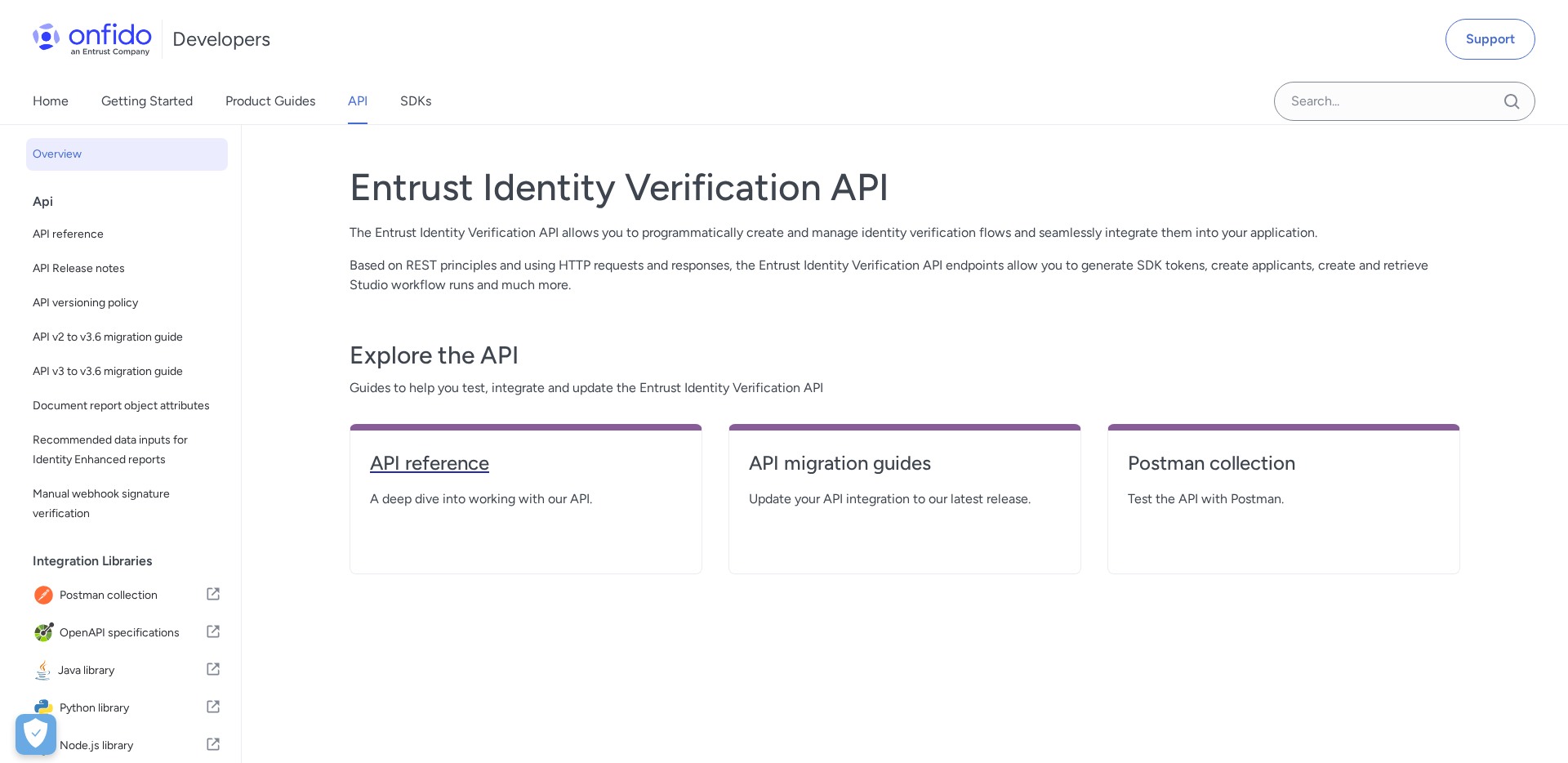
select select "http"
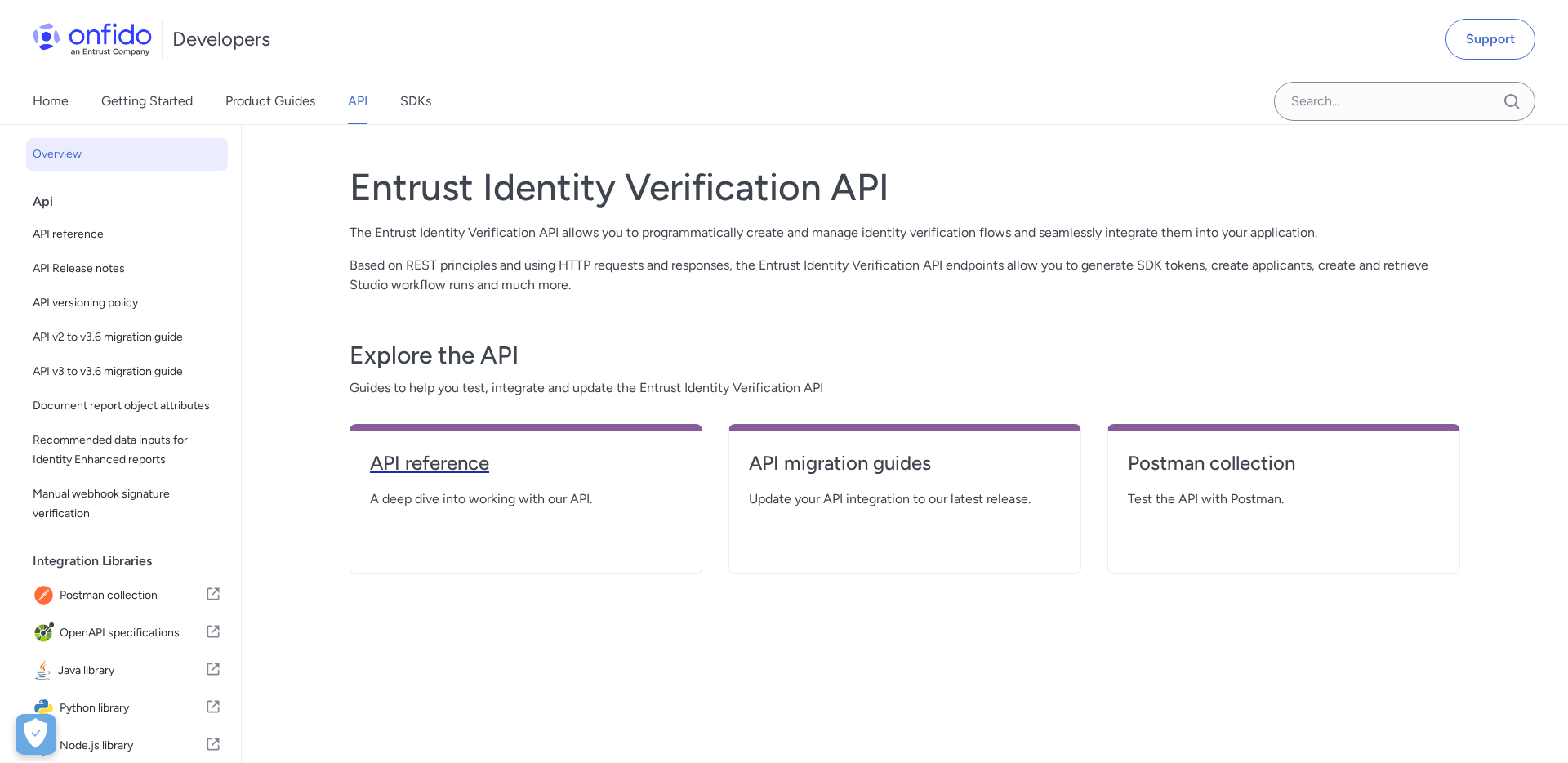
select select "http"
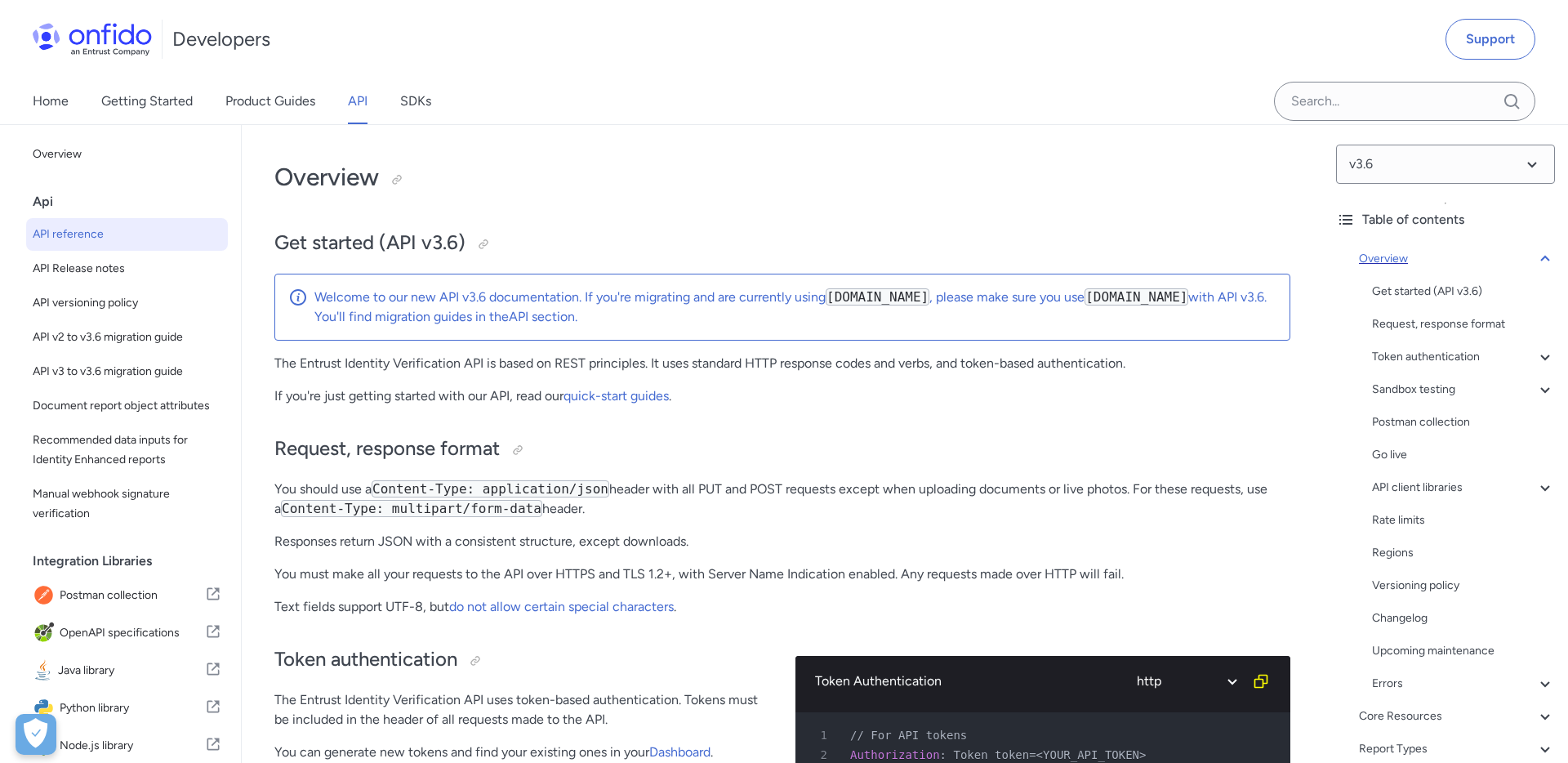
click at [1547, 256] on icon at bounding box center [1544, 258] width 19 height 19
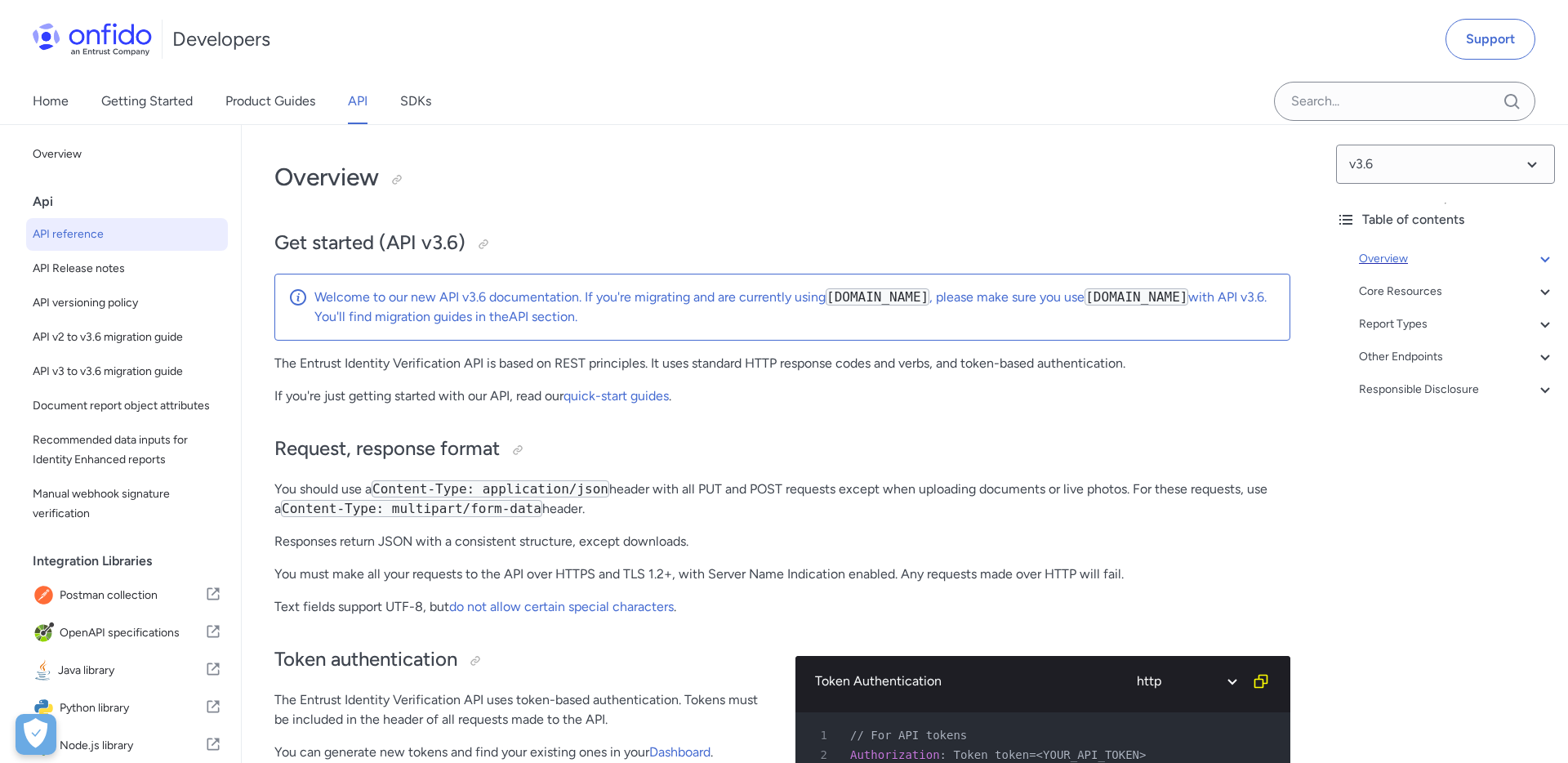
scroll to position [125, 0]
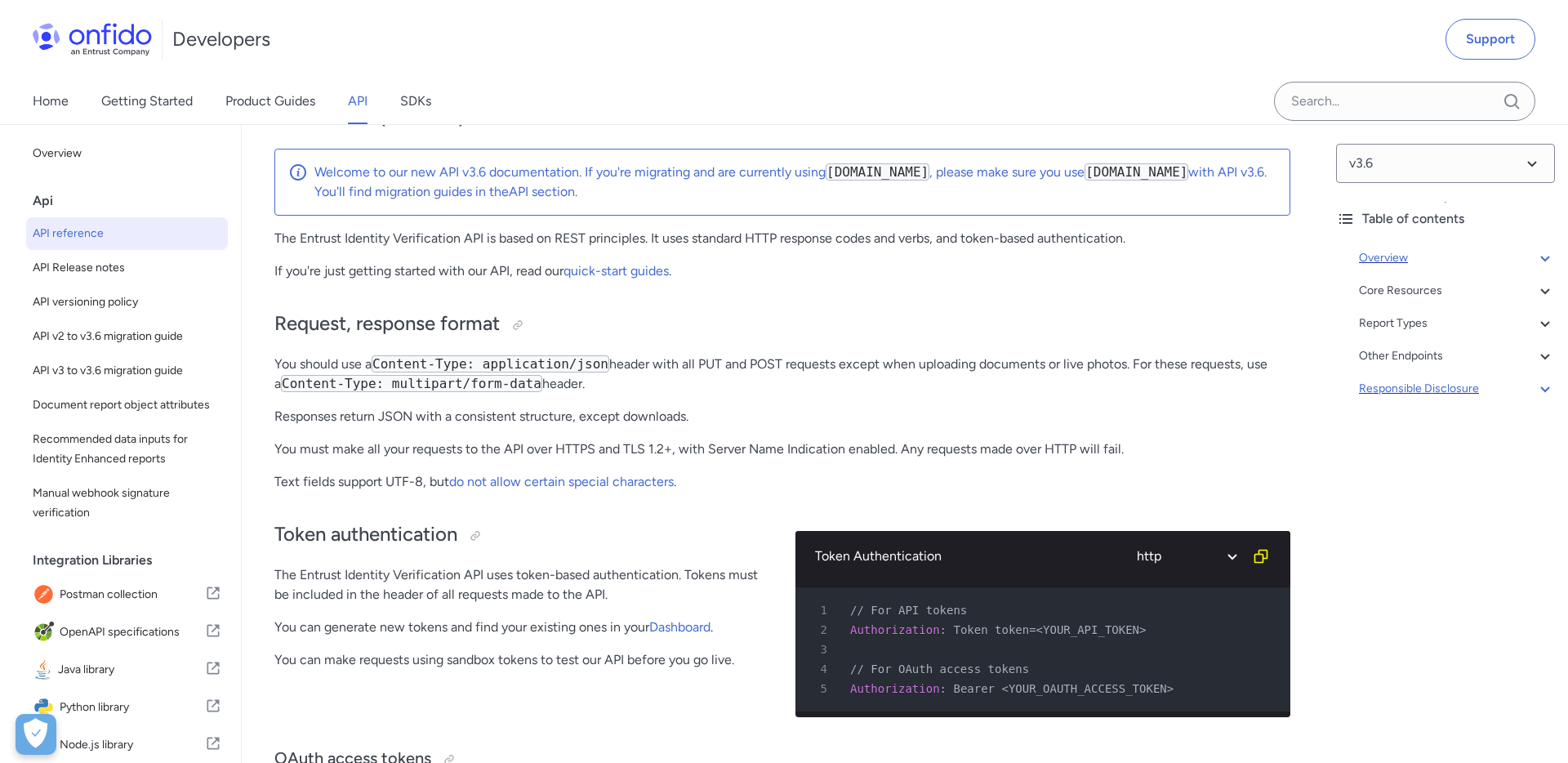
click at [1419, 382] on div "Responsible Disclosure" at bounding box center [1456, 388] width 196 height 19
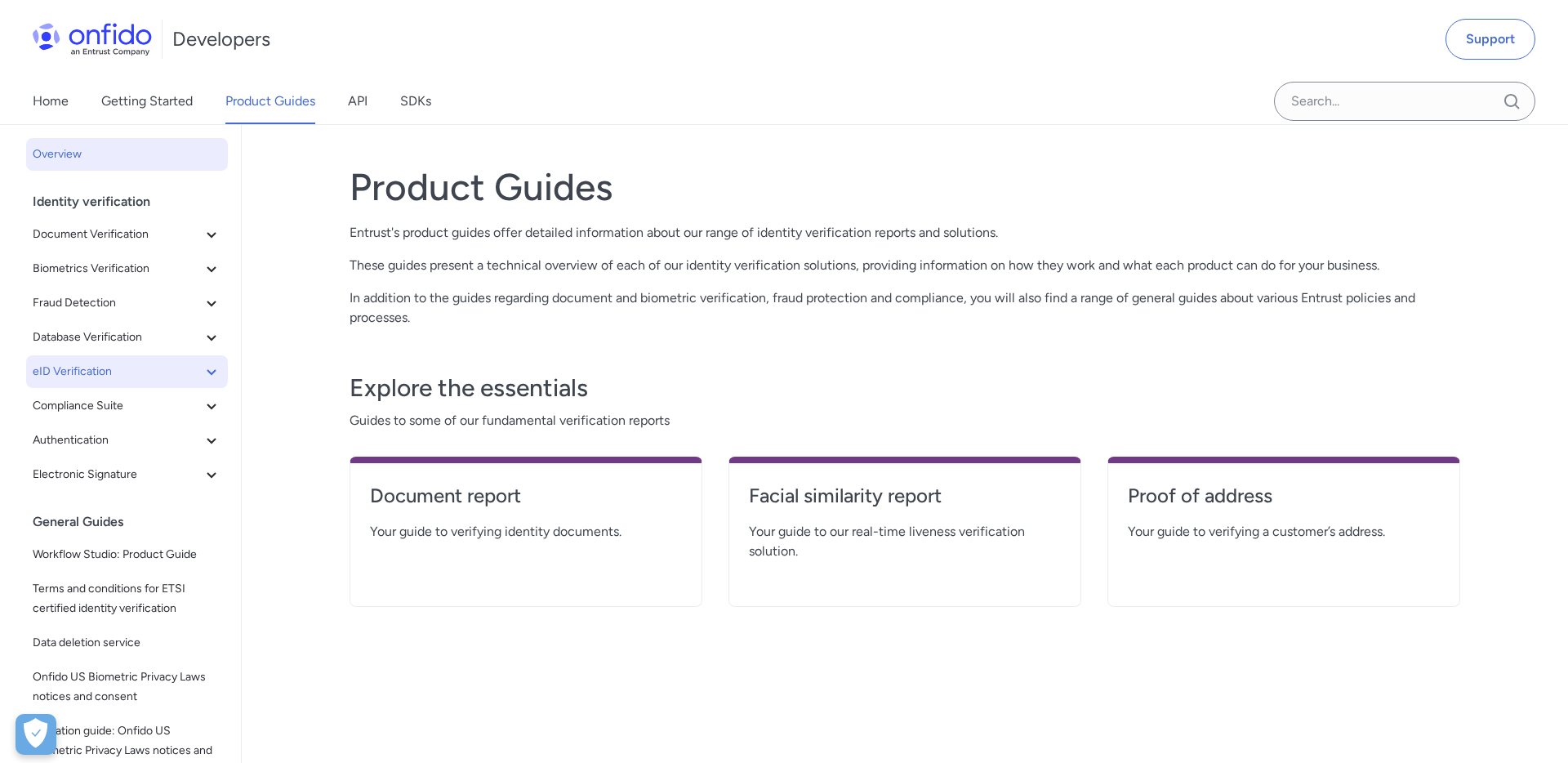
click at [209, 376] on icon at bounding box center [211, 371] width 19 height 19
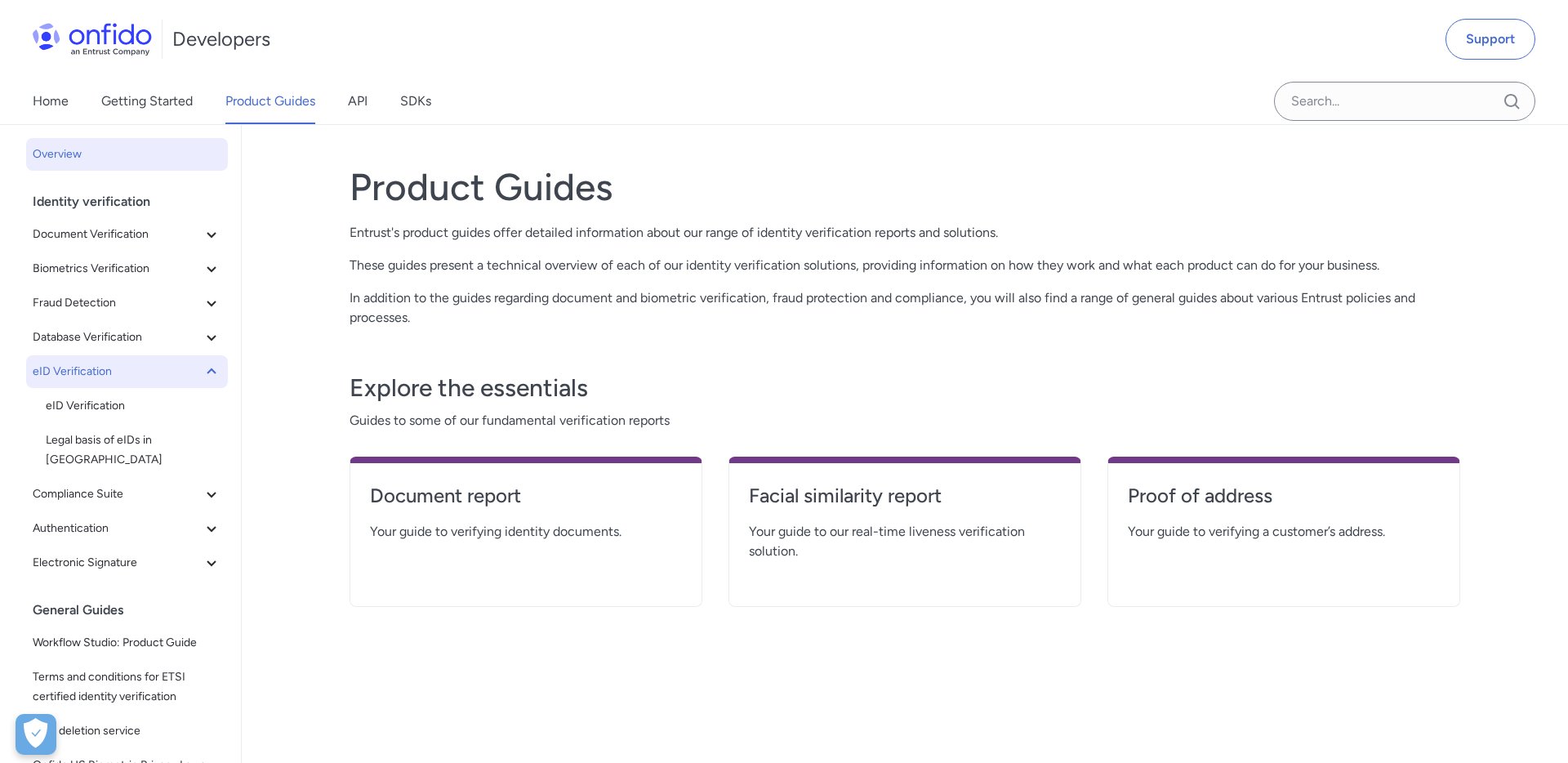
click at [209, 376] on icon at bounding box center [211, 371] width 19 height 19
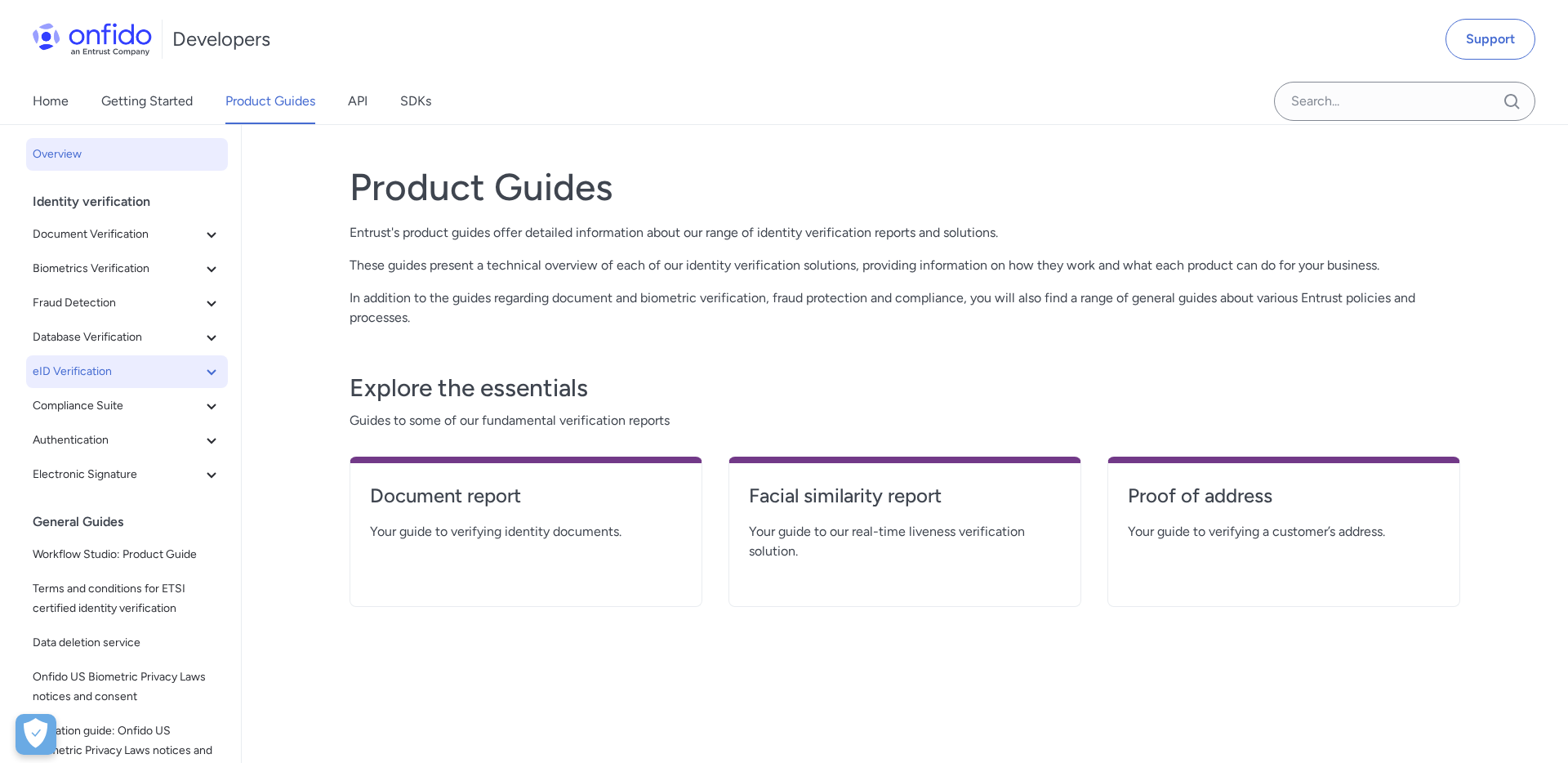
click at [209, 376] on icon at bounding box center [211, 371] width 19 height 19
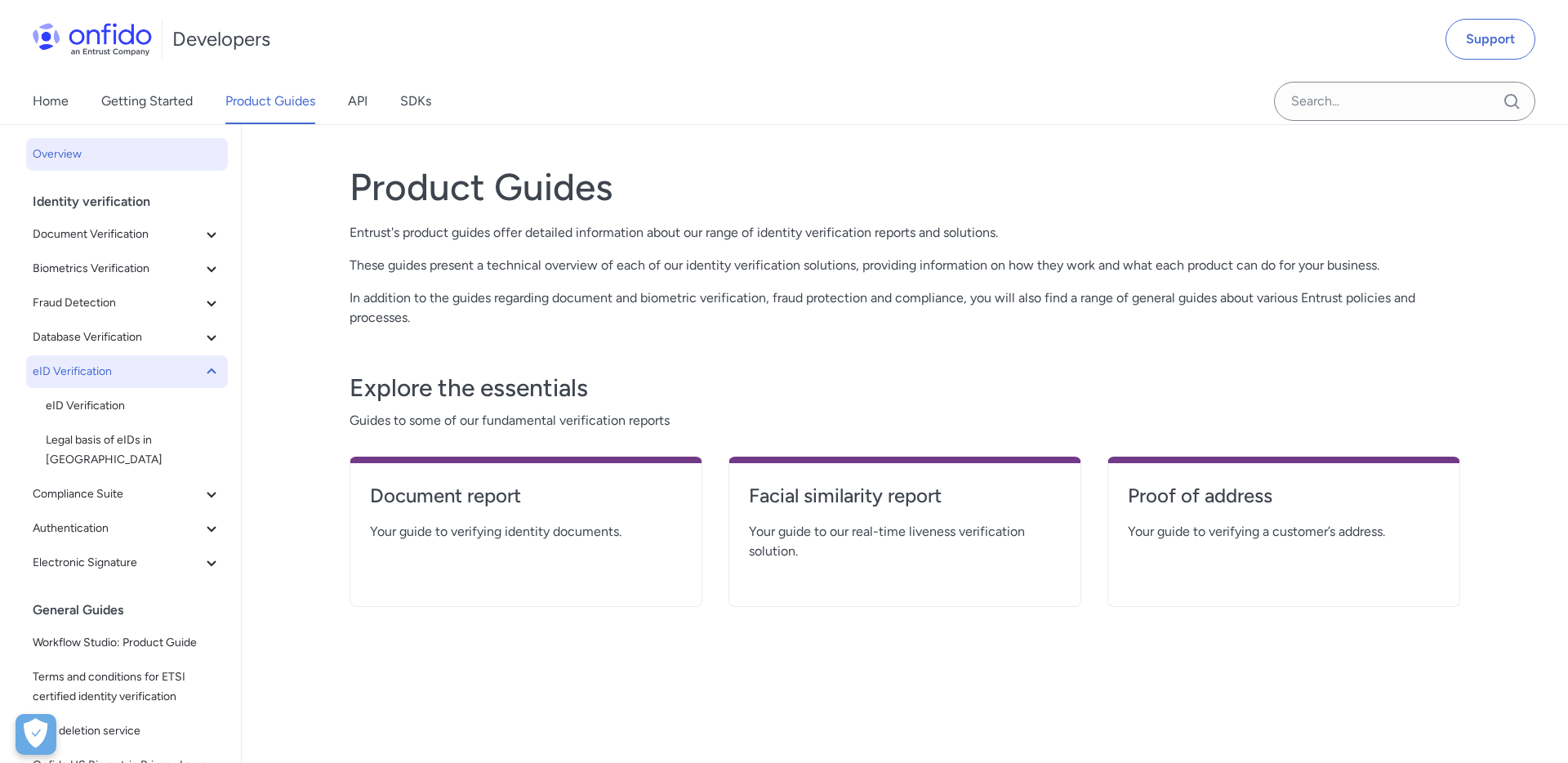
click at [209, 376] on icon at bounding box center [211, 371] width 19 height 19
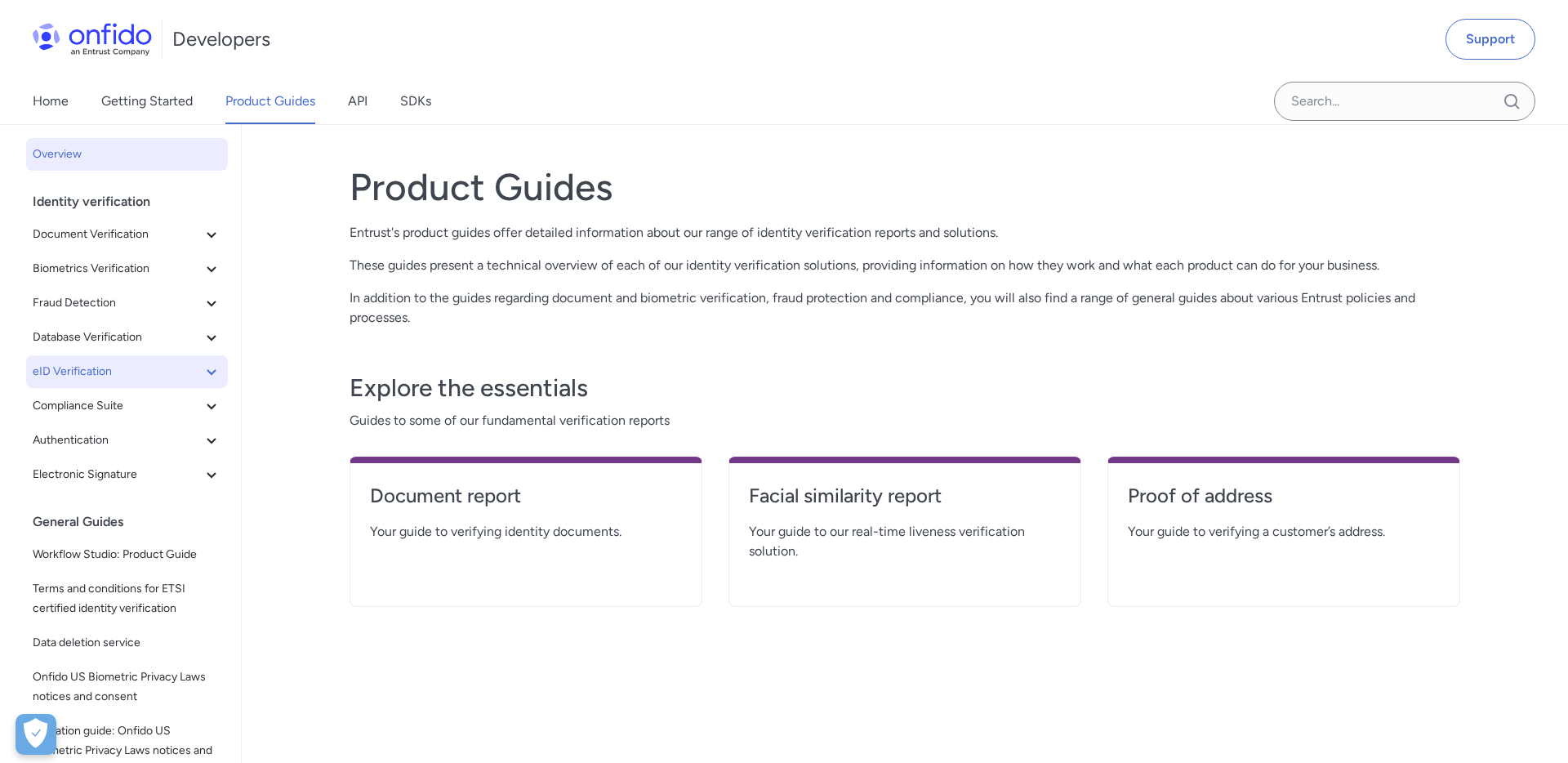
click at [209, 376] on icon at bounding box center [211, 371] width 19 height 19
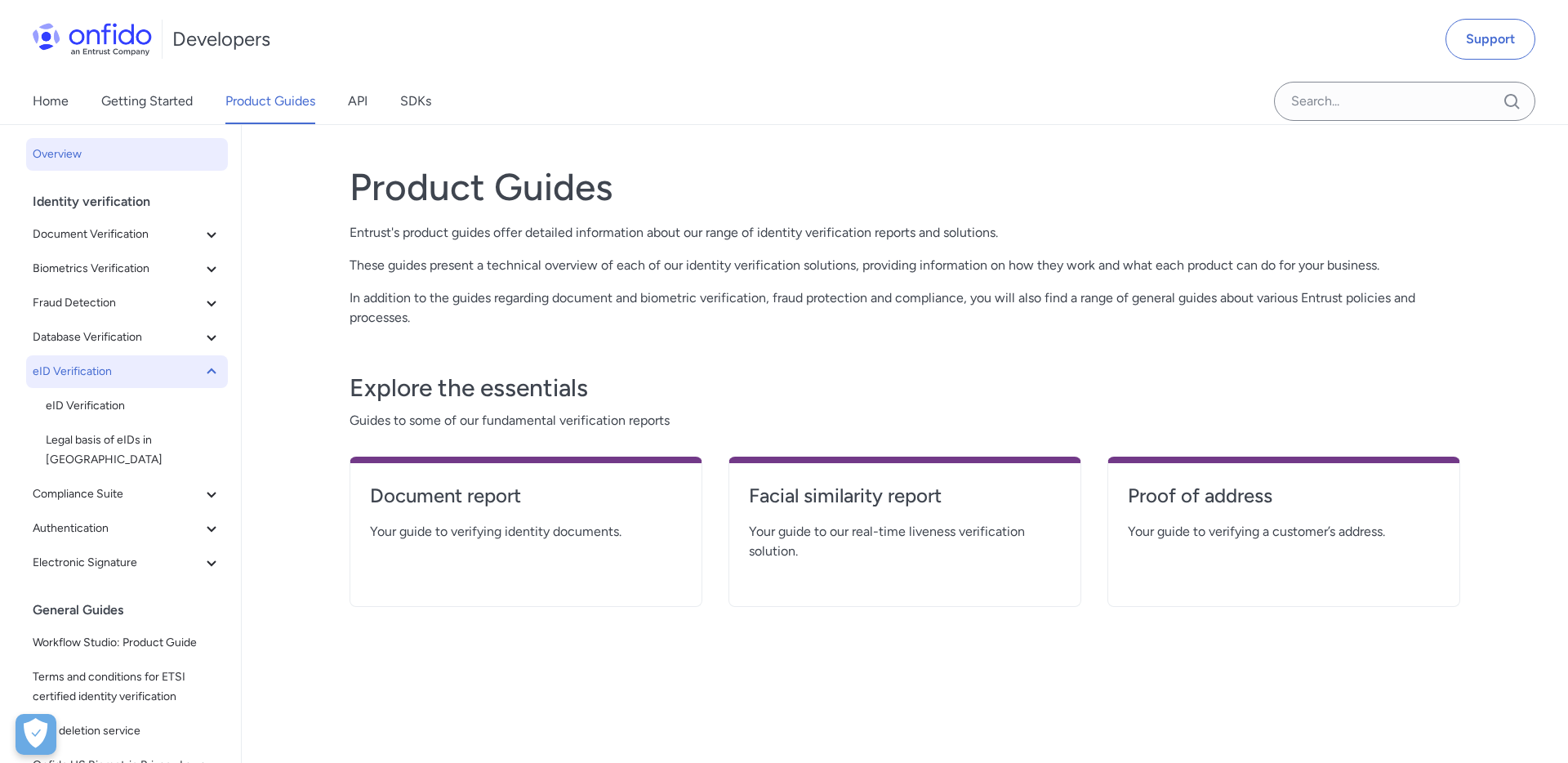
click at [209, 376] on icon at bounding box center [211, 371] width 19 height 19
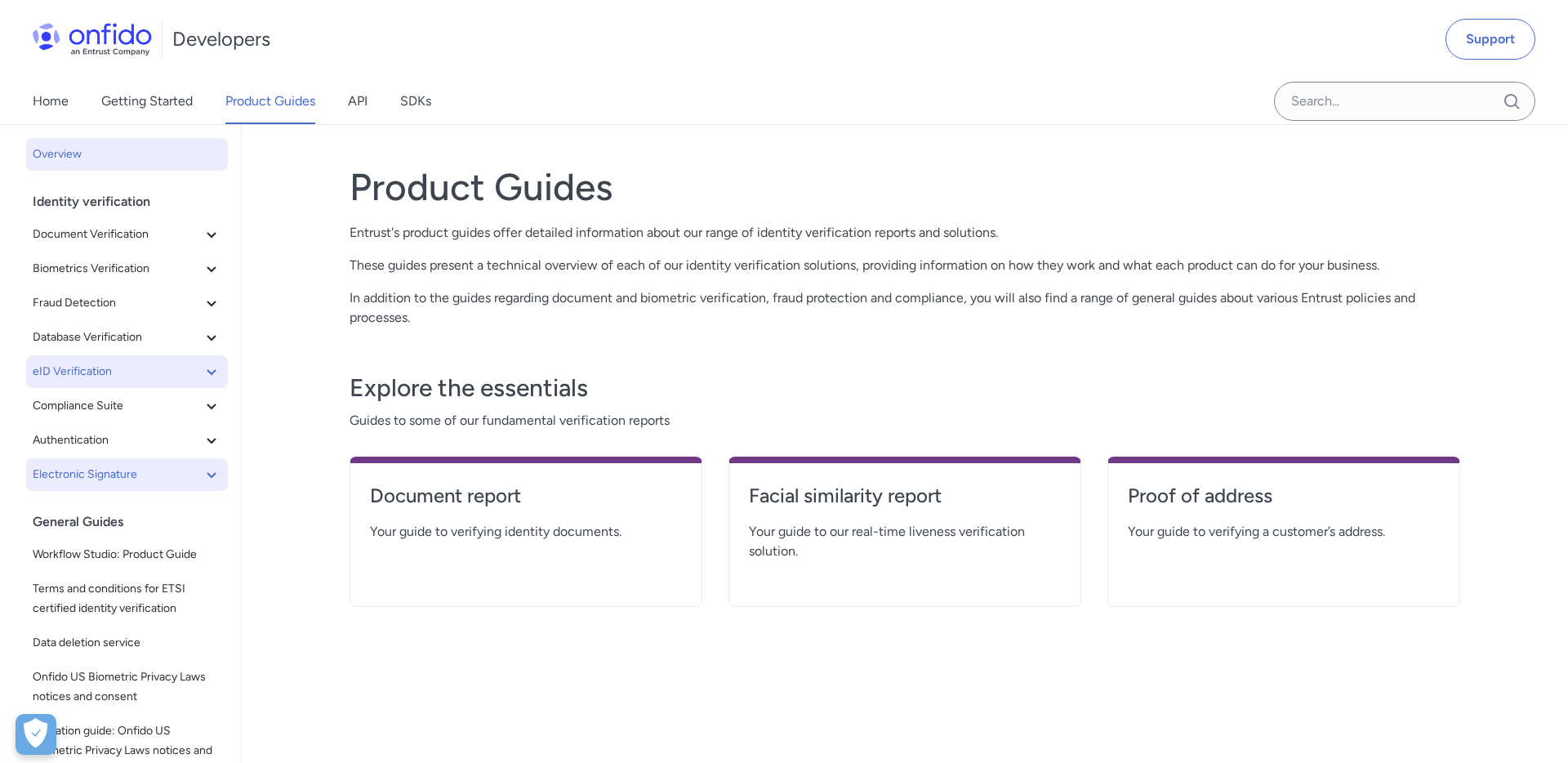
click at [217, 476] on icon at bounding box center [211, 474] width 19 height 19
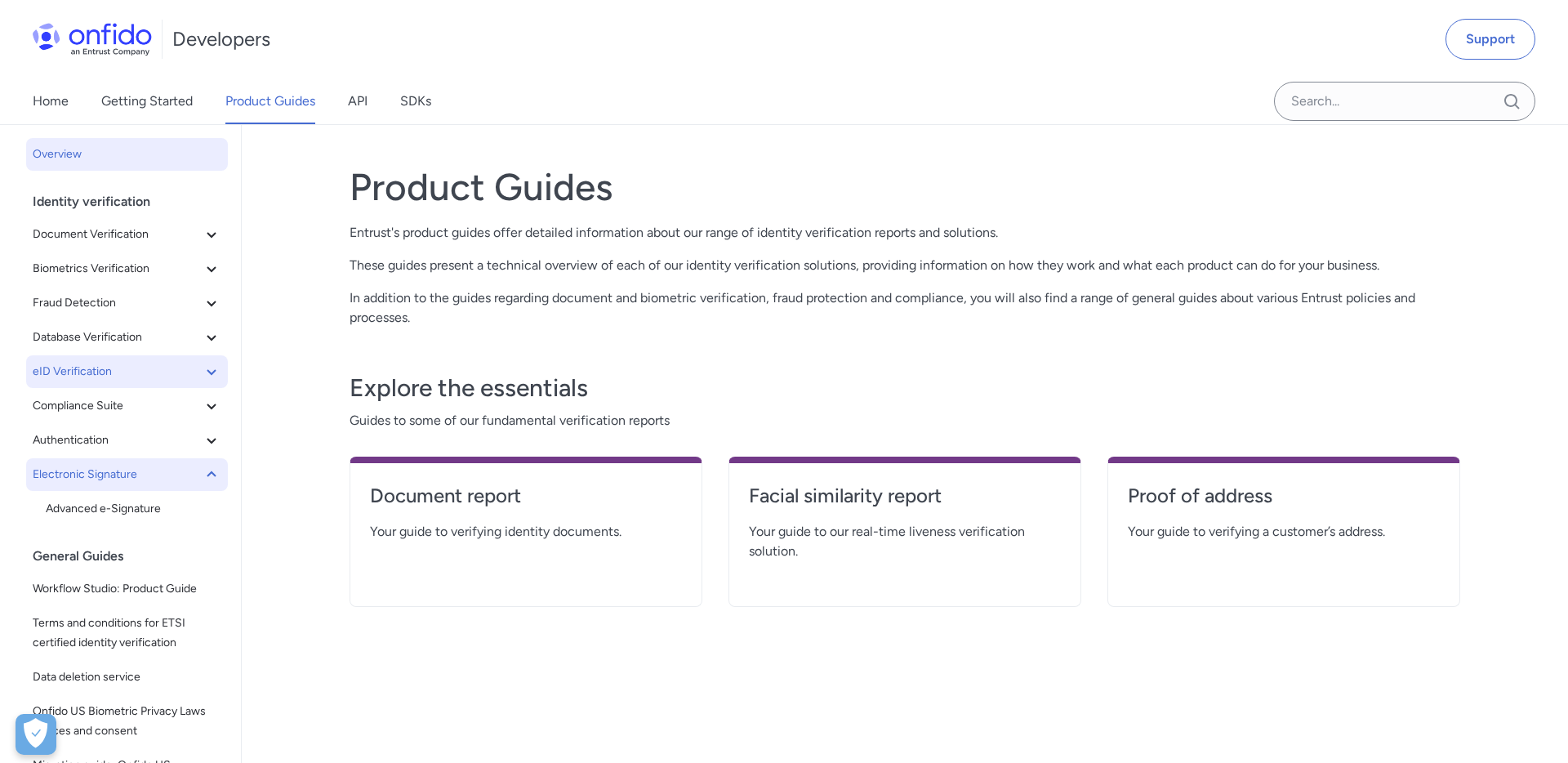
click at [684, 350] on div "Explore the essentials Guides to some of our fundamental verification reports D…" at bounding box center [905, 476] width 1111 height 259
click at [209, 236] on icon at bounding box center [211, 233] width 19 height 19
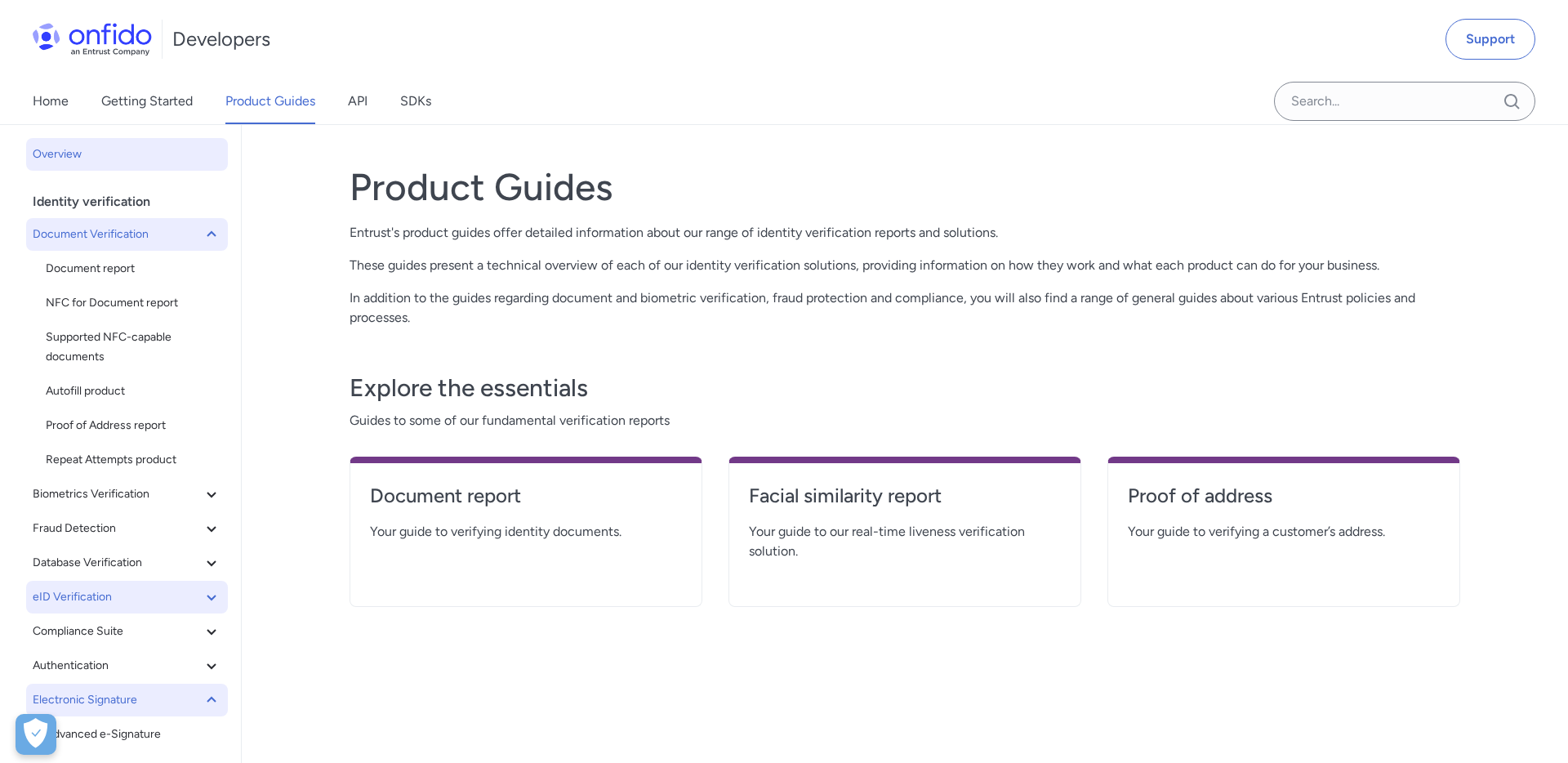
click at [209, 236] on icon at bounding box center [211, 233] width 19 height 19
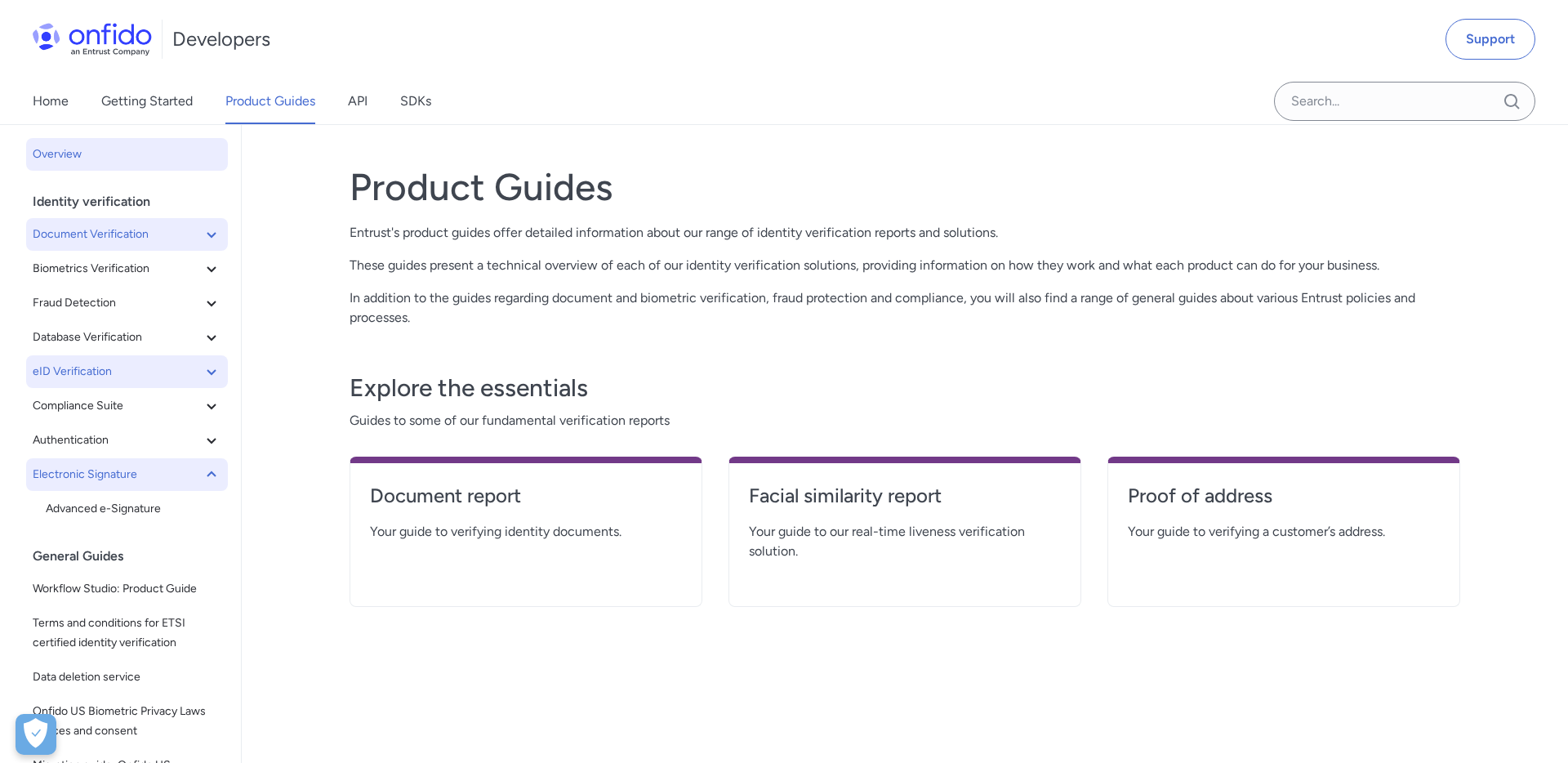
click at [216, 478] on icon at bounding box center [211, 474] width 19 height 19
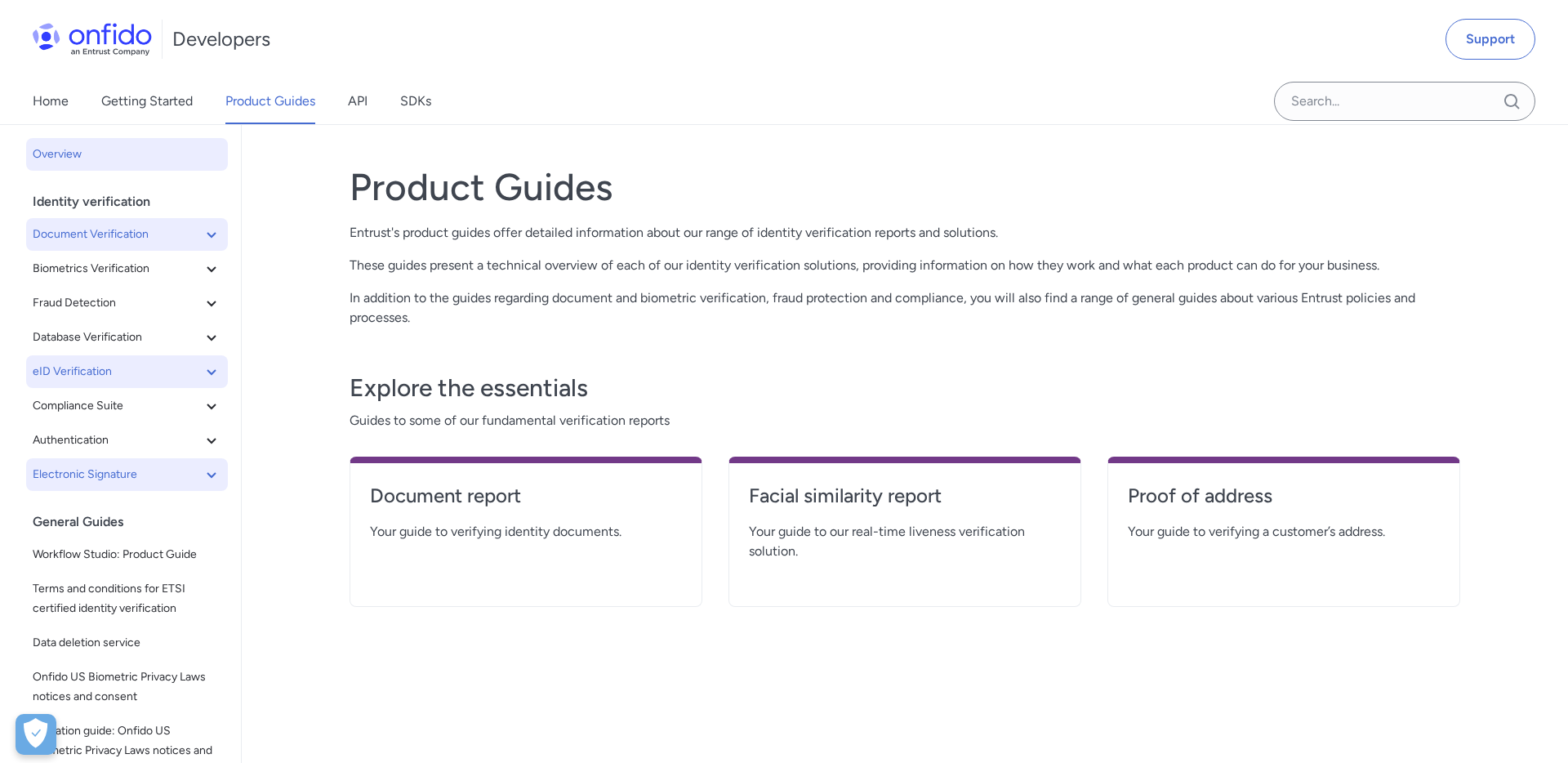
click at [220, 469] on icon at bounding box center [211, 474] width 19 height 19
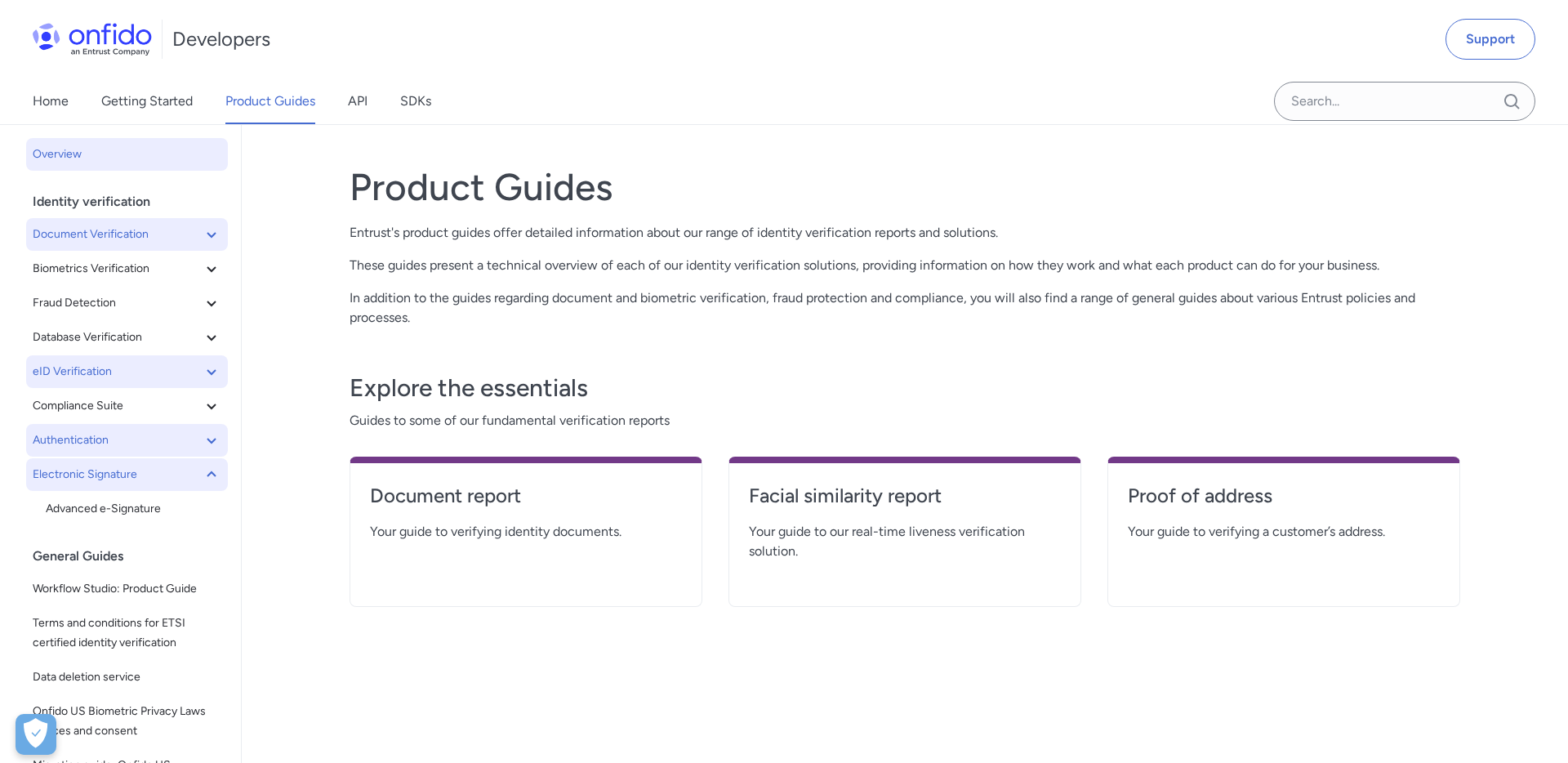
click at [214, 447] on icon at bounding box center [211, 440] width 19 height 19
